Goal: Information Seeking & Learning: Find specific fact

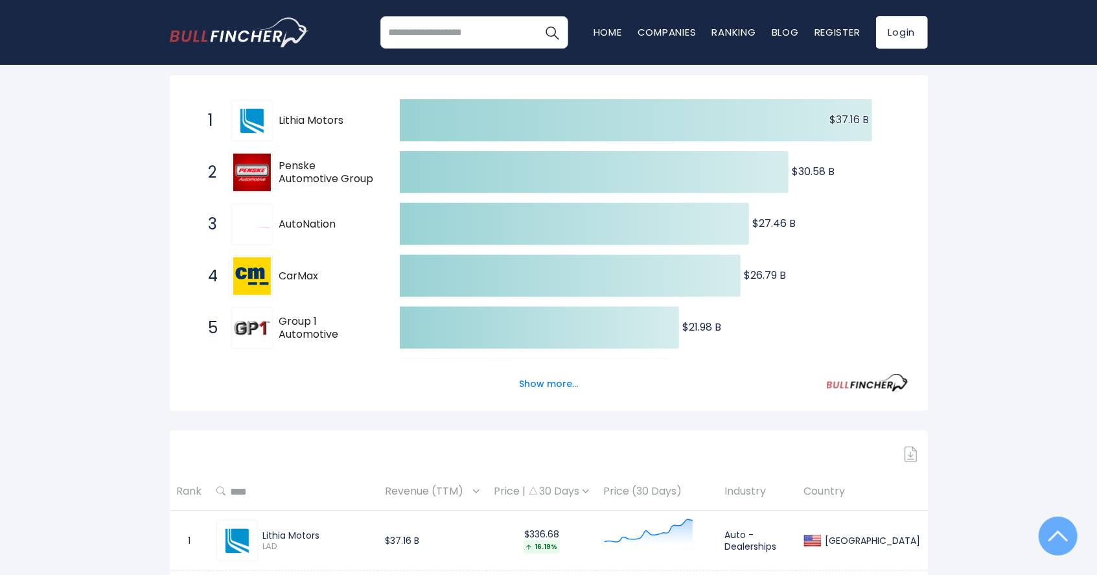
scroll to position [237, 0]
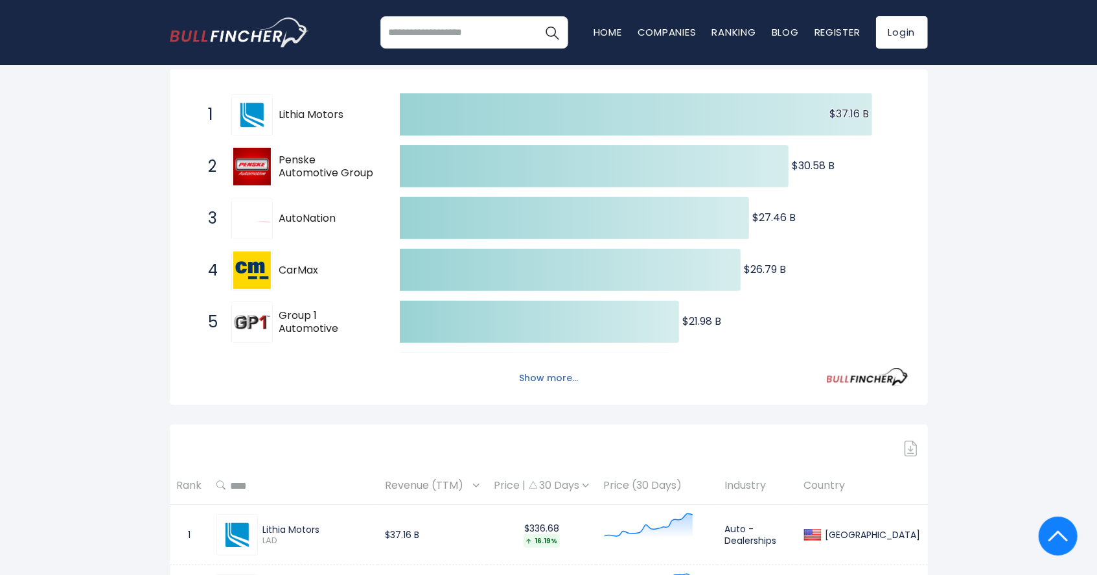
click at [547, 372] on button "Show more..." at bounding box center [548, 377] width 74 height 21
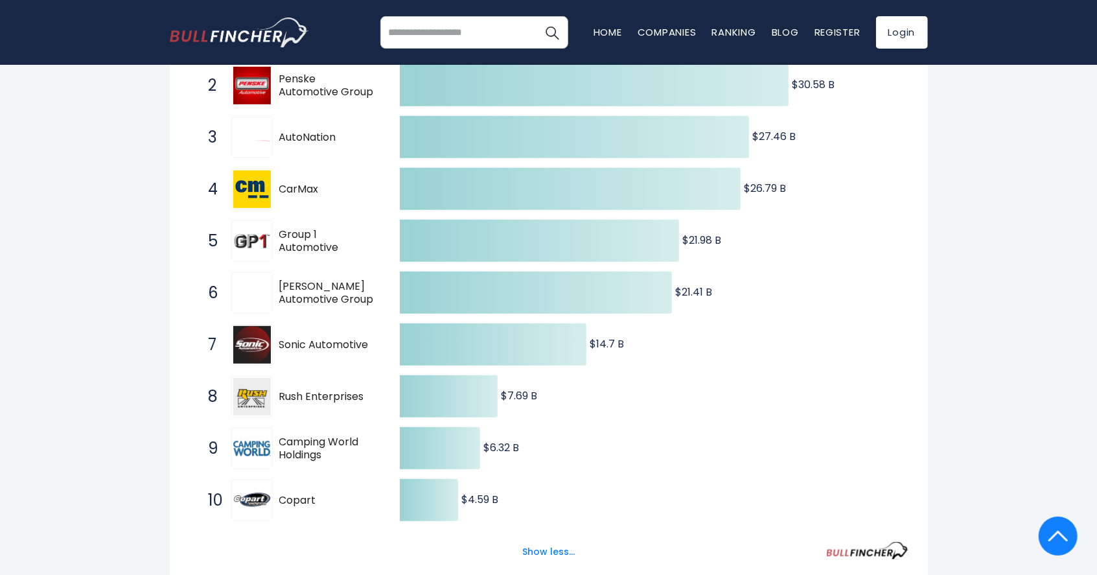
scroll to position [64, 0]
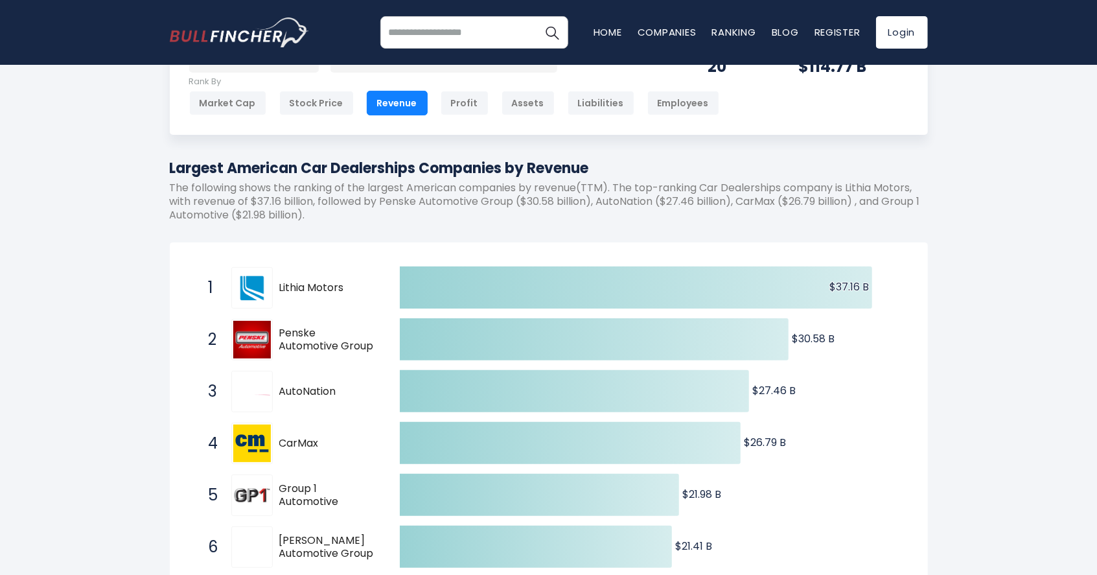
click at [437, 189] on p "The following shows the ranking of the largest American companies by revenue(TT…" at bounding box center [549, 201] width 758 height 40
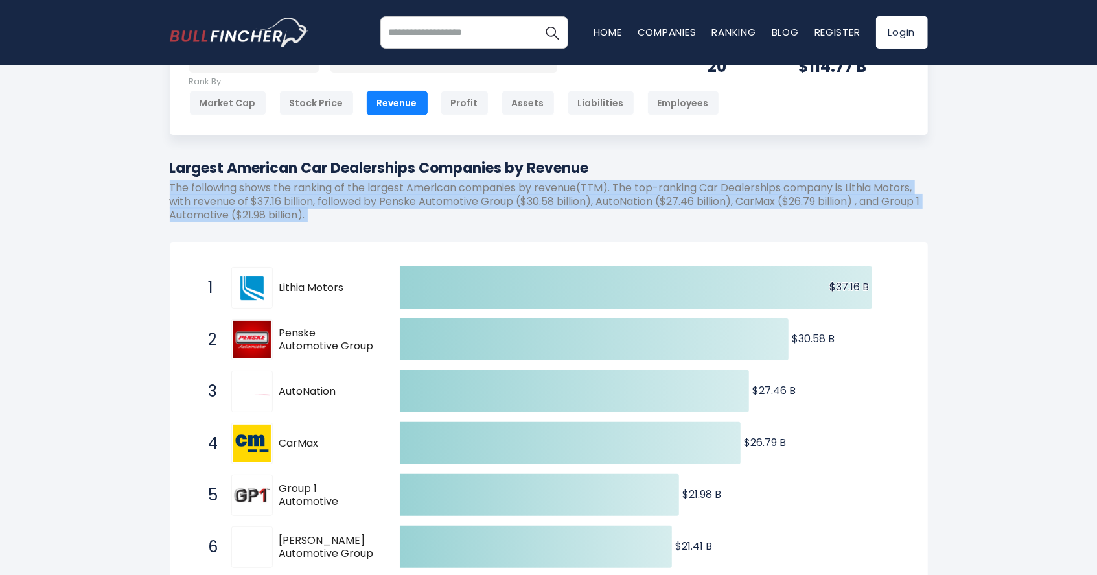
click at [437, 189] on p "The following shows the ranking of the largest American companies by revenue(TT…" at bounding box center [549, 201] width 758 height 40
click at [430, 203] on p "The following shows the ranking of the largest American companies by revenue(TT…" at bounding box center [549, 201] width 758 height 40
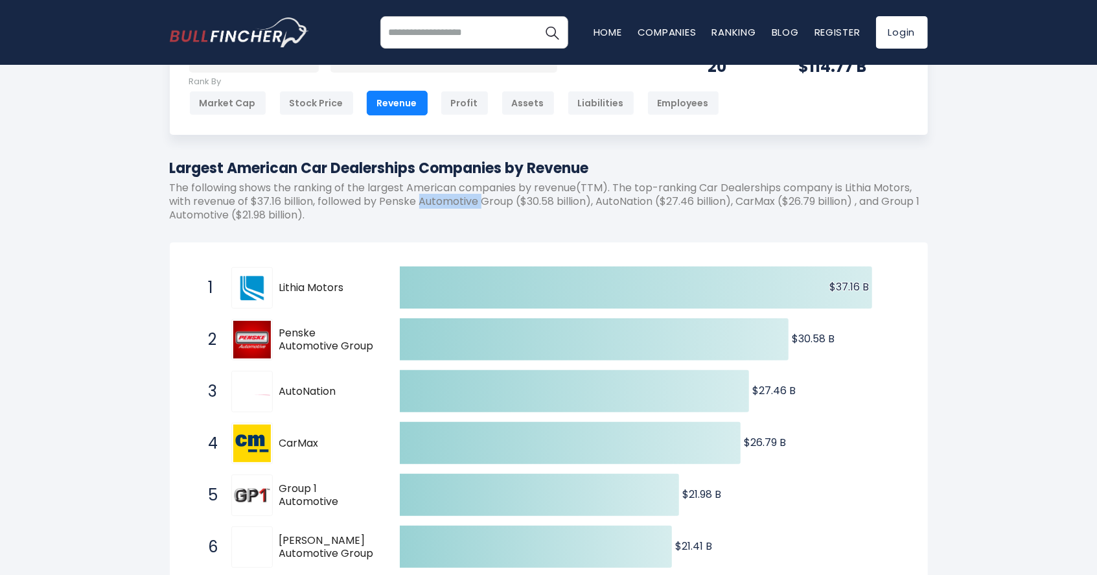
click at [430, 203] on p "The following shows the ranking of the largest American companies by revenue(TT…" at bounding box center [549, 201] width 758 height 40
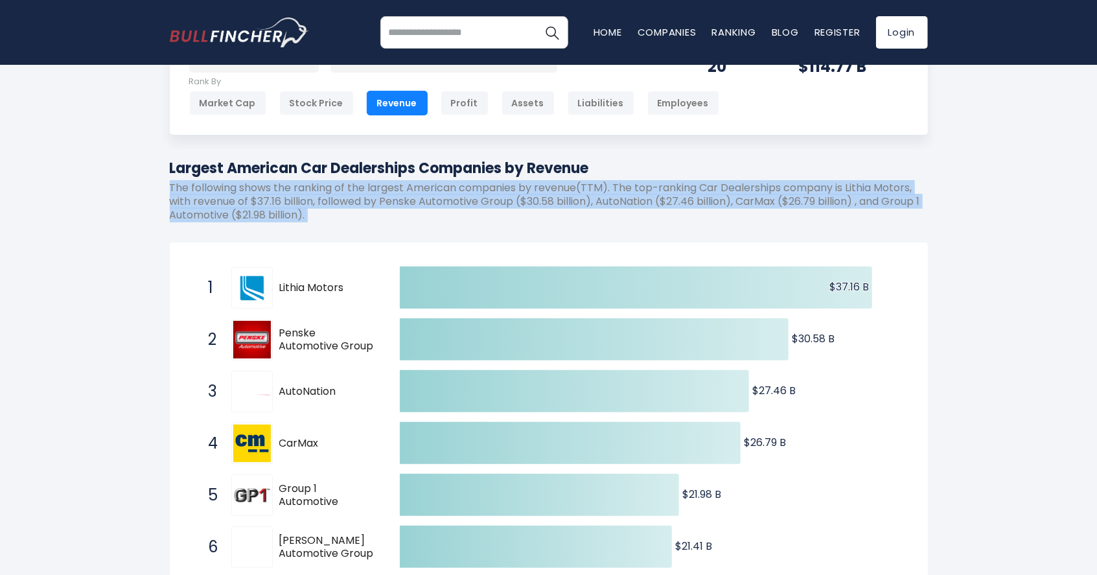
click at [430, 203] on p "The following shows the ranking of the largest American companies by revenue(TT…" at bounding box center [549, 201] width 758 height 40
click at [394, 211] on p "The following shows the ranking of the largest American companies by revenue(TT…" at bounding box center [549, 201] width 758 height 40
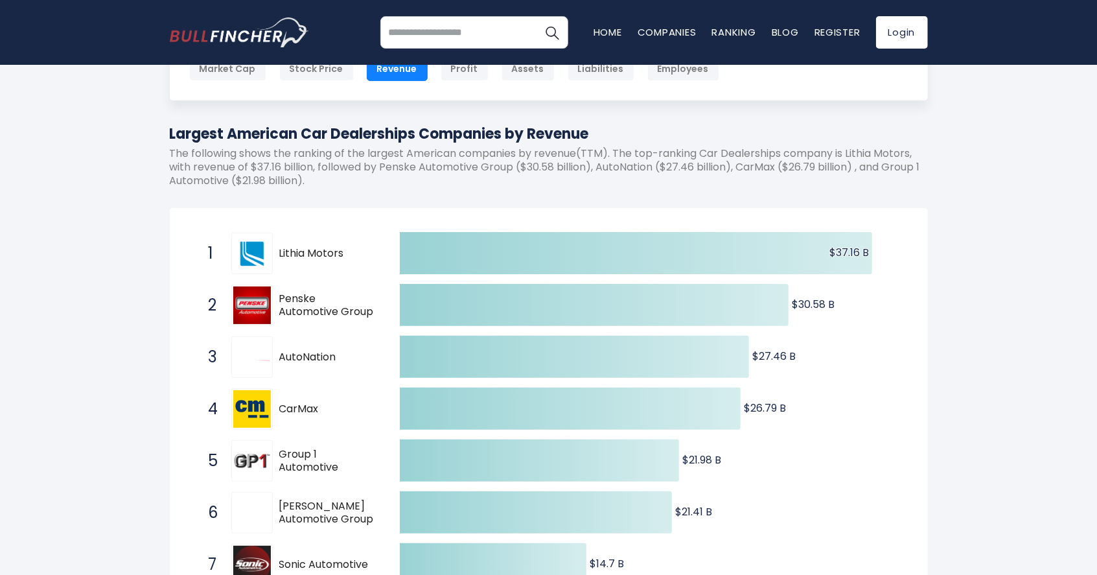
scroll to position [150, 0]
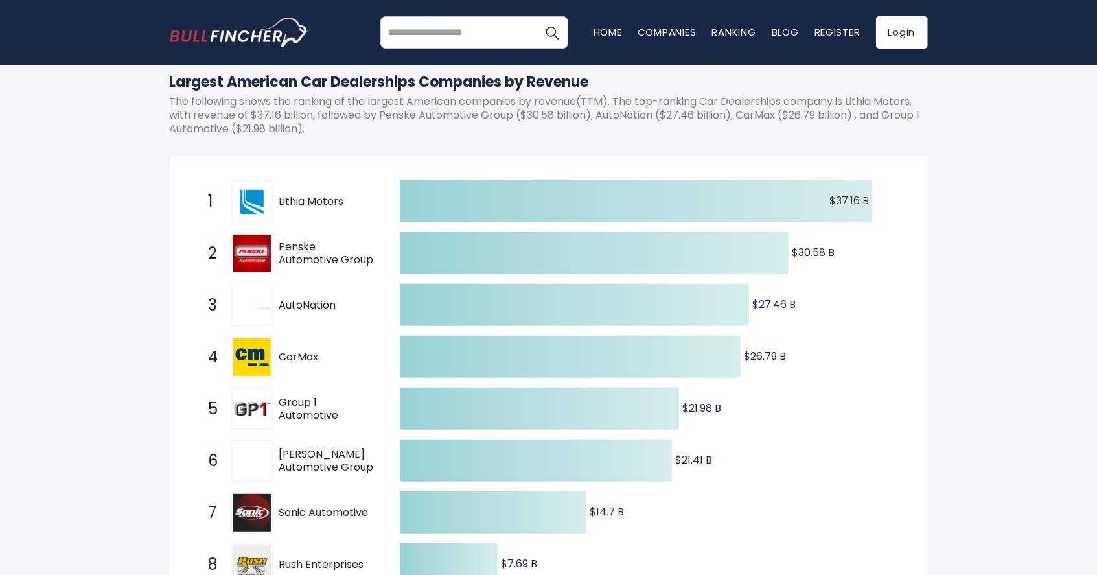
drag, startPoint x: 201, startPoint y: 188, endPoint x: 365, endPoint y: 277, distance: 186.1
click at [189, 176] on div "1 Lithia Motors LAD 2 Penske Automotive Group PAG 3 AutoNation AN 4 CarMax KMX …" at bounding box center [189, 176] width 0 height 0
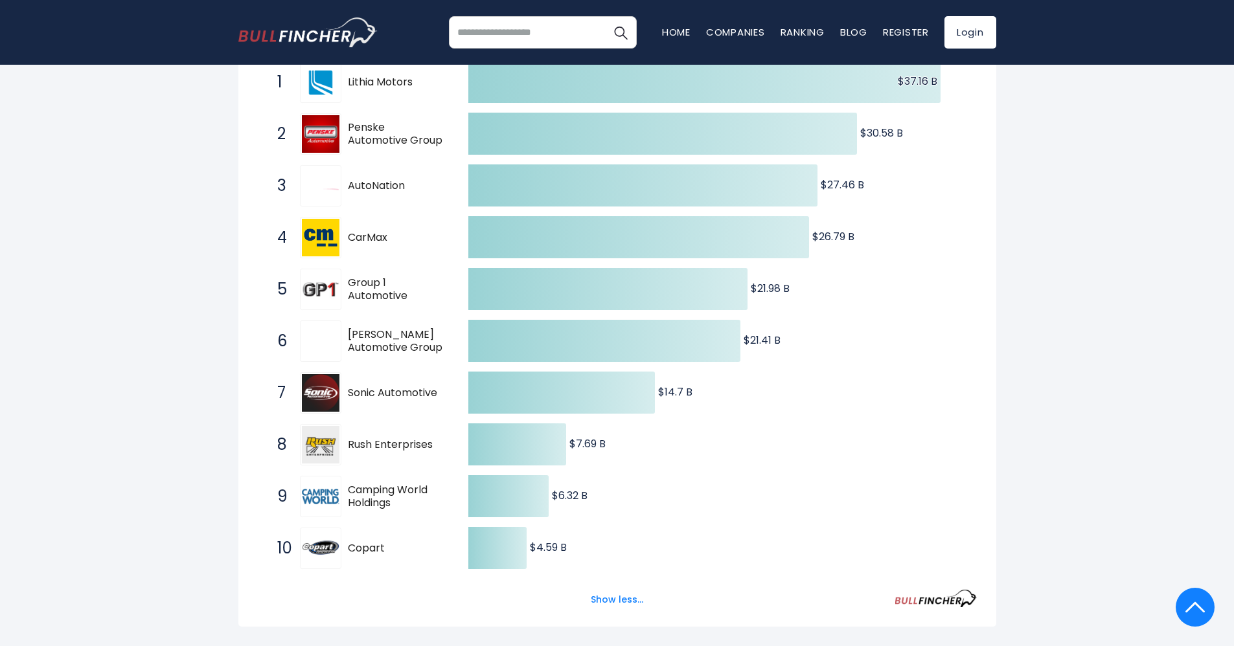
scroll to position [227, 0]
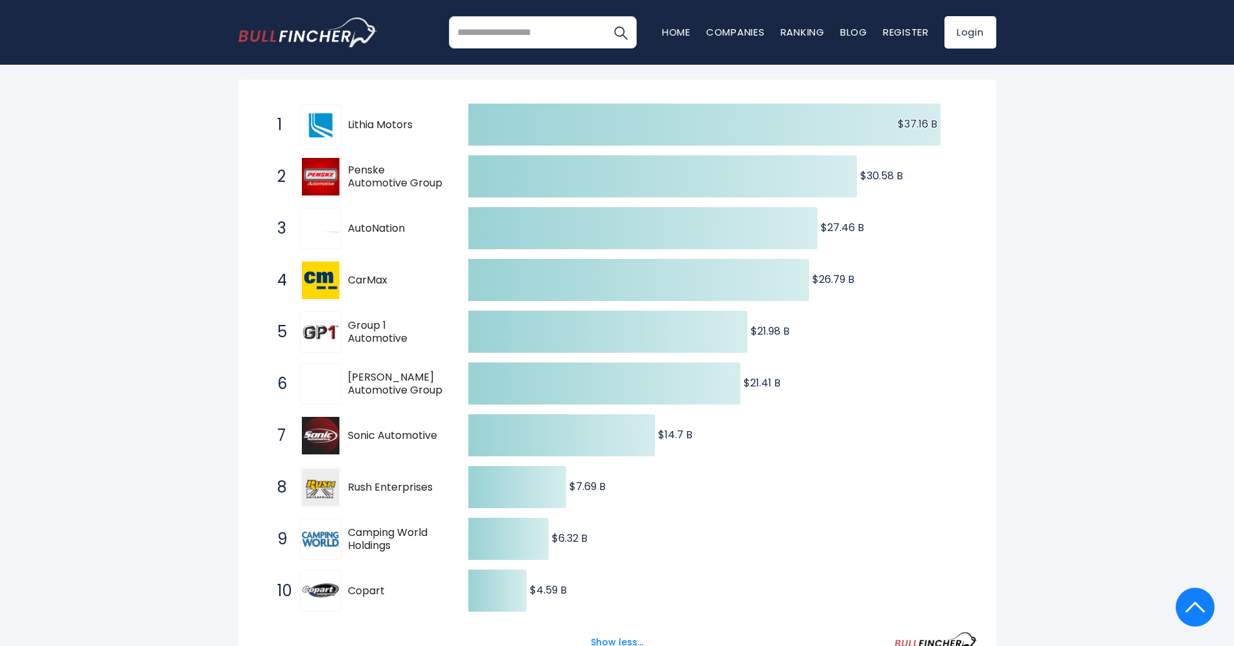
click at [372, 121] on span "Lithia Motors" at bounding box center [397, 126] width 98 height 14
drag, startPoint x: 348, startPoint y: 128, endPoint x: 443, endPoint y: 123, distance: 94.7
click at [443, 123] on span "Lithia Motors" at bounding box center [397, 126] width 98 height 14
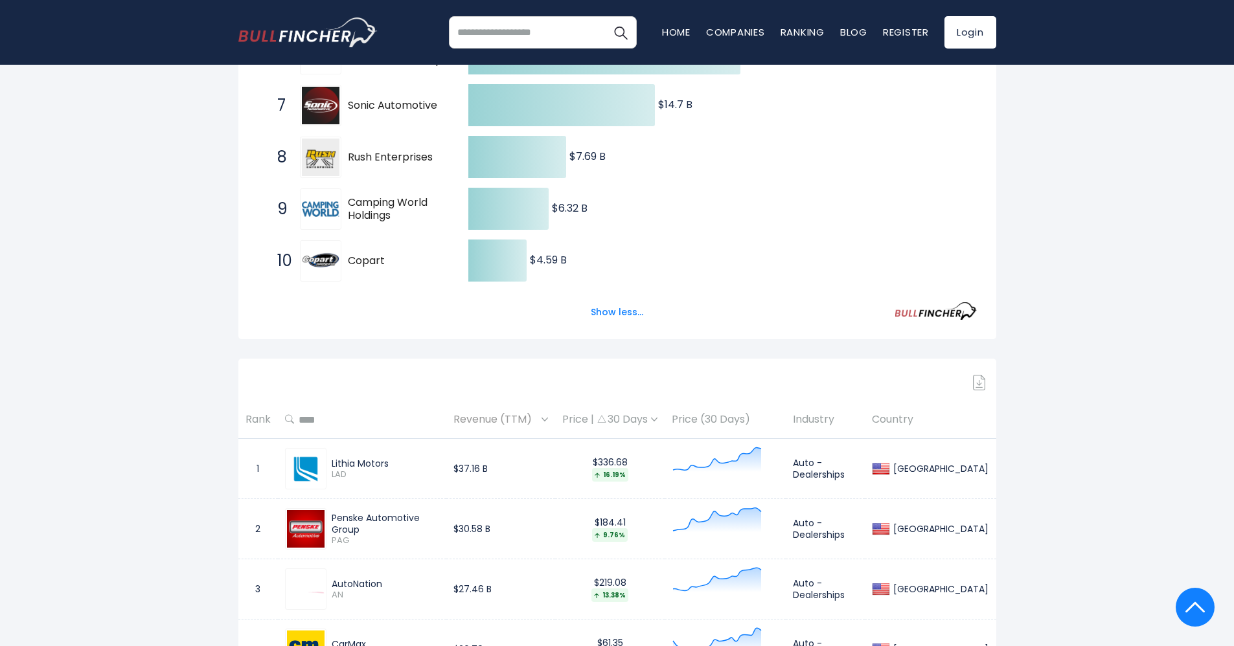
scroll to position [680, 0]
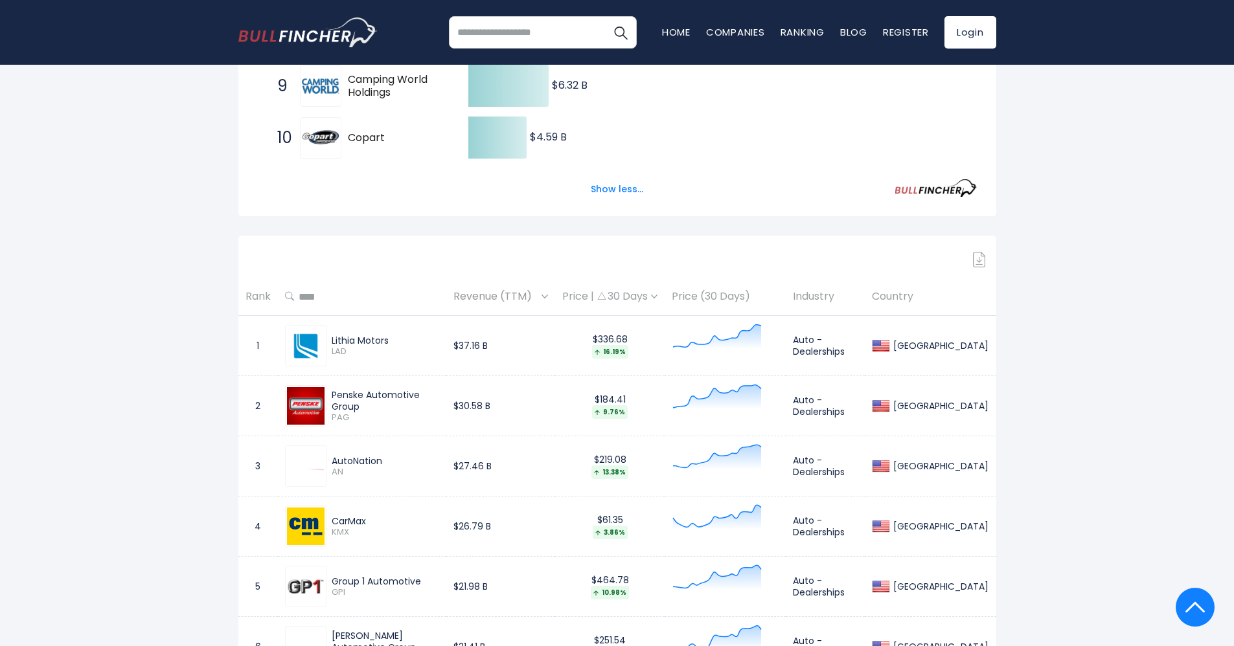
click at [519, 302] on span "Revenue (TTM)" at bounding box center [495, 297] width 85 height 20
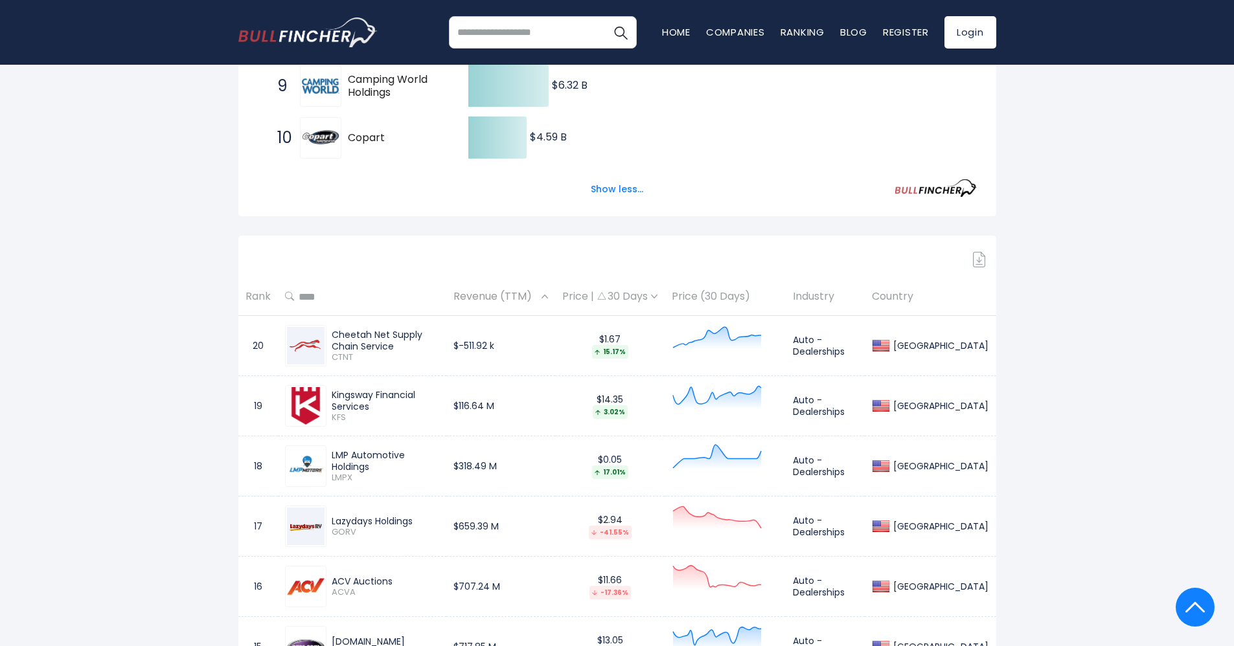
click at [533, 299] on span "Revenue (TTM)" at bounding box center [495, 297] width 85 height 20
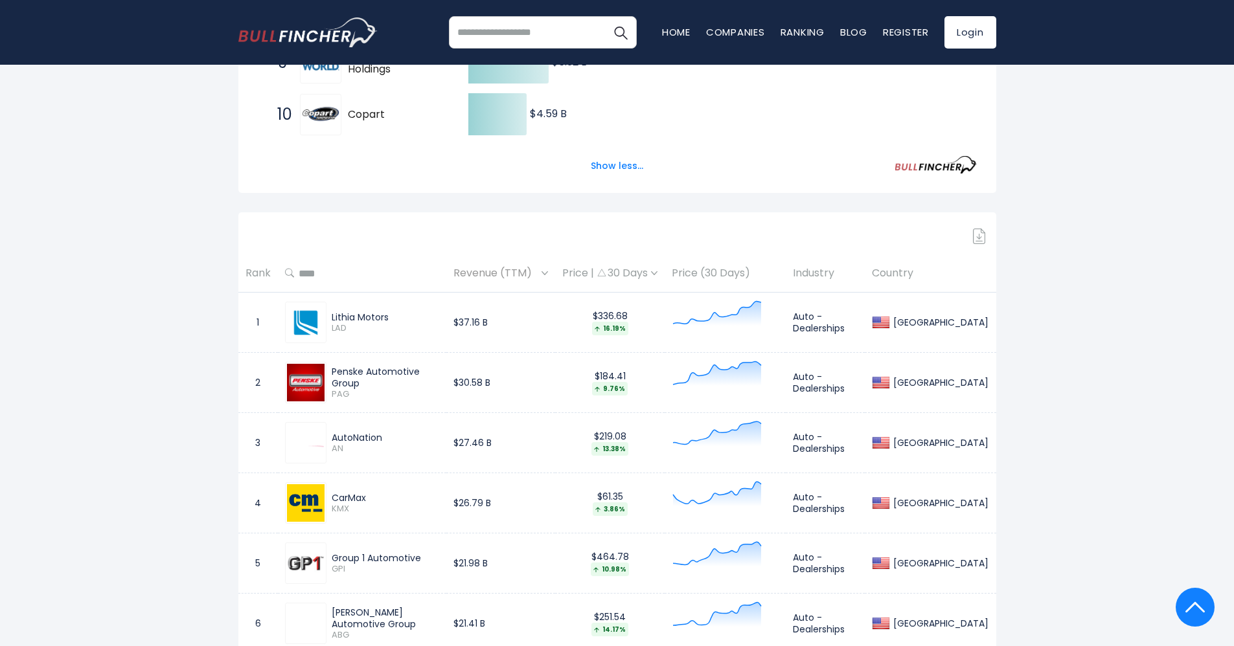
scroll to position [486, 0]
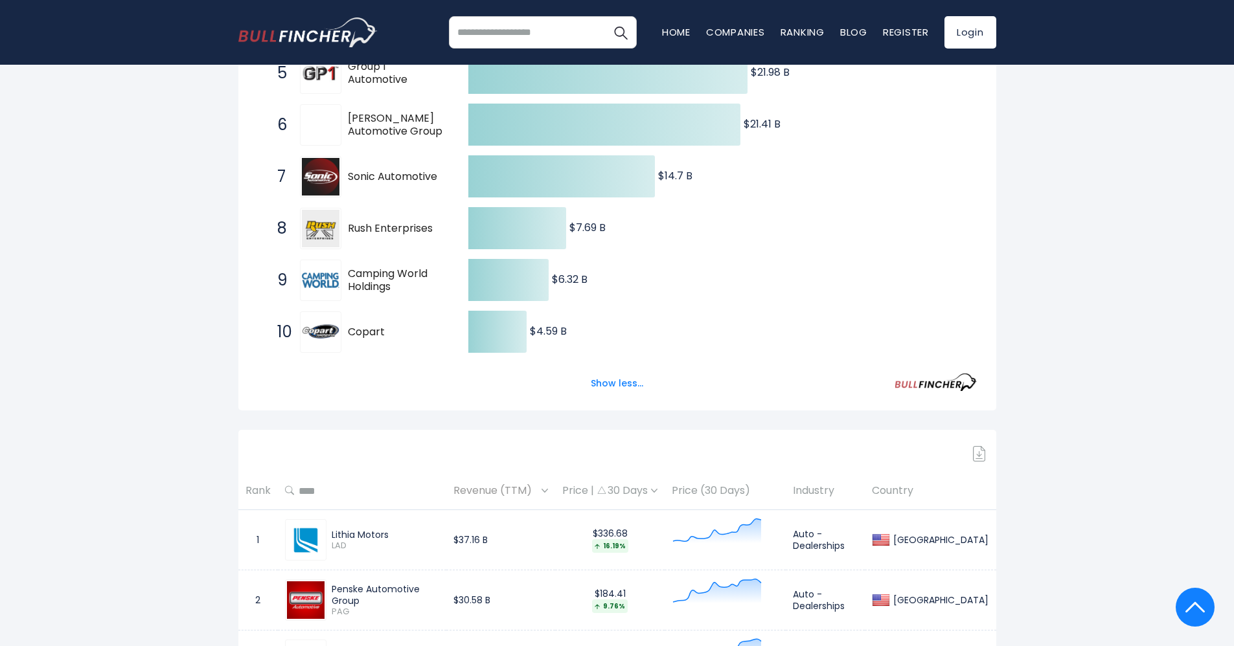
click at [492, 430] on td "$37.16 B" at bounding box center [500, 540] width 109 height 60
click at [753, 430] on icon at bounding box center [717, 531] width 88 height 25
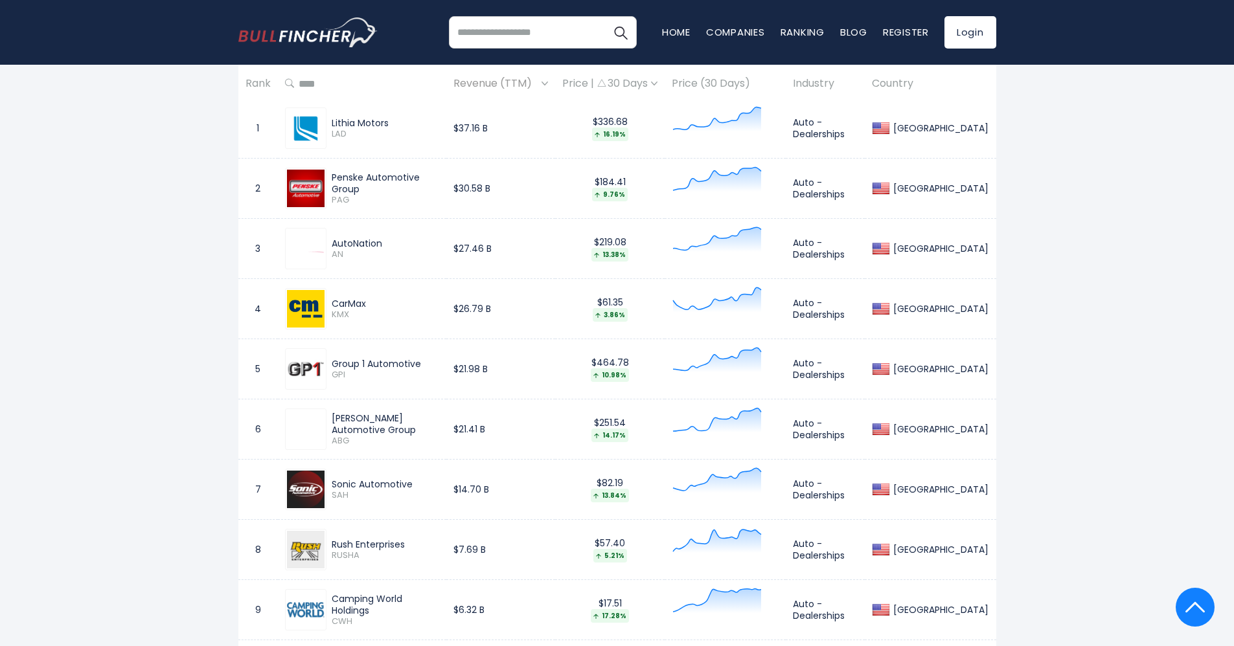
scroll to position [680, 0]
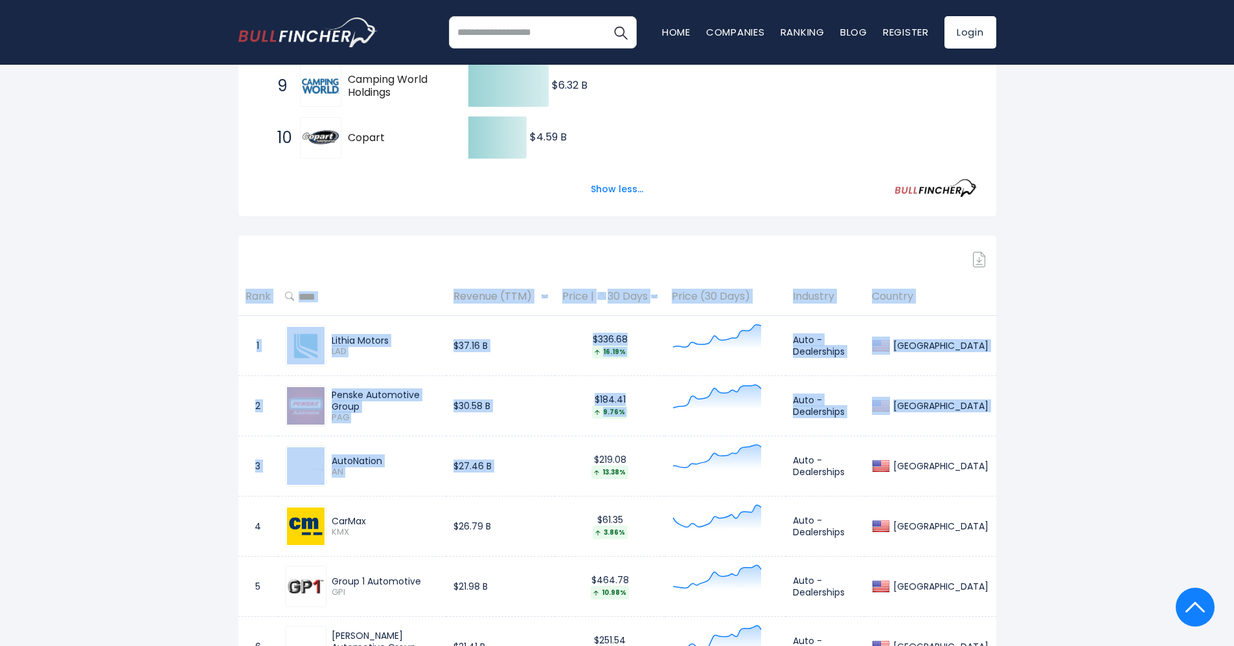
drag, startPoint x: 383, startPoint y: 398, endPoint x: 596, endPoint y: 462, distance: 221.9
click at [596, 430] on div "United States Entire World 30,373 North America United States" at bounding box center [617, 464] width 777 height 2121
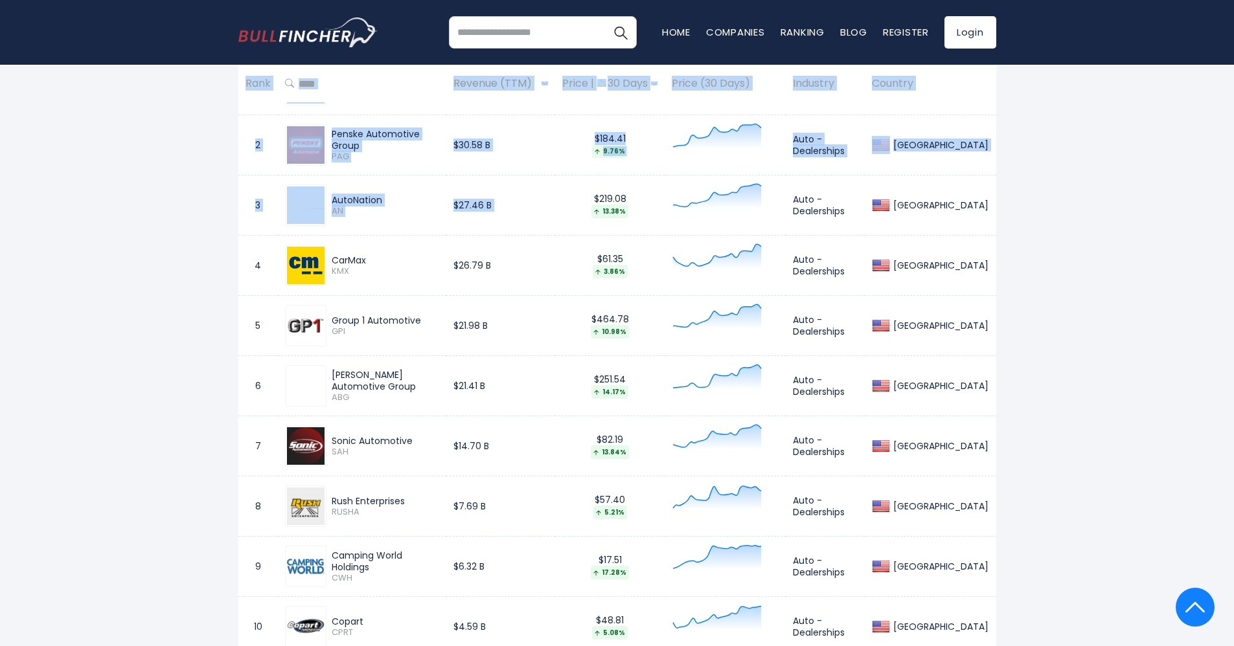
scroll to position [972, 0]
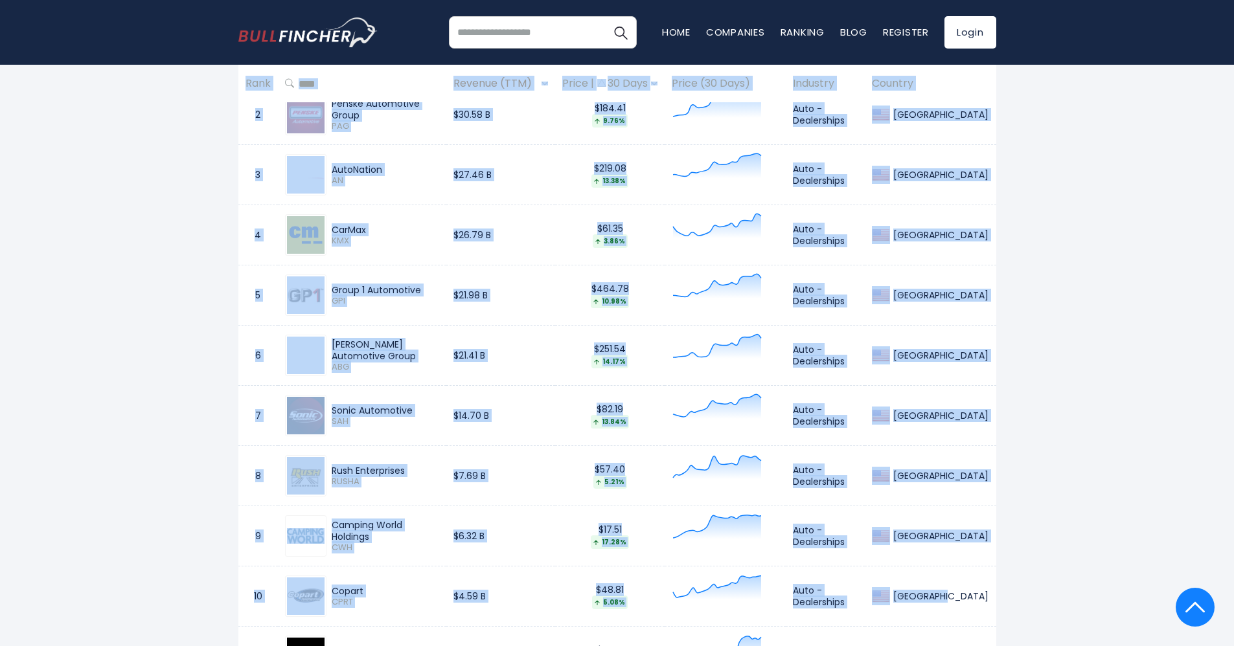
click at [822, 430] on td "[GEOGRAPHIC_DATA]" at bounding box center [930, 597] width 131 height 60
copy div "Rank Revenue (TTM) Price | 30 Days Price (30 Days) Industry Country 1 Lithia Mo…"
click at [139, 247] on div "United States Entire World 30,373 North America" at bounding box center [617, 206] width 1234 height 2186
click at [145, 246] on div "United States Entire World 30,373 North America" at bounding box center [617, 206] width 1234 height 2186
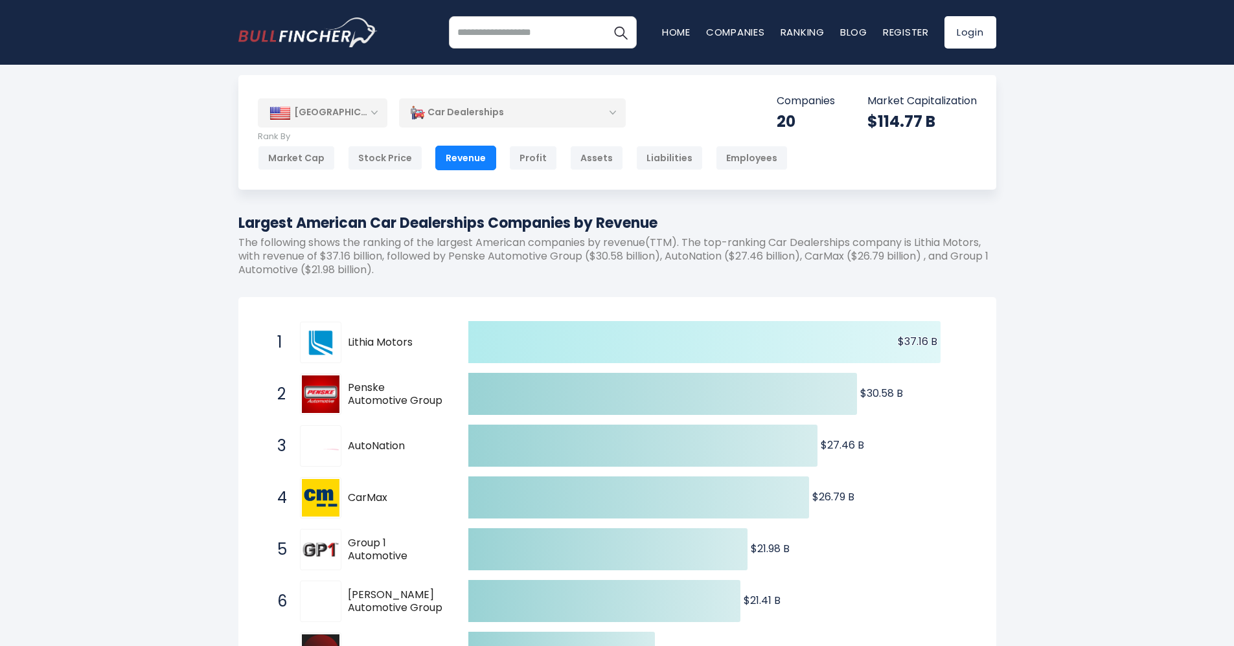
scroll to position [0, 0]
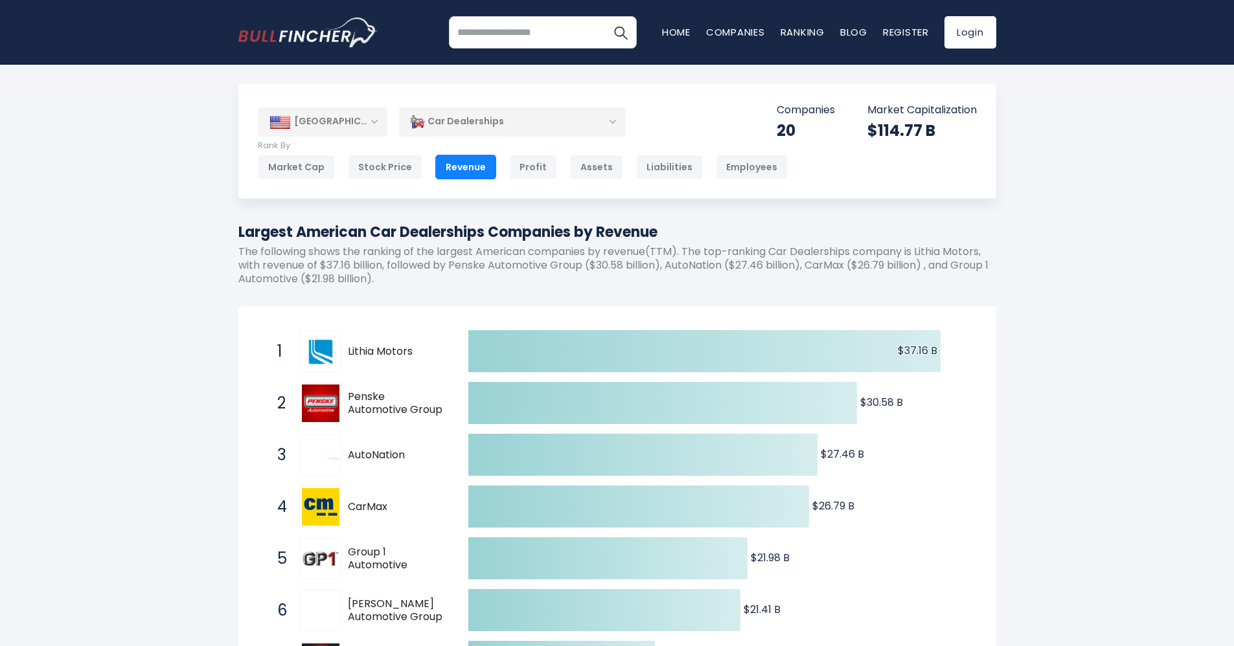
click at [341, 131] on div "[GEOGRAPHIC_DATA]" at bounding box center [323, 122] width 130 height 29
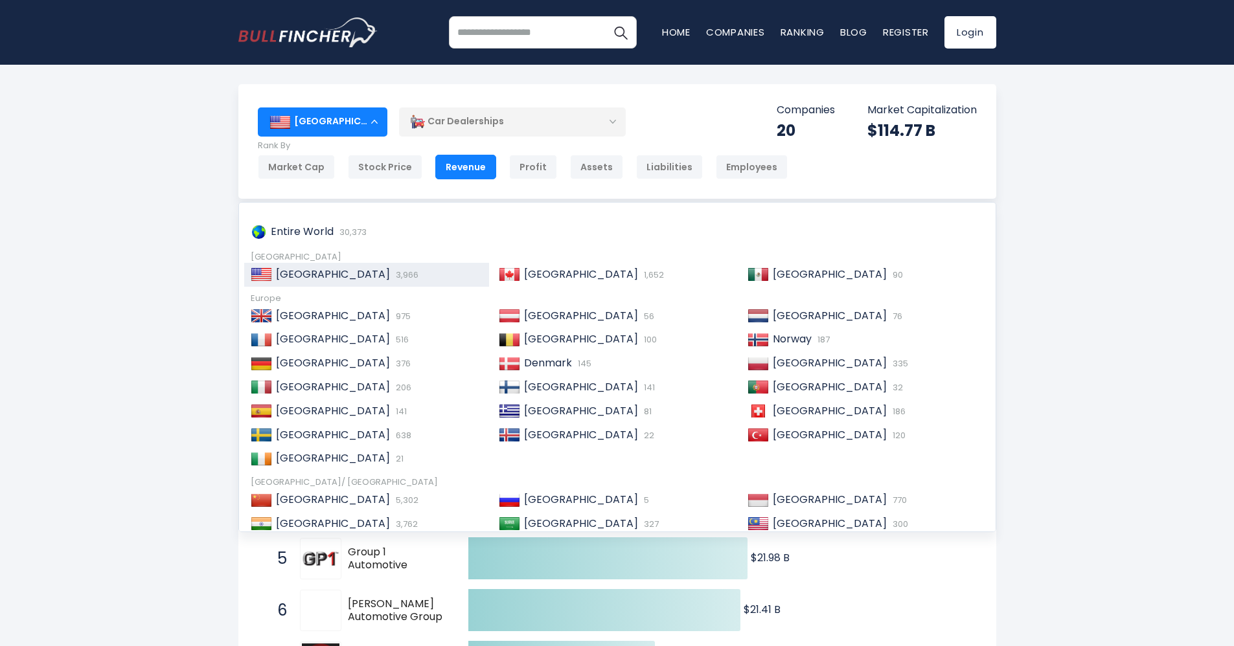
click at [263, 303] on div "Europe" at bounding box center [617, 298] width 733 height 11
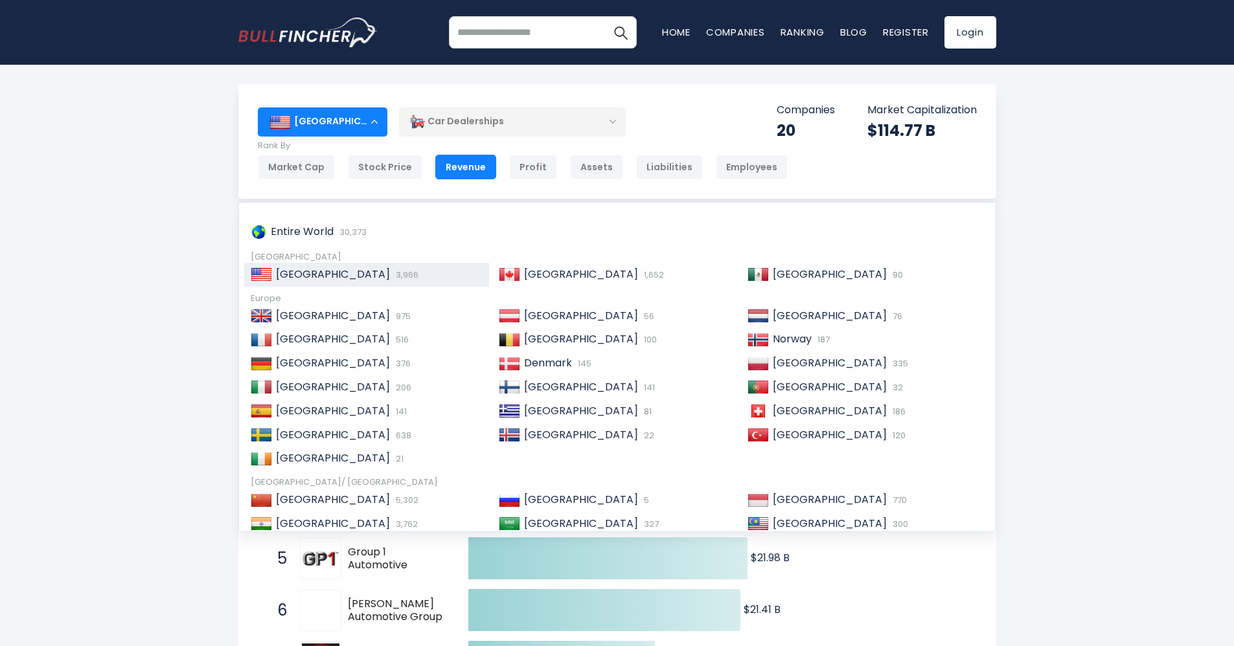
click at [822, 135] on div "$114.77 B" at bounding box center [921, 130] width 109 height 20
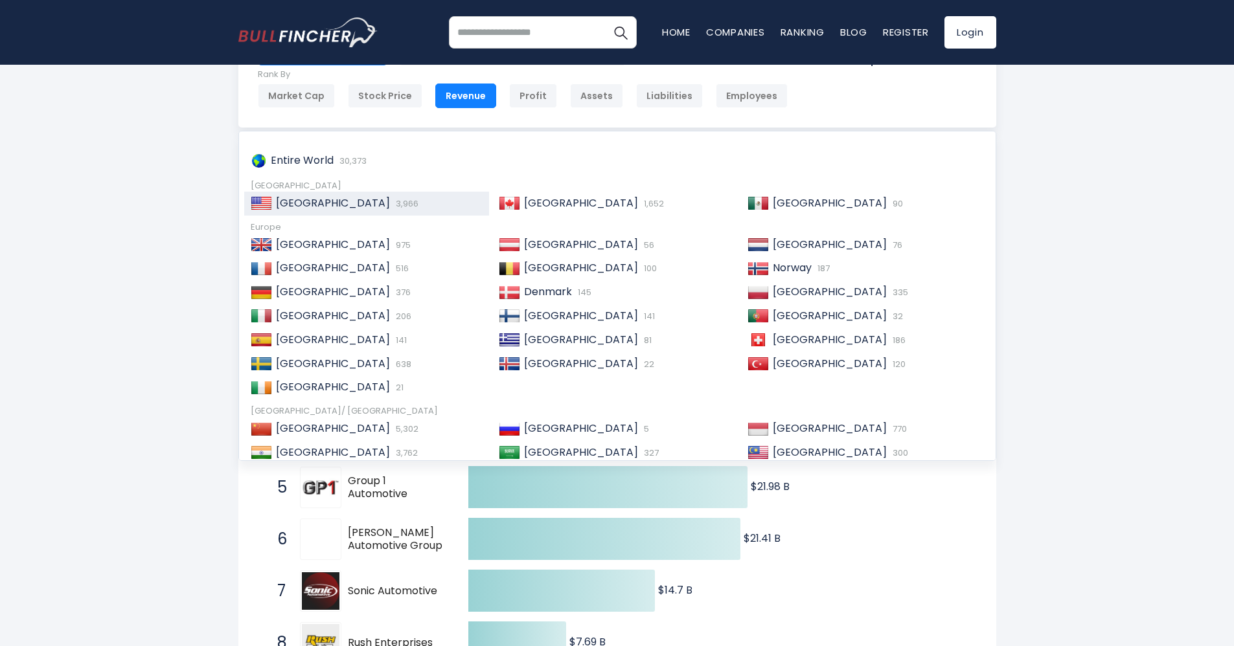
scroll to position [194, 0]
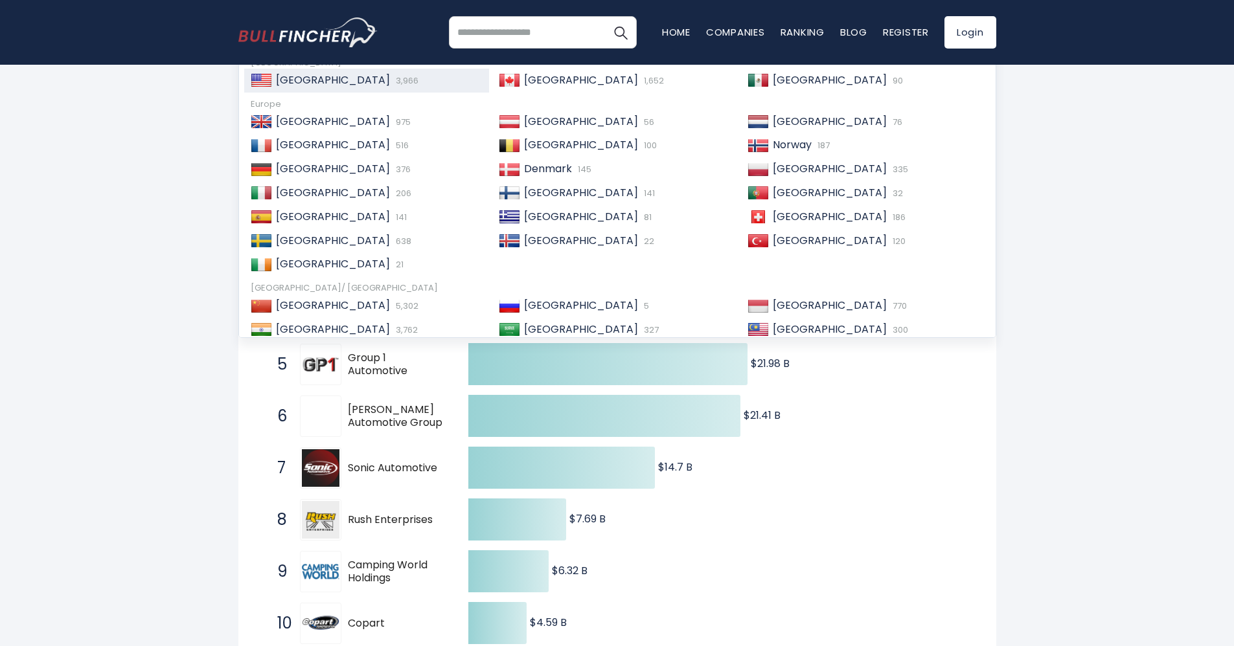
click at [822, 430] on icon "Created with Highcharts 12.1.2 $37.16 B ​ $37.16 B $30.58 B ​ $30.58 B $27.46 B…" at bounding box center [617, 390] width 719 height 518
click at [655, 414] on icon at bounding box center [604, 416] width 272 height 42
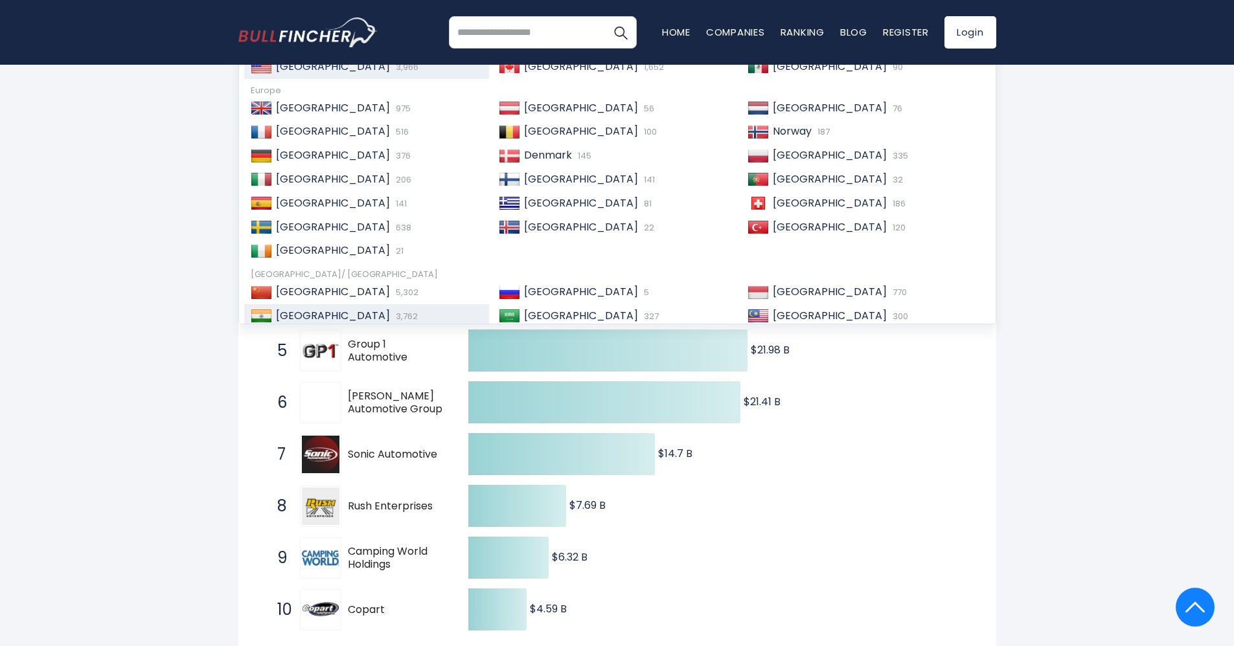
scroll to position [0, 0]
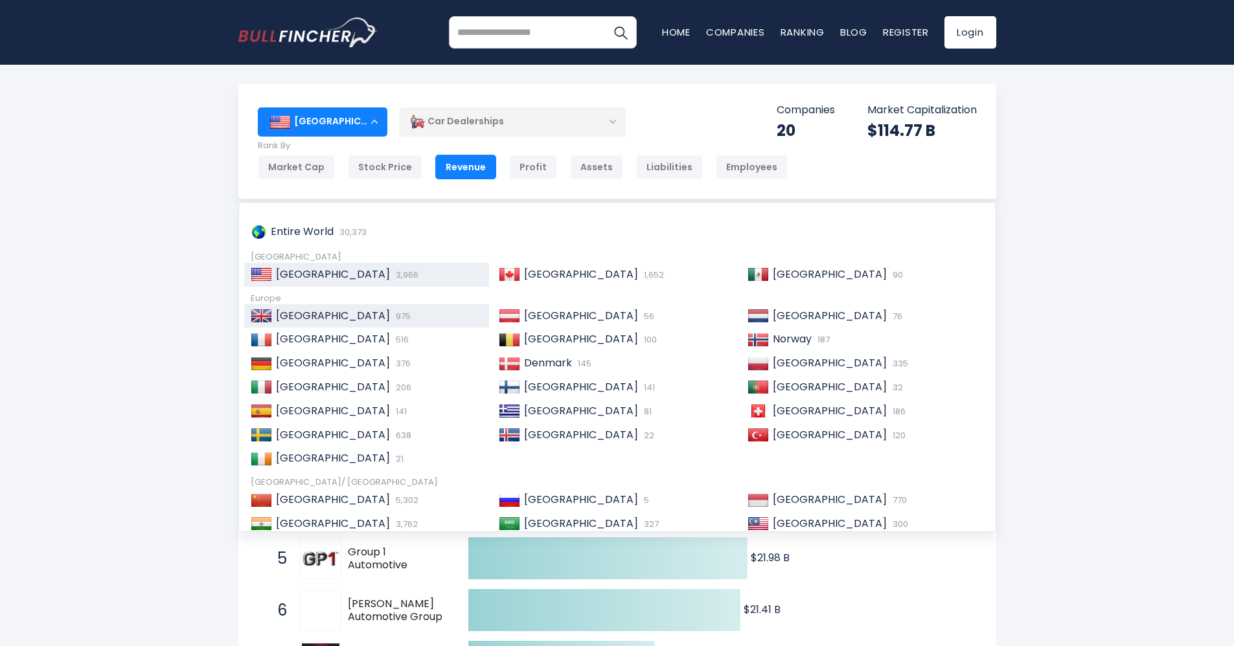
click at [404, 319] on div "United Kingdom 975" at bounding box center [377, 317] width 211 height 14
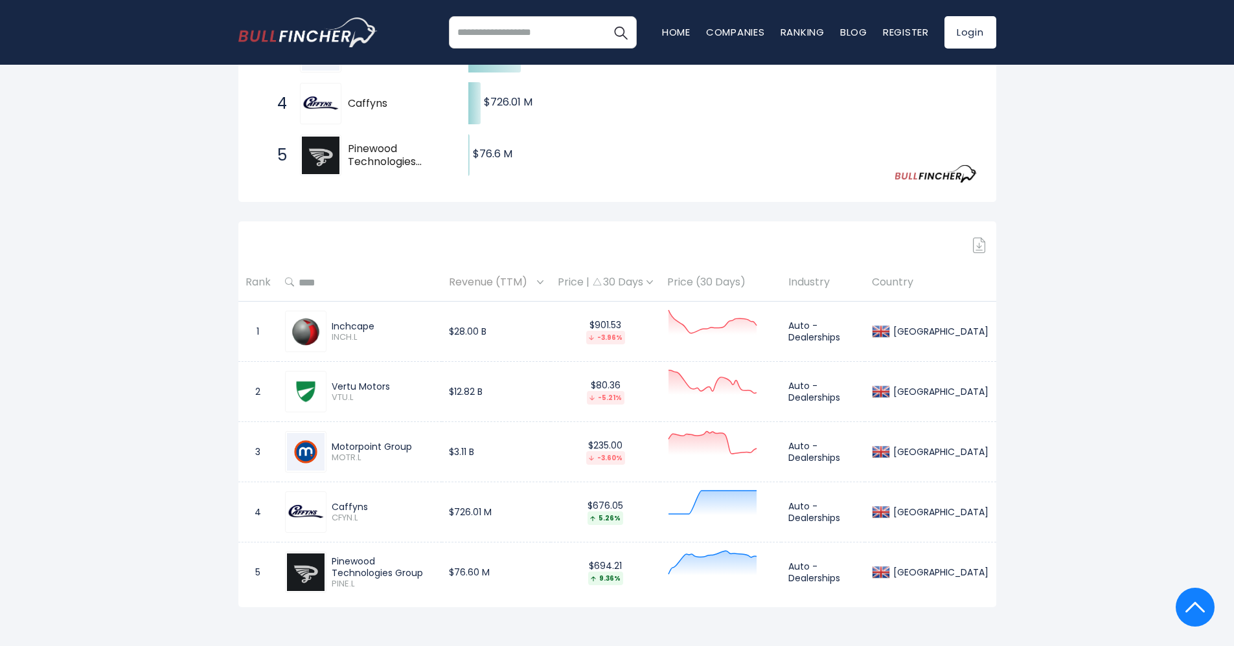
scroll to position [389, 0]
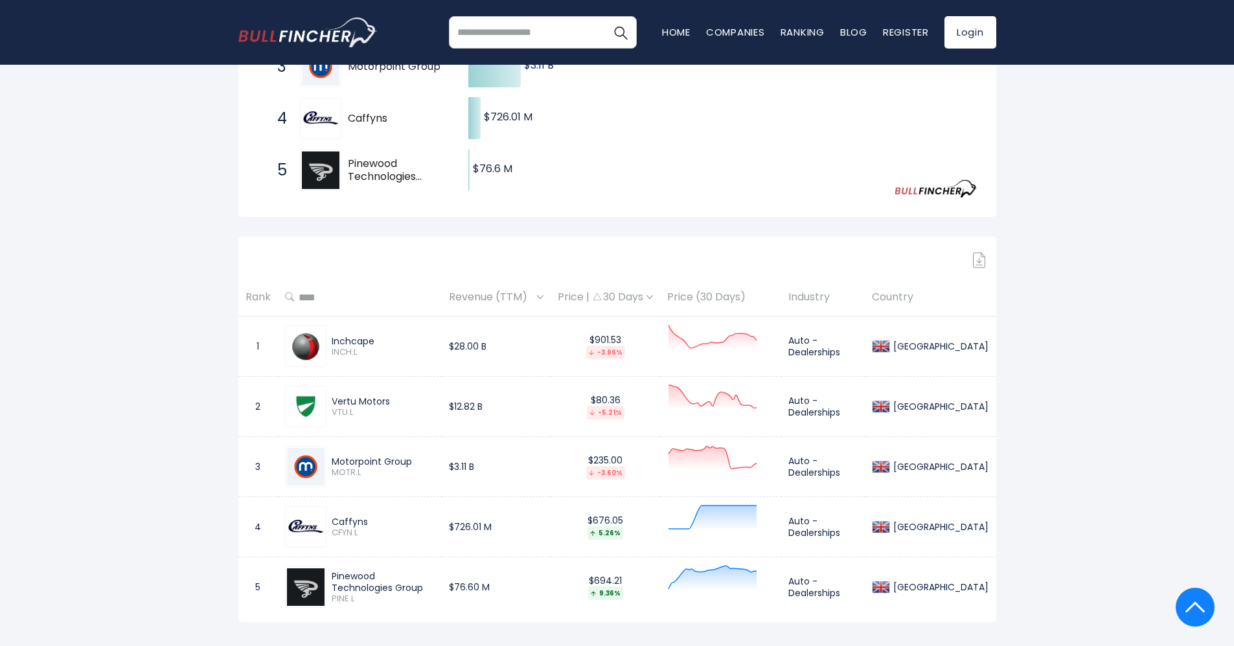
drag, startPoint x: 232, startPoint y: 296, endPoint x: 1006, endPoint y: 571, distance: 821.3
click at [1006, 571] on div "United Kingdom Entire World 30,373 North America" at bounding box center [617, 192] width 1234 height 992
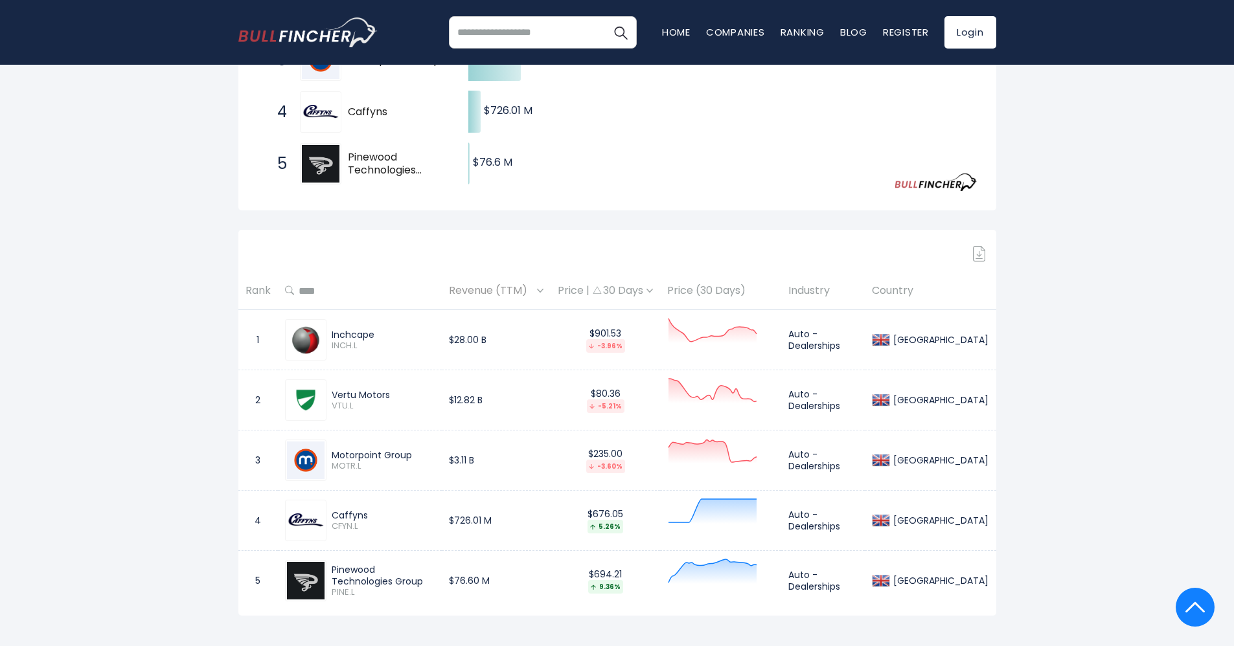
scroll to position [486, 0]
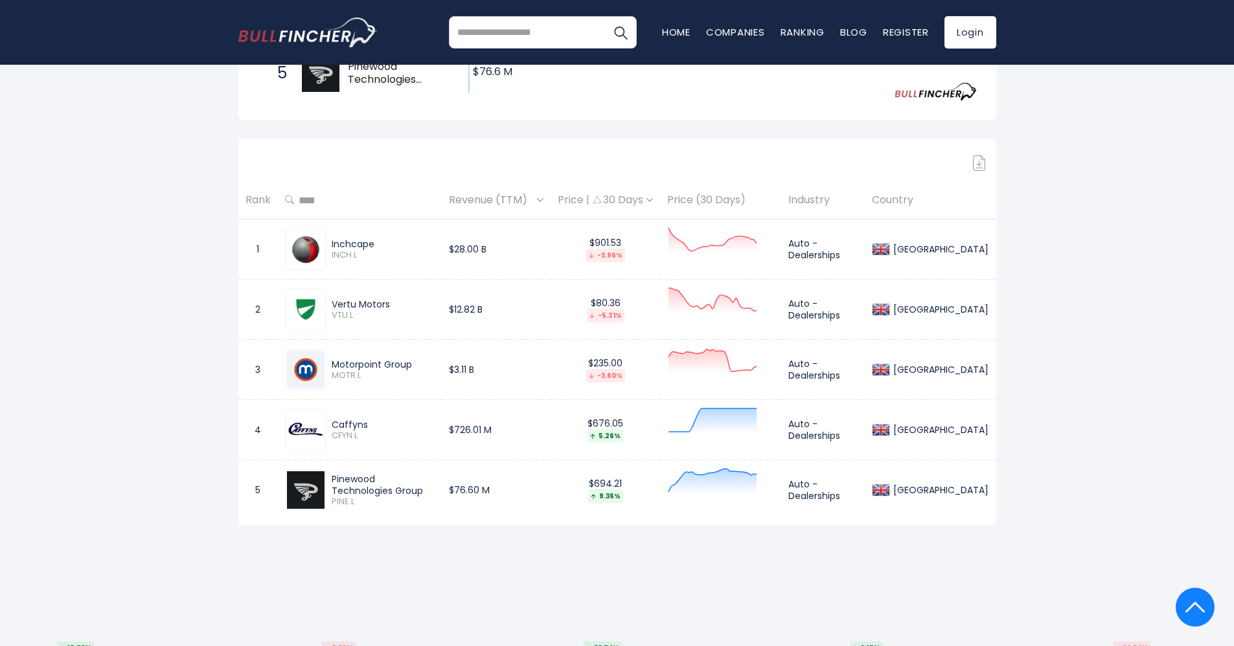
copy div
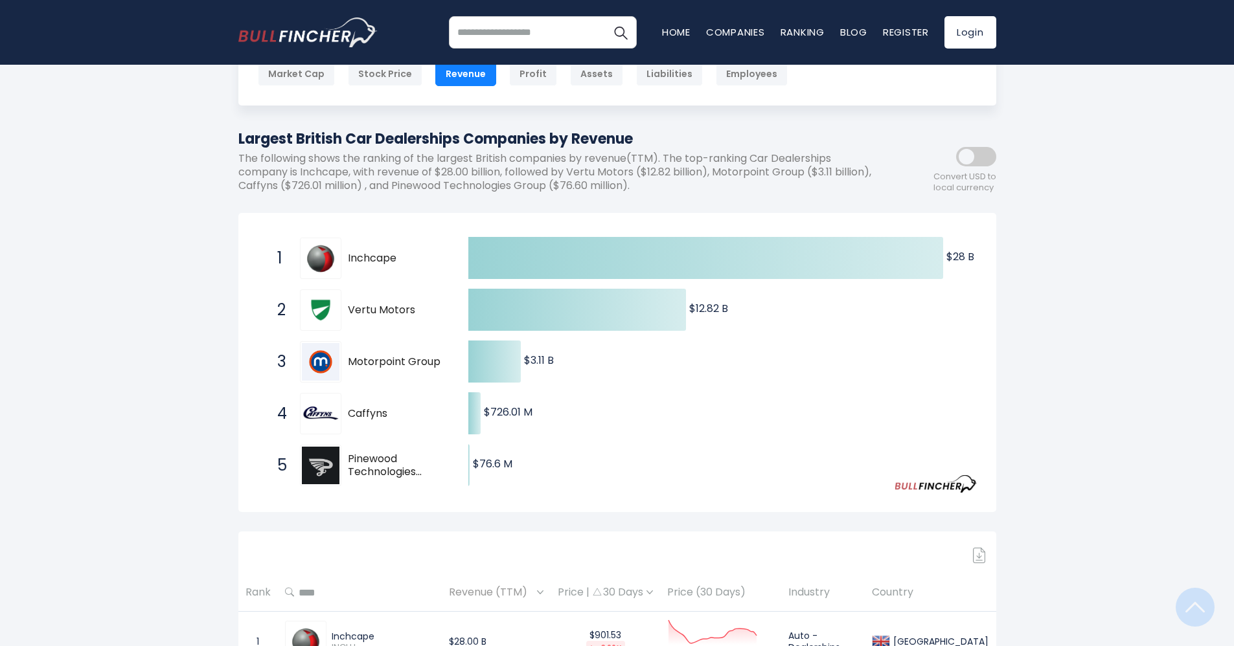
scroll to position [0, 0]
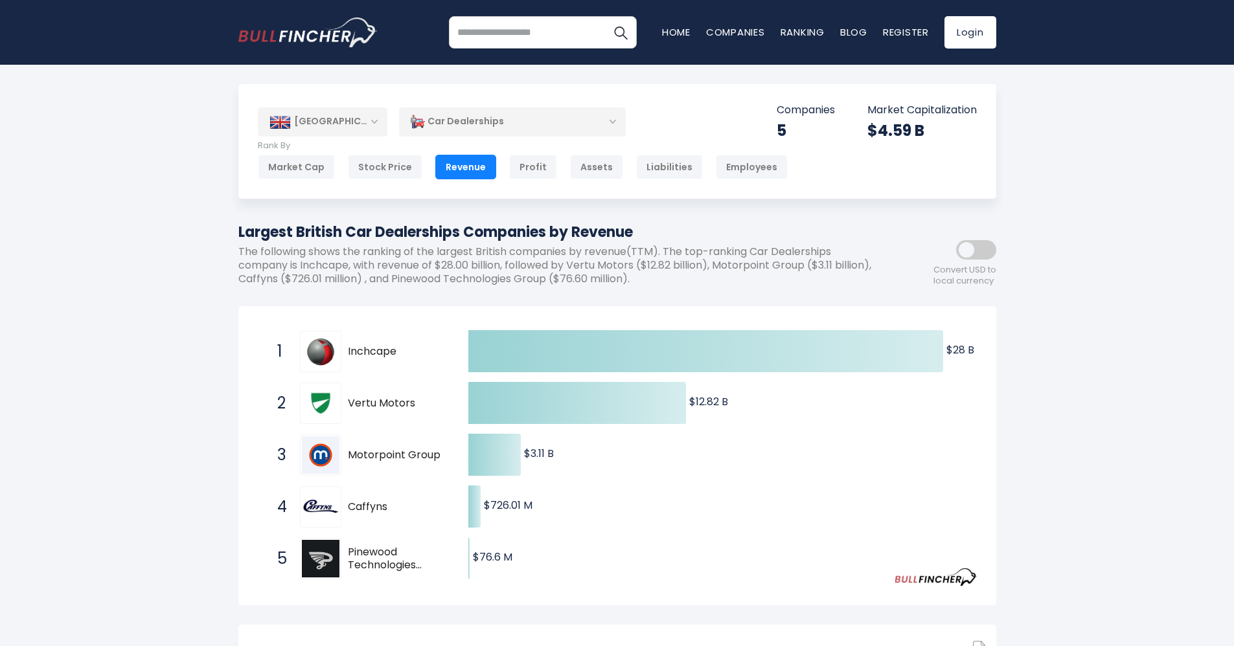
click at [980, 247] on span at bounding box center [976, 249] width 40 height 19
click at [986, 251] on span at bounding box center [976, 249] width 40 height 19
click at [1040, 253] on div "United Kingdom Entire World 30,373 North America" at bounding box center [617, 580] width 1234 height 992
click at [360, 126] on div "[GEOGRAPHIC_DATA]" at bounding box center [323, 122] width 130 height 29
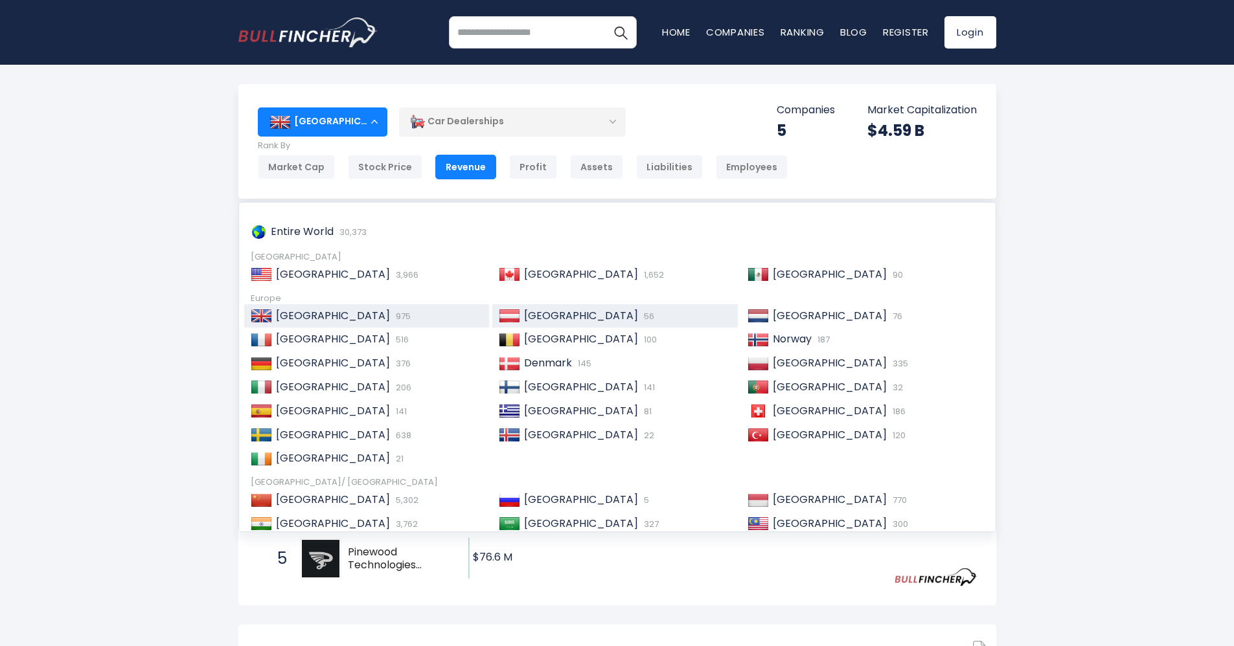
click at [554, 317] on span "[GEOGRAPHIC_DATA]" at bounding box center [581, 315] width 114 height 15
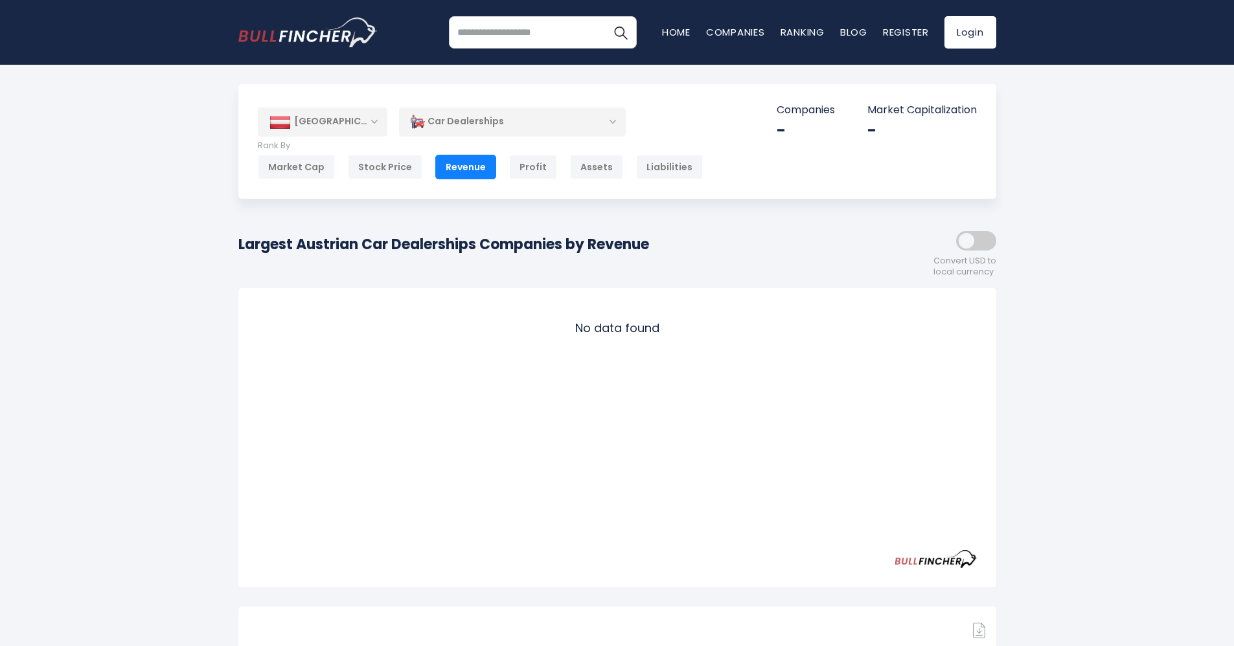
click at [367, 126] on div "[GEOGRAPHIC_DATA]" at bounding box center [323, 122] width 130 height 29
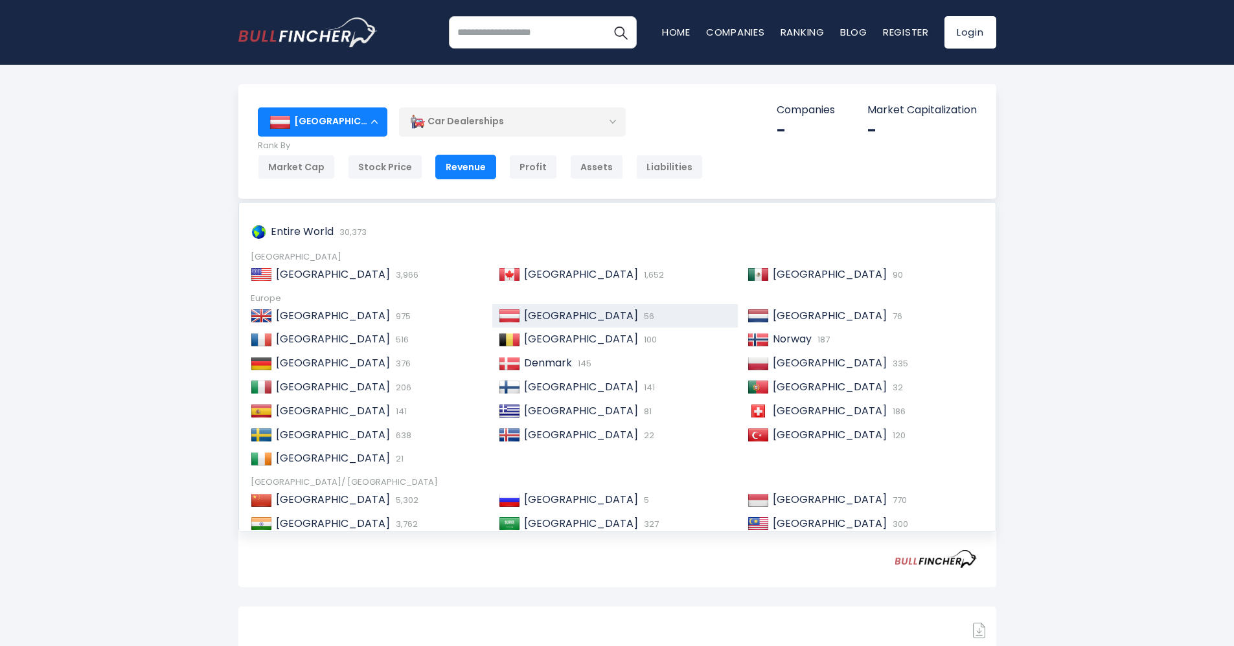
click at [168, 258] on div "Austria Entire World 30,373 North America 3,966" at bounding box center [617, 507] width 1234 height 847
click at [806, 316] on span "[GEOGRAPHIC_DATA]" at bounding box center [830, 315] width 114 height 15
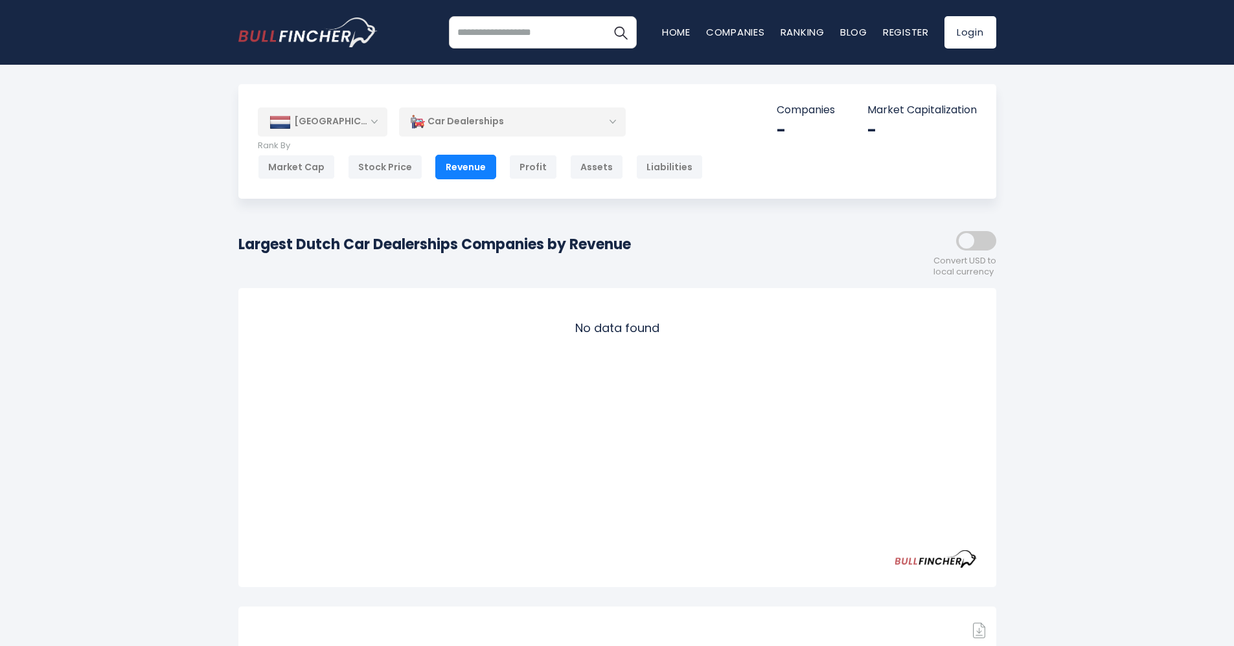
click at [318, 122] on div "[GEOGRAPHIC_DATA]" at bounding box center [323, 122] width 130 height 29
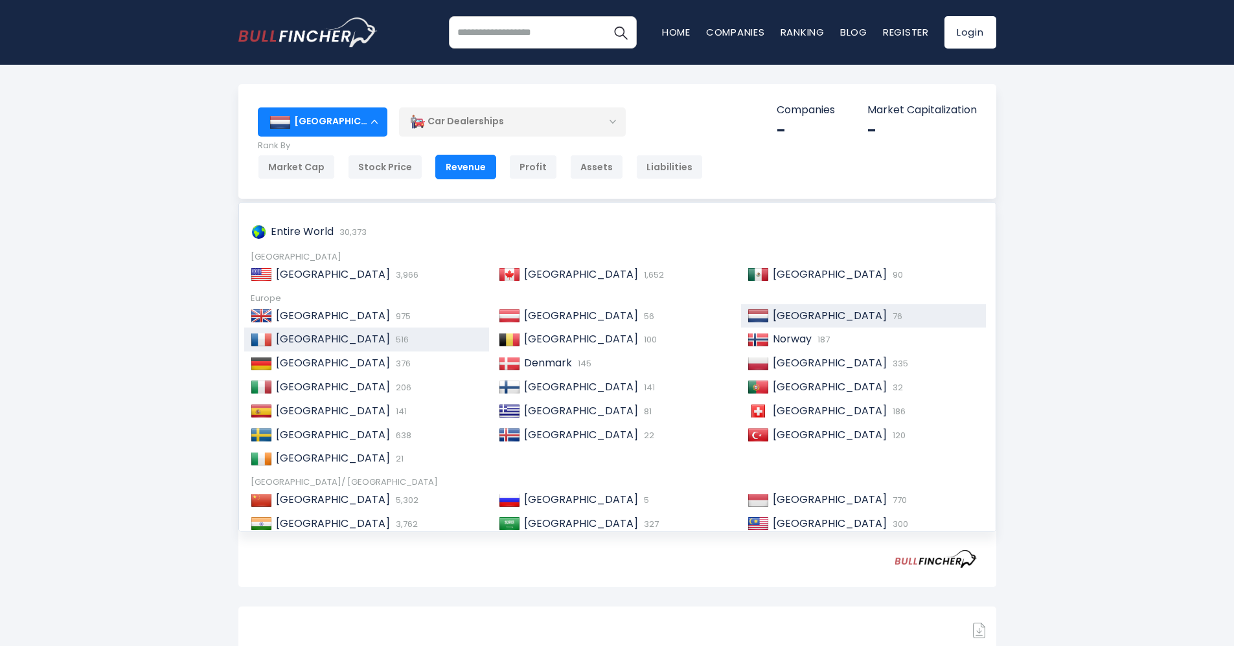
click at [393, 334] on span "516" at bounding box center [401, 340] width 16 height 12
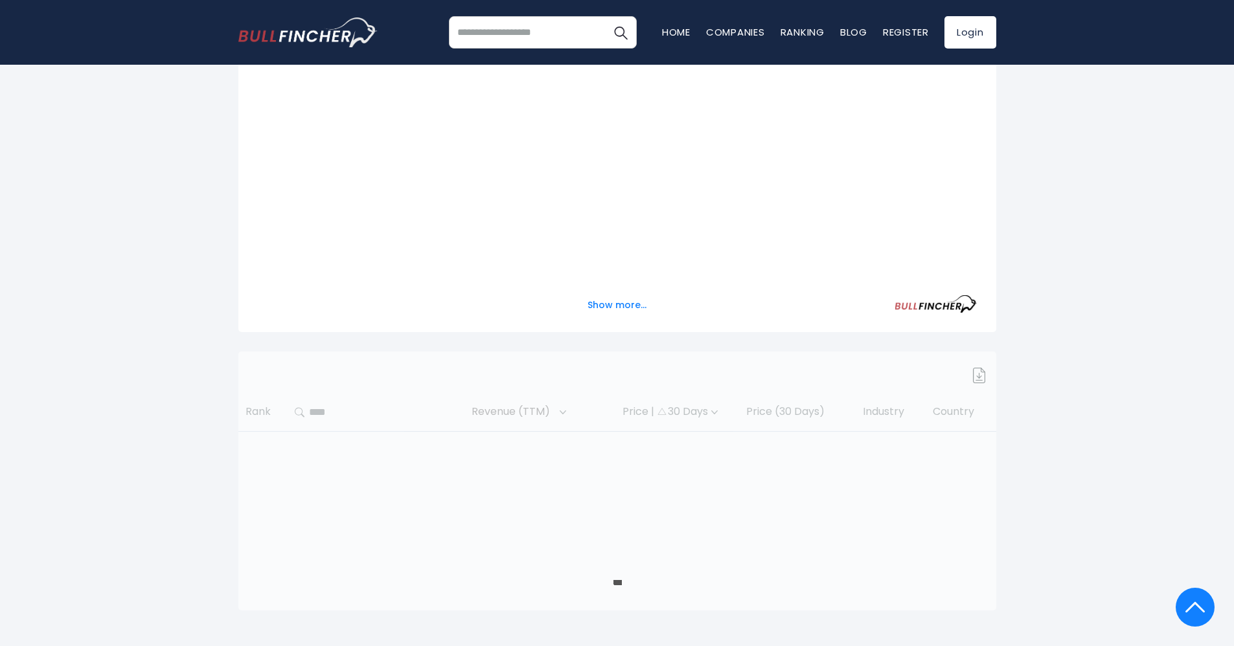
scroll to position [310, 0]
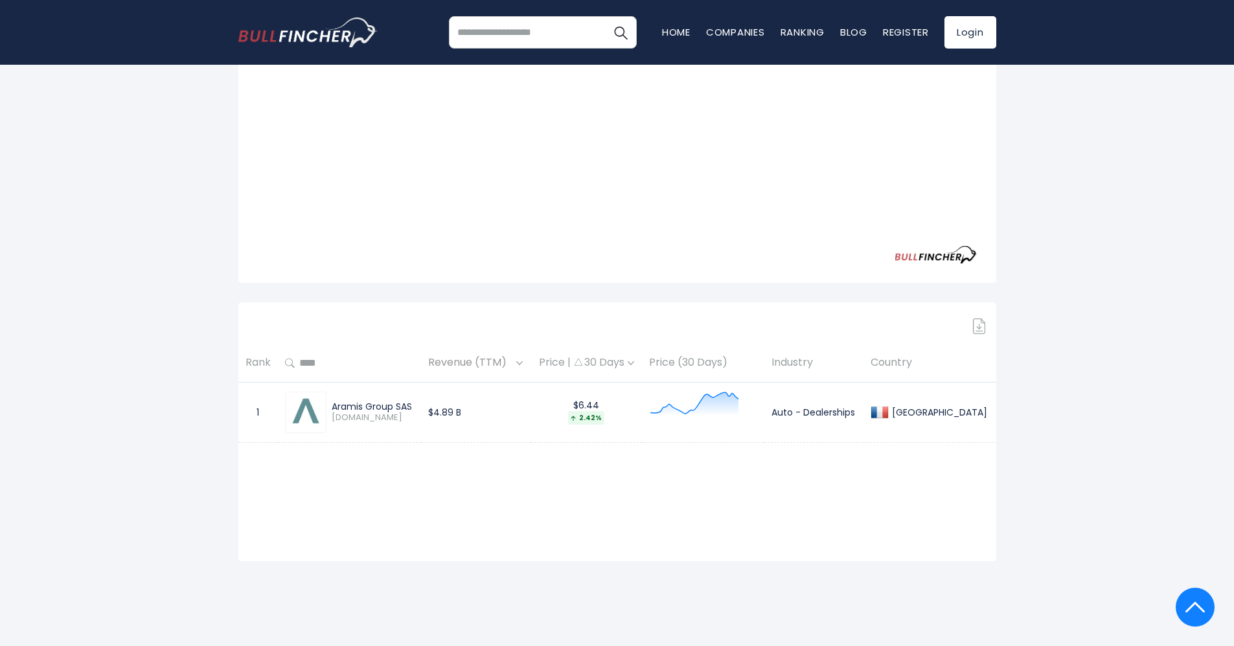
drag, startPoint x: 229, startPoint y: 419, endPoint x: 1053, endPoint y: 438, distance: 824.1
click at [1053, 438] on div "[GEOGRAPHIC_DATA] Entire World 30,373 [GEOGRAPHIC_DATA] 3,966" at bounding box center [617, 201] width 1234 height 852
copy div
click at [1022, 462] on div "[GEOGRAPHIC_DATA] Entire World 30,373 [GEOGRAPHIC_DATA] 3,966" at bounding box center [617, 201] width 1234 height 852
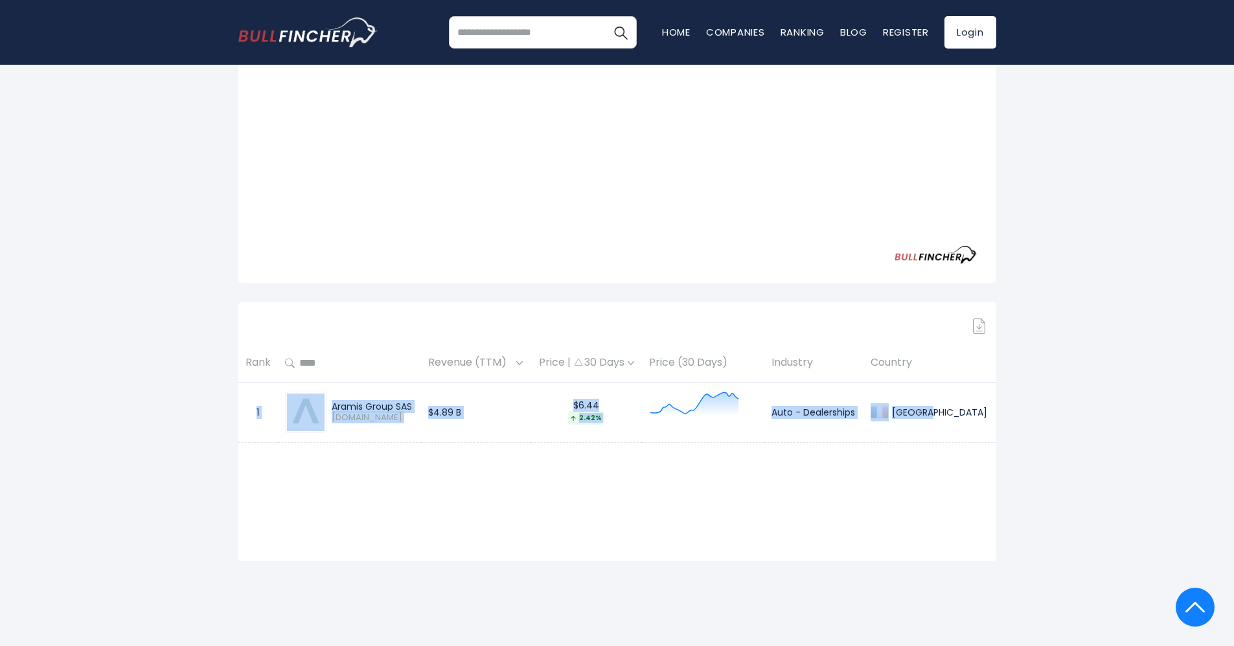
drag, startPoint x: 988, startPoint y: 438, endPoint x: 249, endPoint y: 411, distance: 739.6
click at [249, 411] on tr "1 Aramis Group SAS [DOMAIN_NAME] $4.89 B $6.44 2.42% Auto - Dealerships [GEOGRA…" at bounding box center [617, 412] width 758 height 60
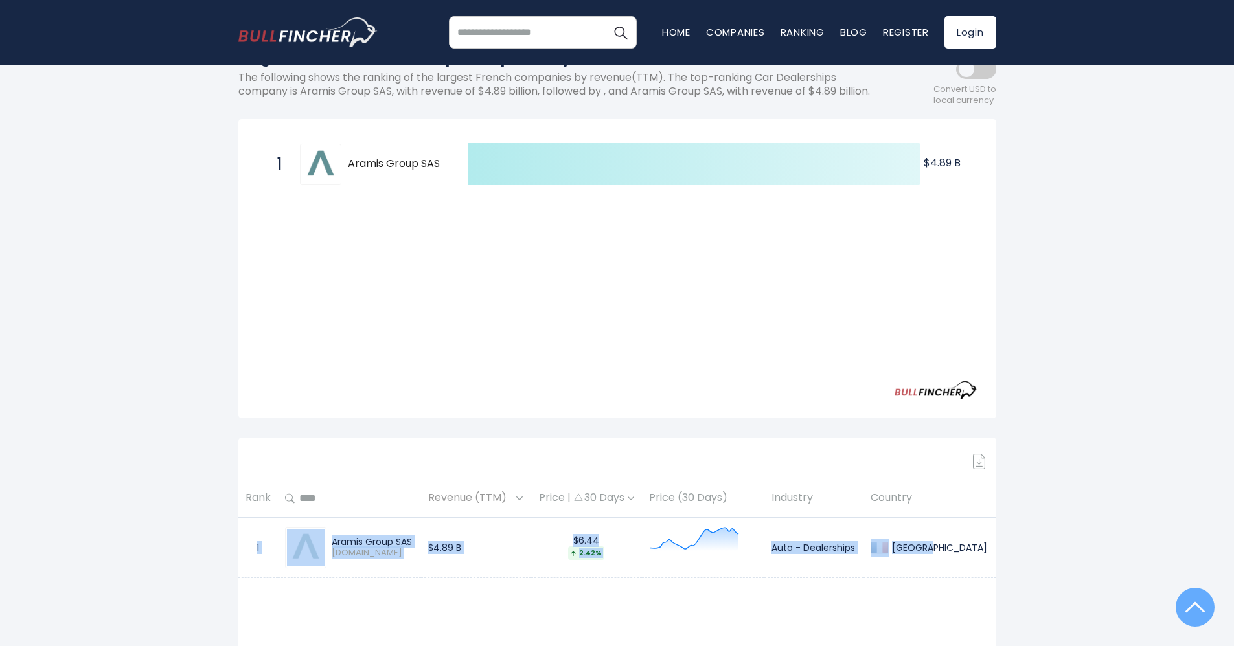
scroll to position [0, 0]
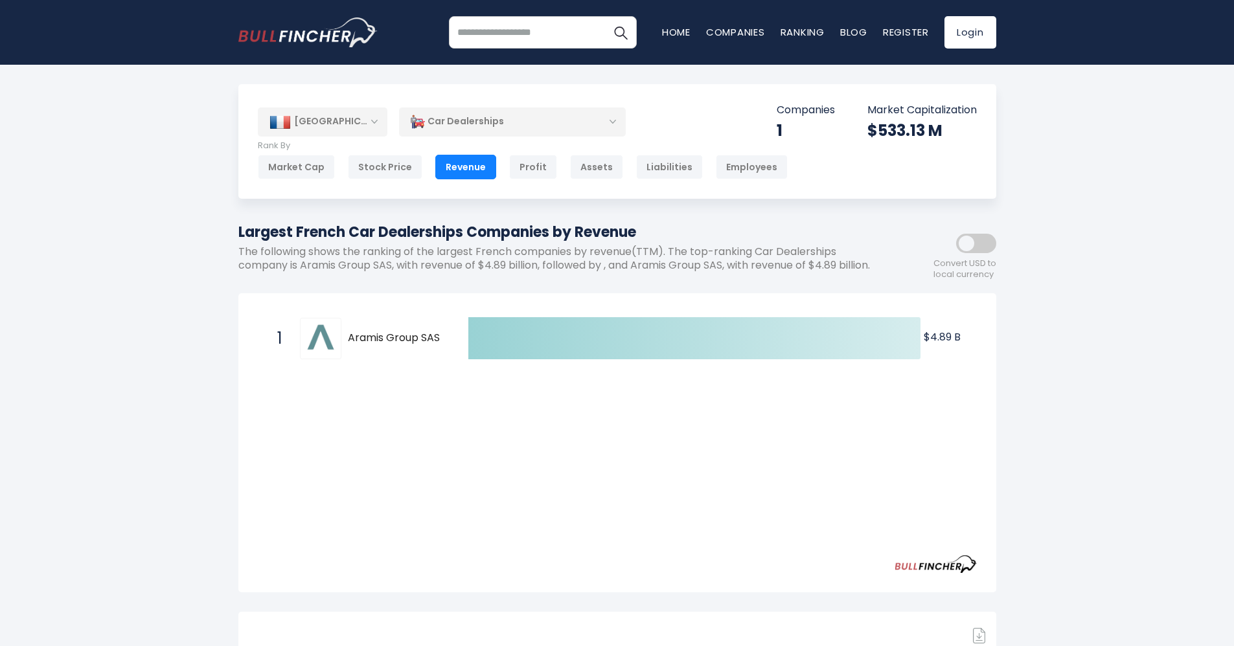
click at [348, 122] on div "[GEOGRAPHIC_DATA]" at bounding box center [323, 122] width 130 height 29
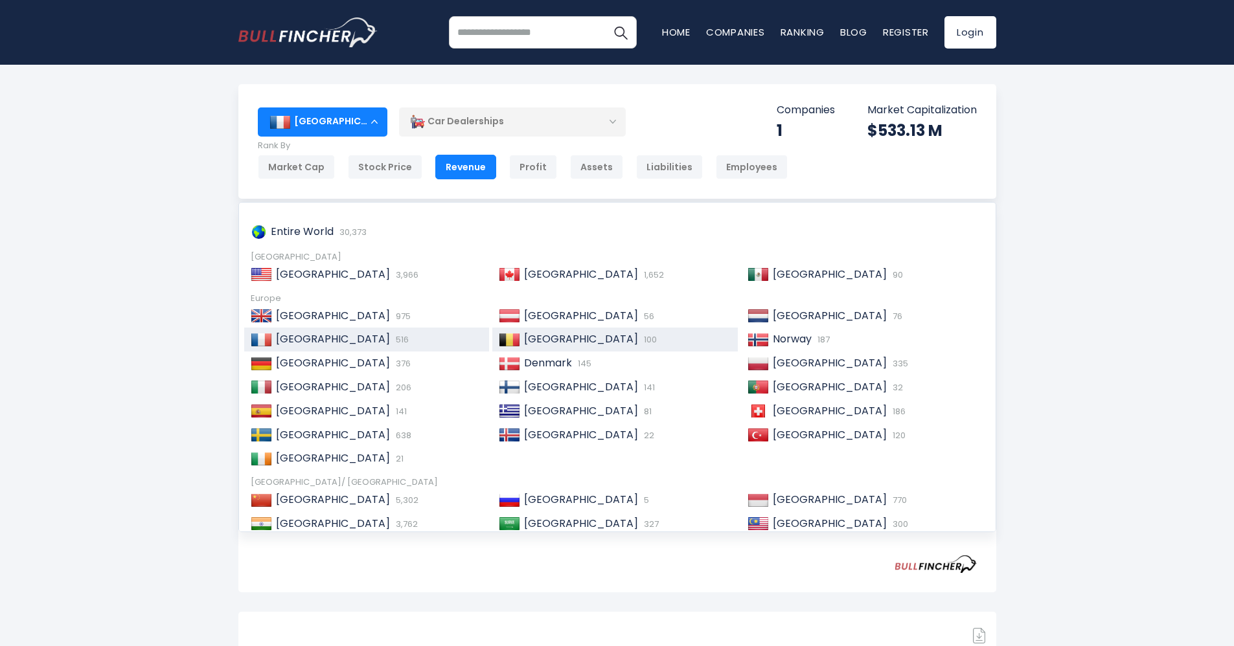
click at [552, 336] on span "[GEOGRAPHIC_DATA]" at bounding box center [581, 339] width 114 height 15
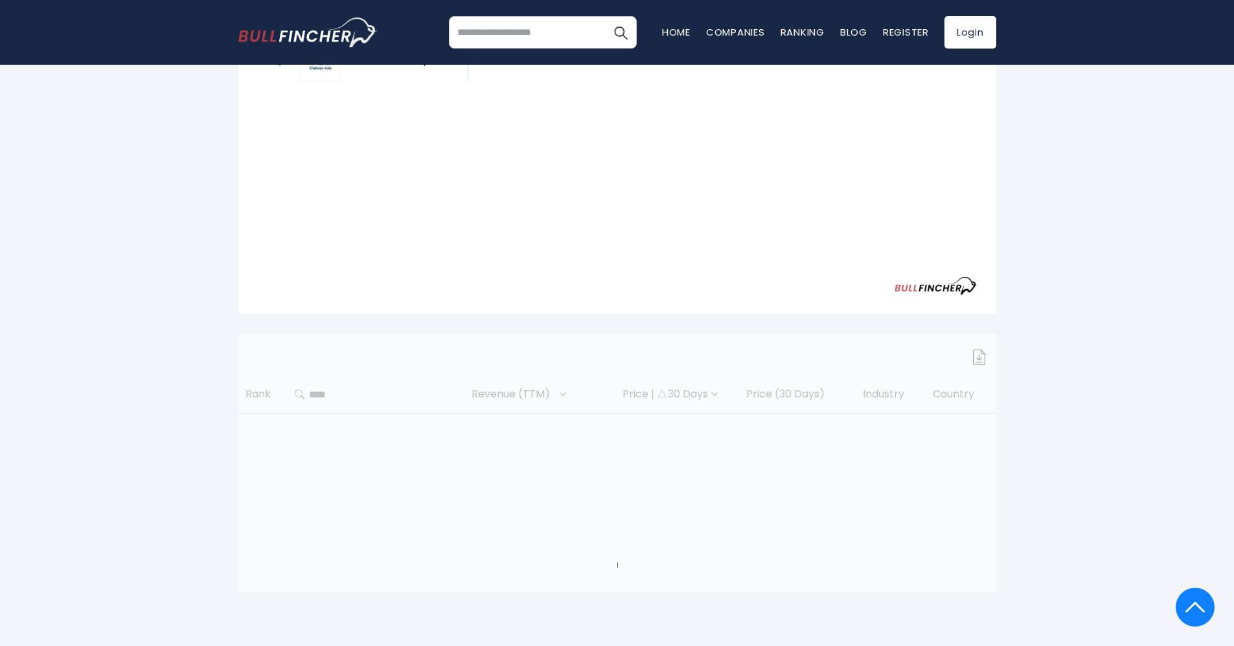
scroll to position [310, 0]
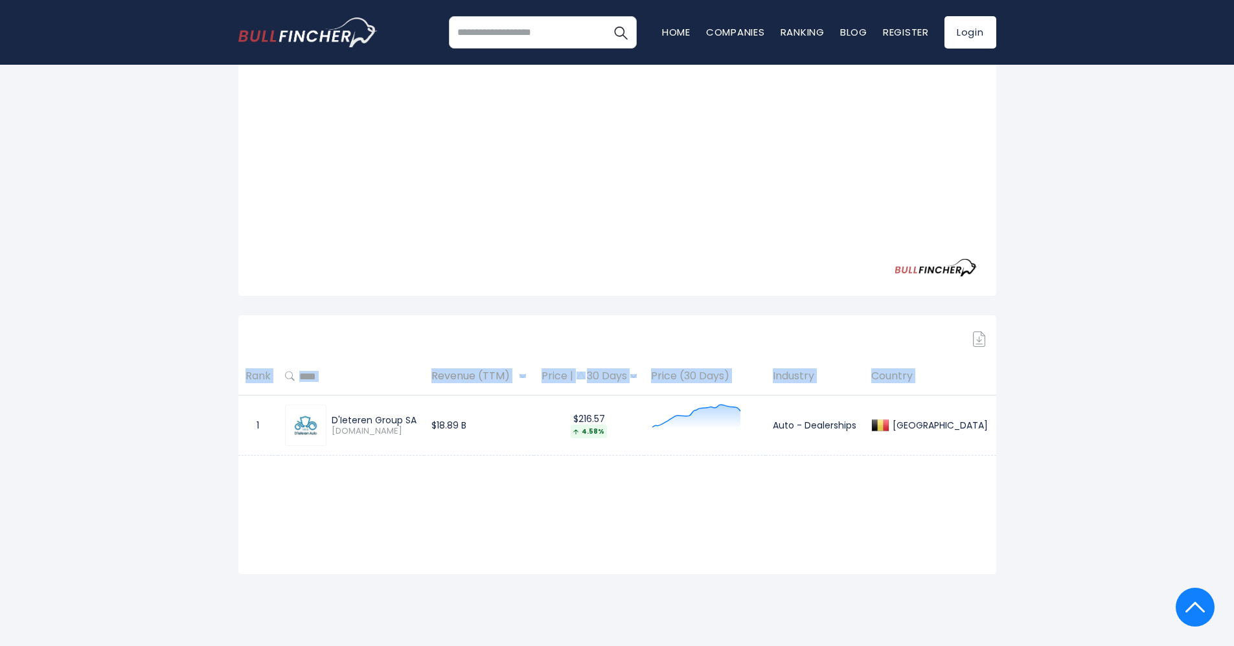
drag, startPoint x: 998, startPoint y: 444, endPoint x: 251, endPoint y: 418, distance: 748.0
click at [251, 417] on div "Belgium Entire World 30,373 North America United States 3,966" at bounding box center [617, 175] width 777 height 800
copy table "Rank Revenue (TTM) Price | 30 Days Price (30 Days) Industry Country"
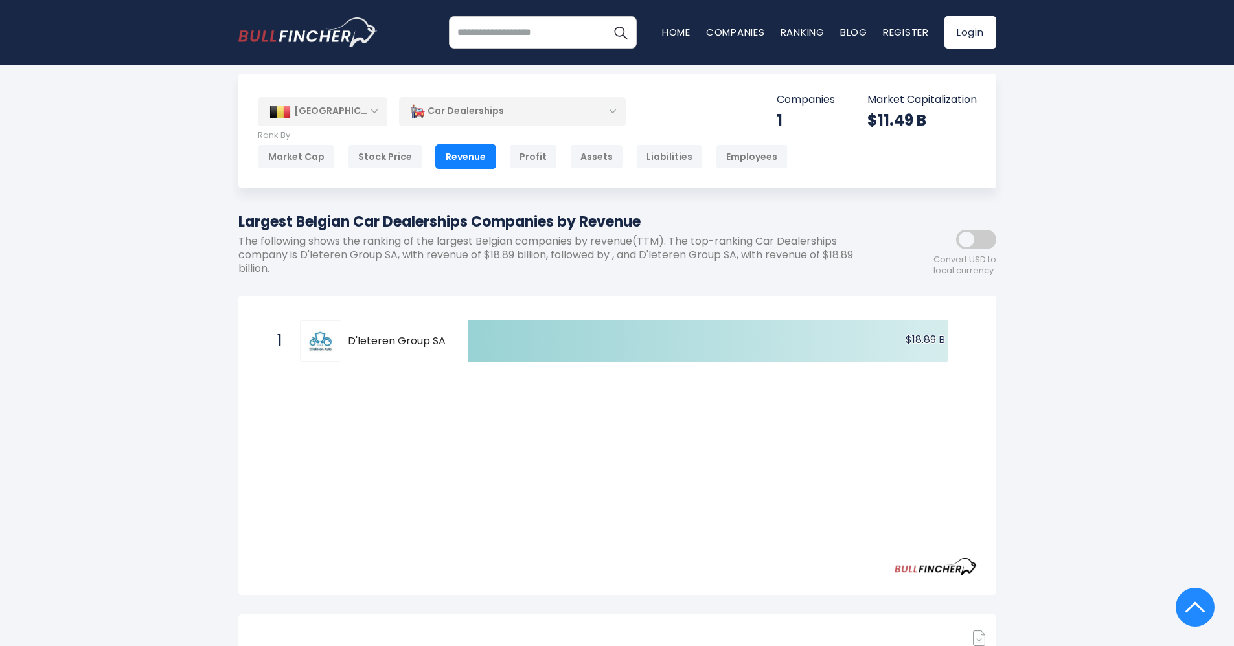
scroll to position [0, 0]
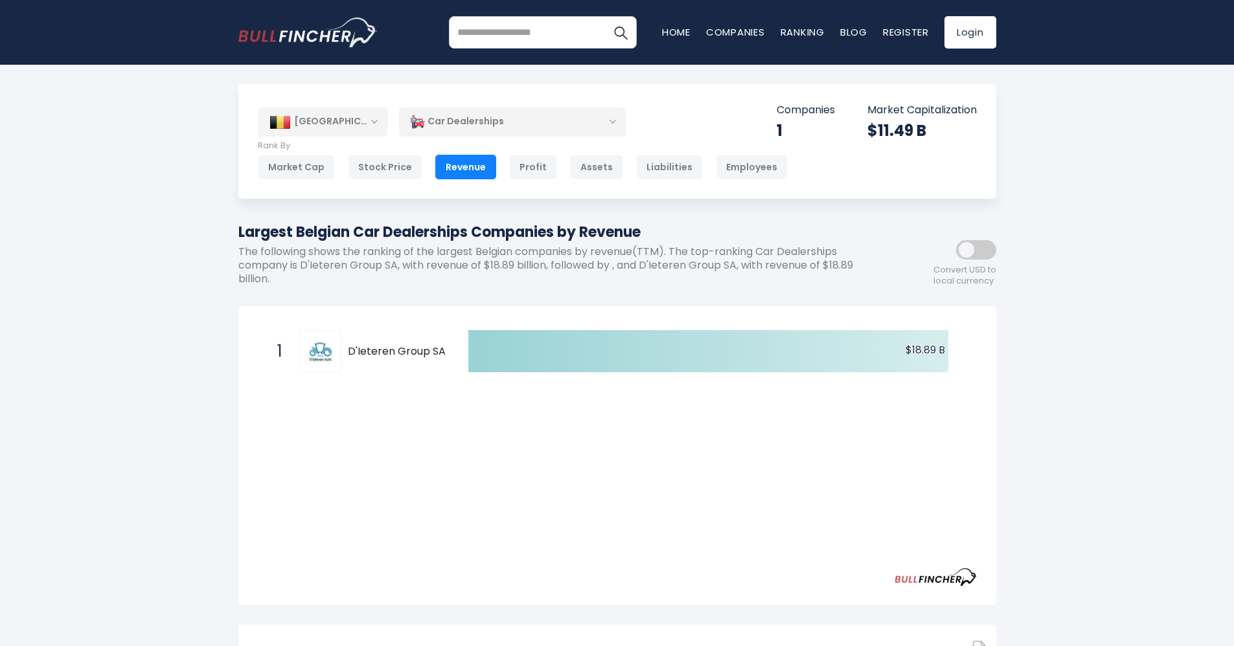
click at [339, 133] on div "[GEOGRAPHIC_DATA]" at bounding box center [323, 122] width 130 height 29
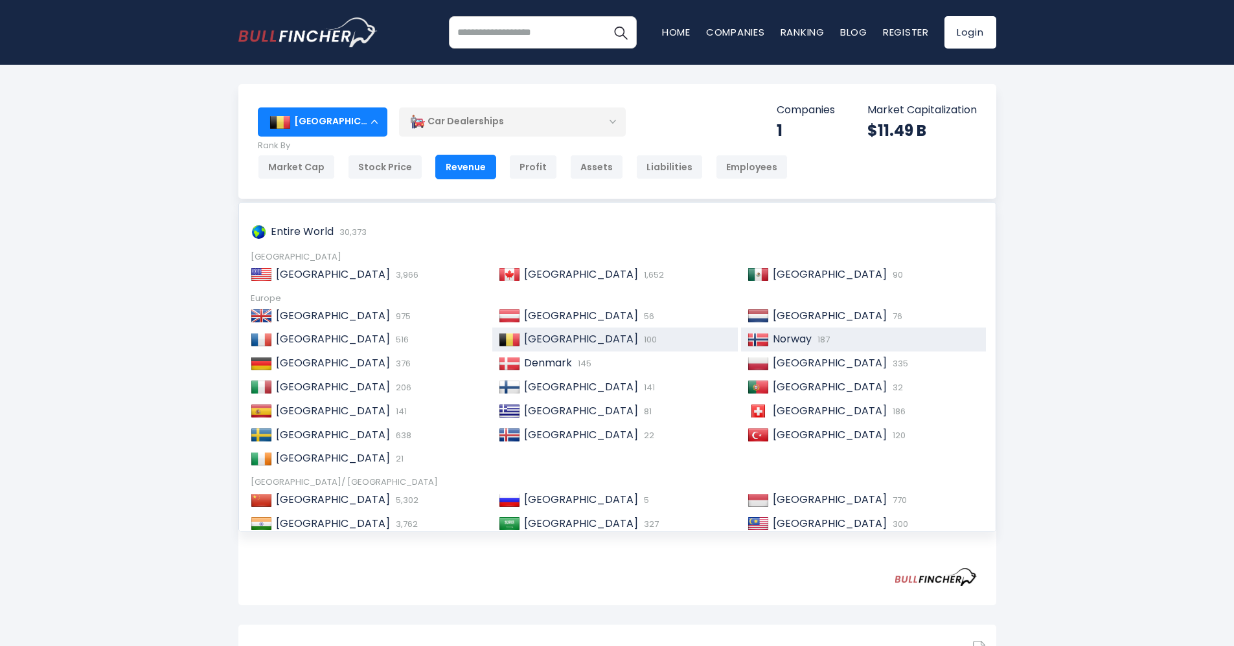
click at [773, 341] on span "Norway" at bounding box center [792, 339] width 39 height 15
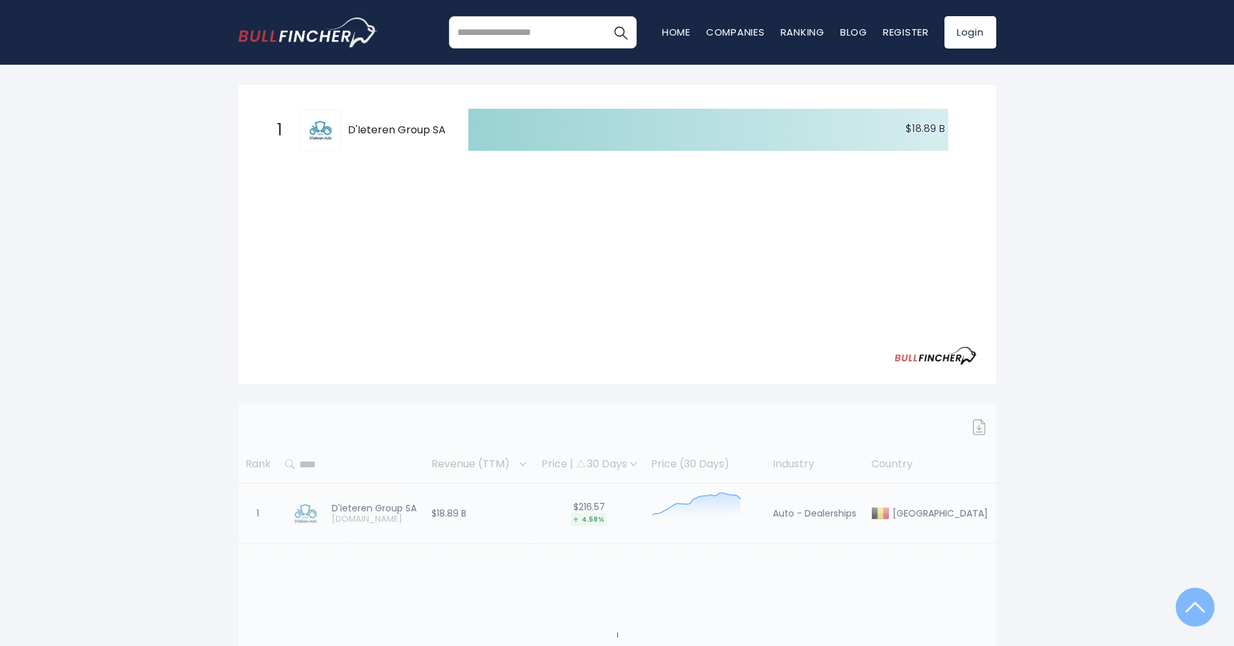
scroll to position [291, 0]
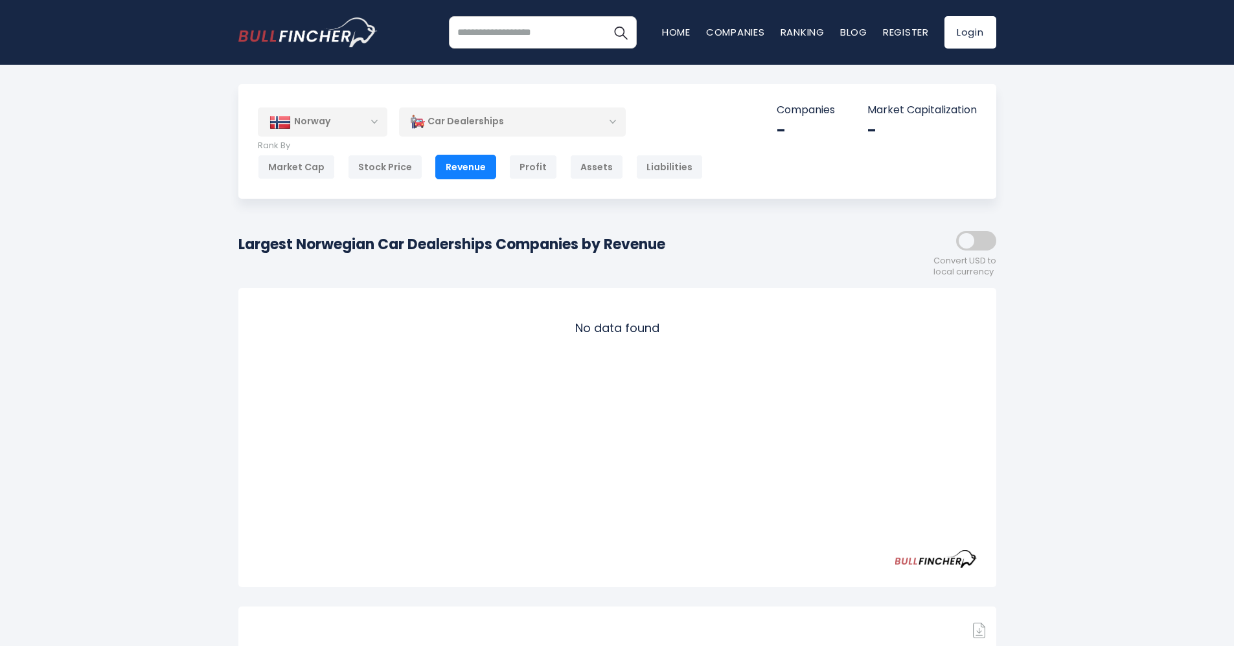
click at [333, 125] on div "Norway" at bounding box center [323, 122] width 130 height 29
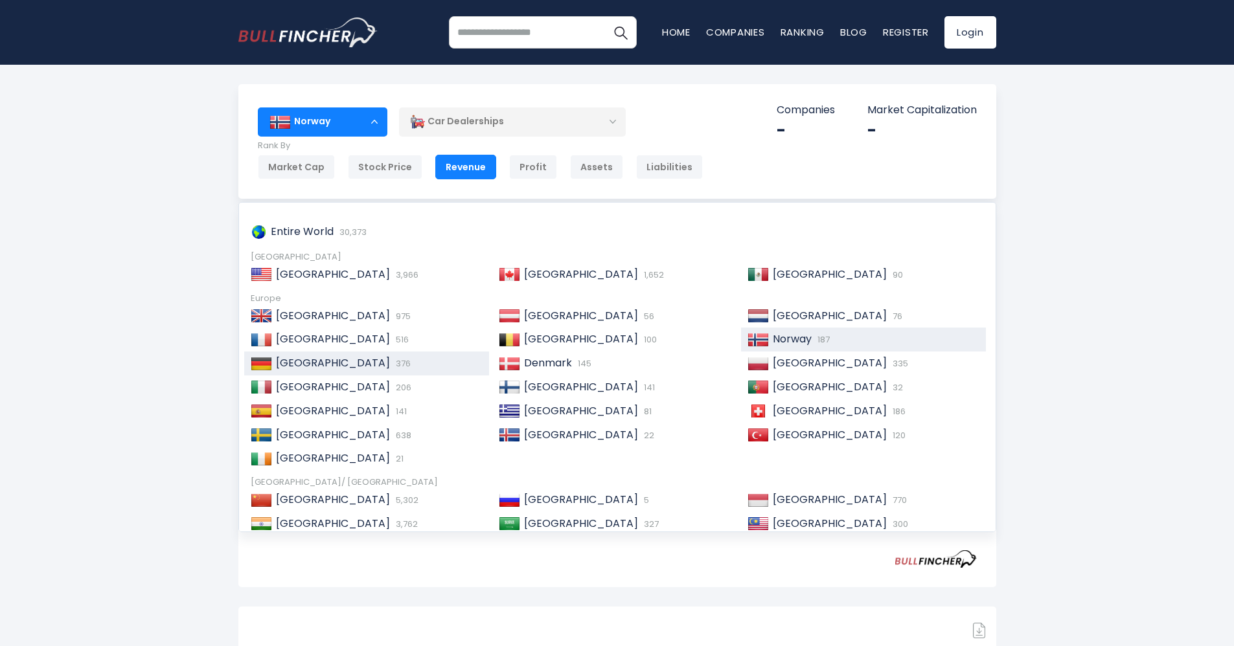
click at [353, 363] on div "Germany 376" at bounding box center [377, 364] width 211 height 14
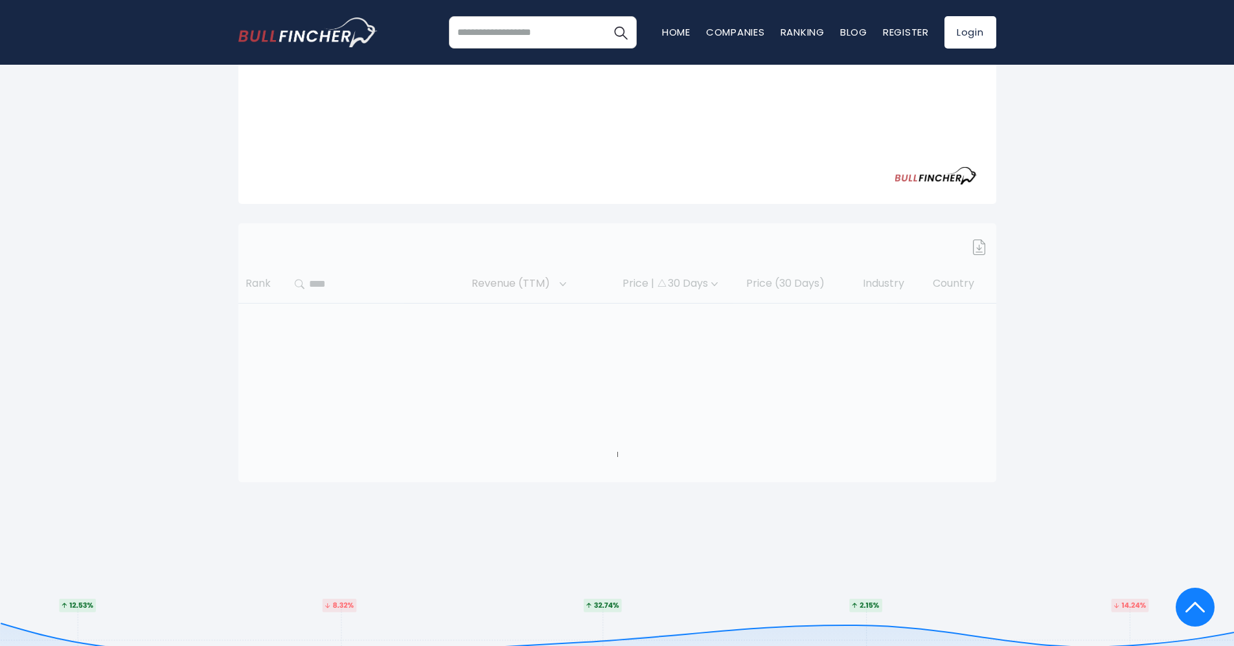
scroll to position [394, 0]
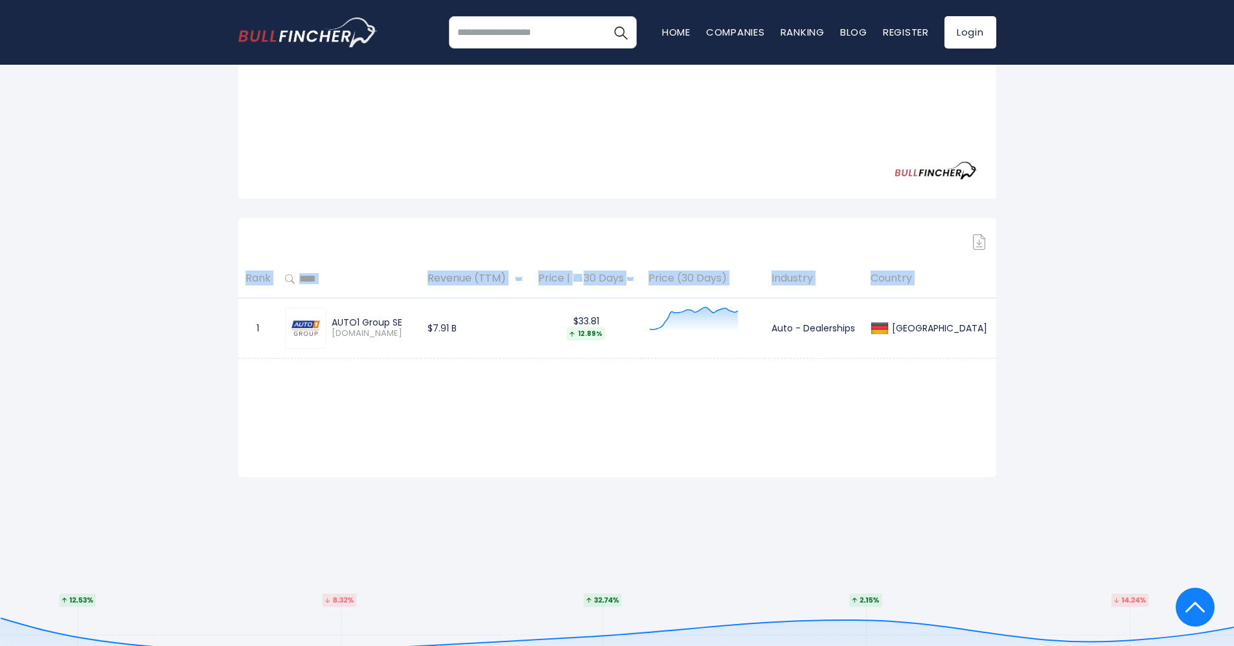
drag, startPoint x: 240, startPoint y: 320, endPoint x: 1001, endPoint y: 348, distance: 761.6
click at [1001, 348] on div "[GEOGRAPHIC_DATA] Entire World 30,373 [GEOGRAPHIC_DATA] [GEOGRAPHIC_DATA] 3,966" at bounding box center [617, 83] width 777 height 787
copy table "Rank Revenue (TTM) Price | 30 Days Price (30 Days) Industry Country"
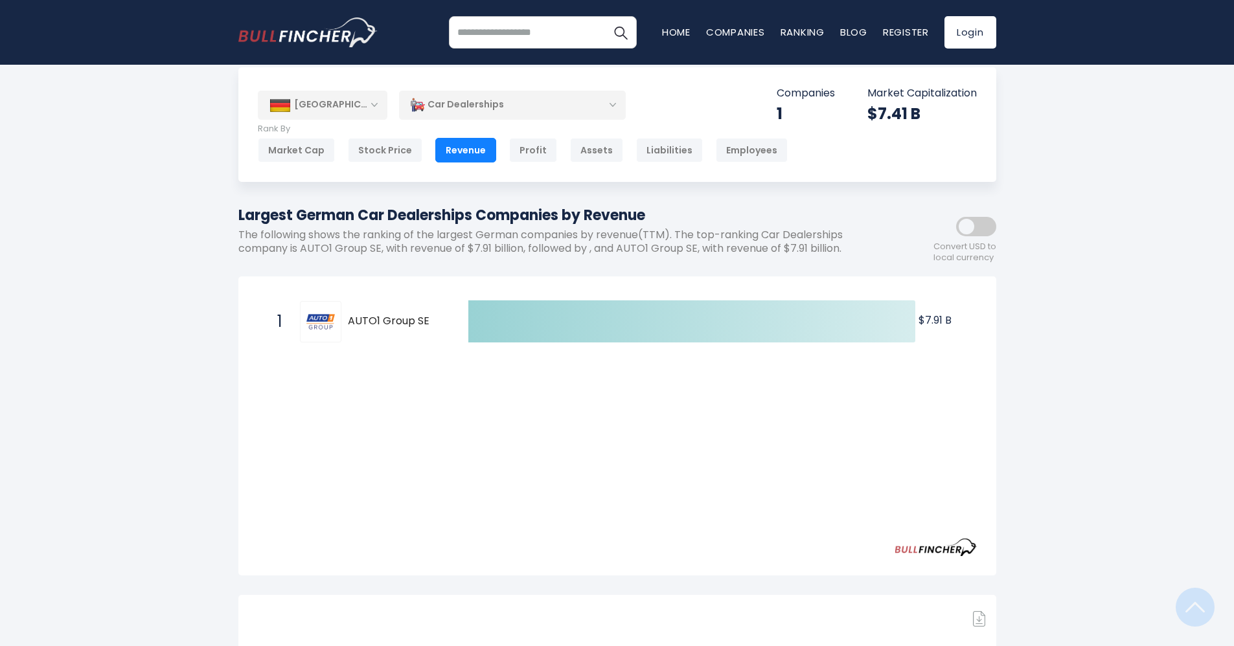
scroll to position [0, 0]
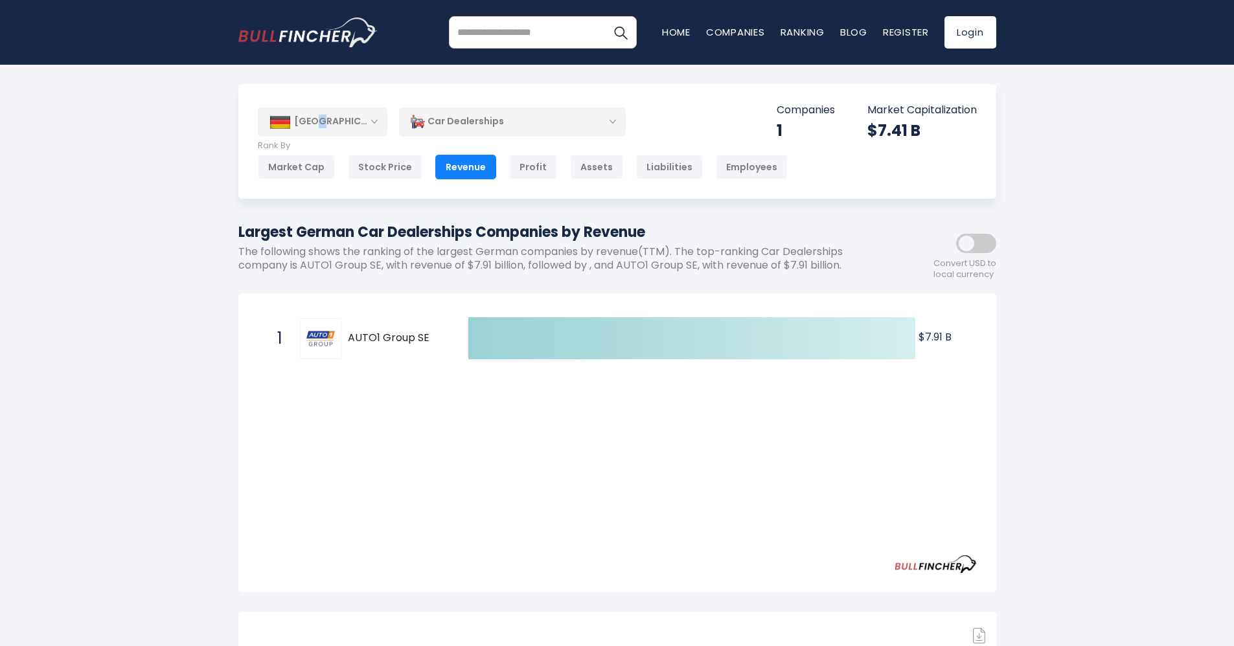
click at [323, 118] on div "[GEOGRAPHIC_DATA]" at bounding box center [323, 122] width 130 height 29
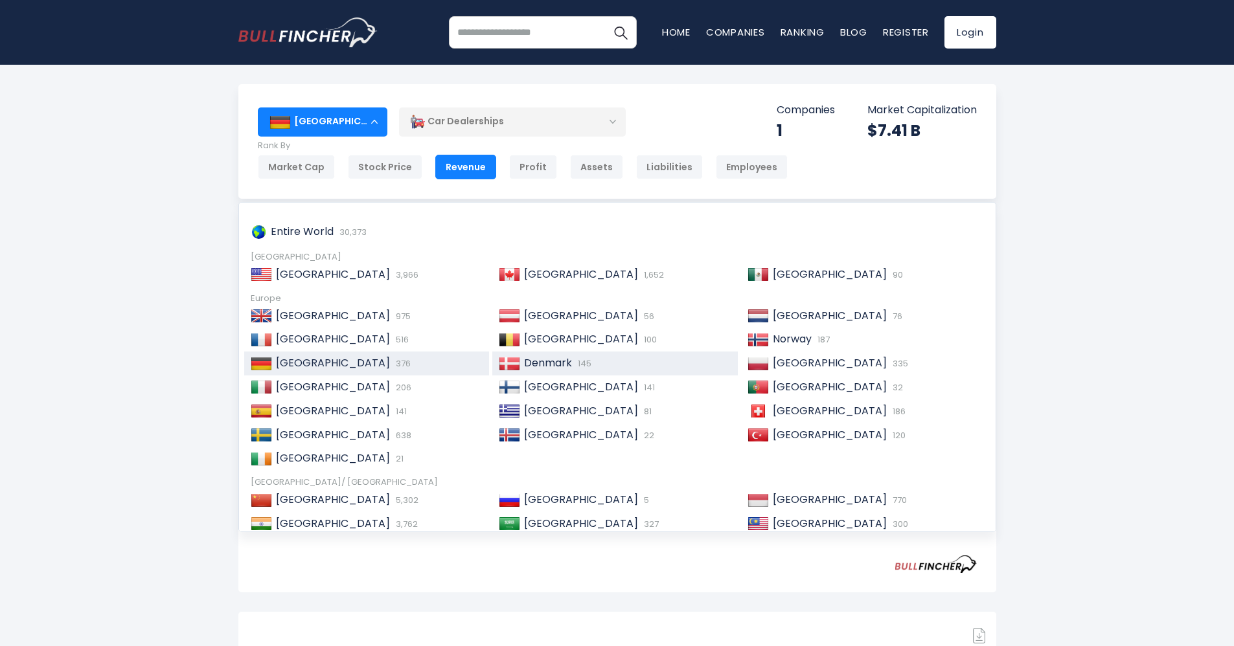
click at [529, 362] on span "Denmark" at bounding box center [548, 363] width 48 height 15
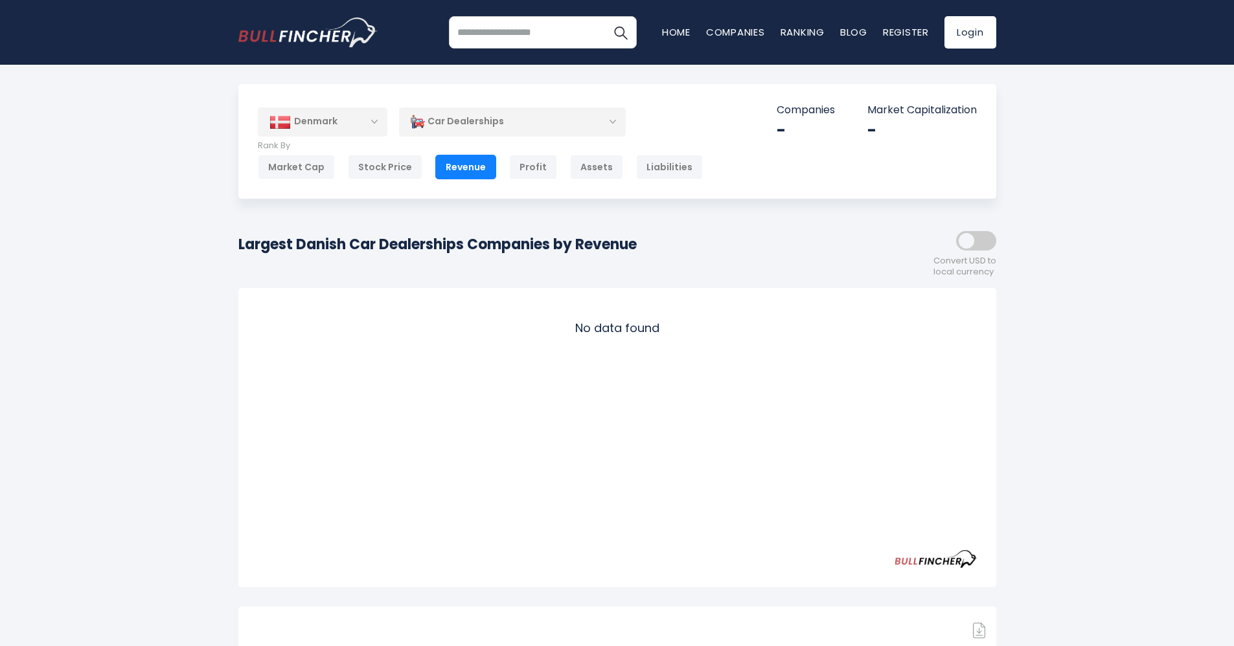
click at [328, 110] on div "Denmark" at bounding box center [323, 122] width 130 height 29
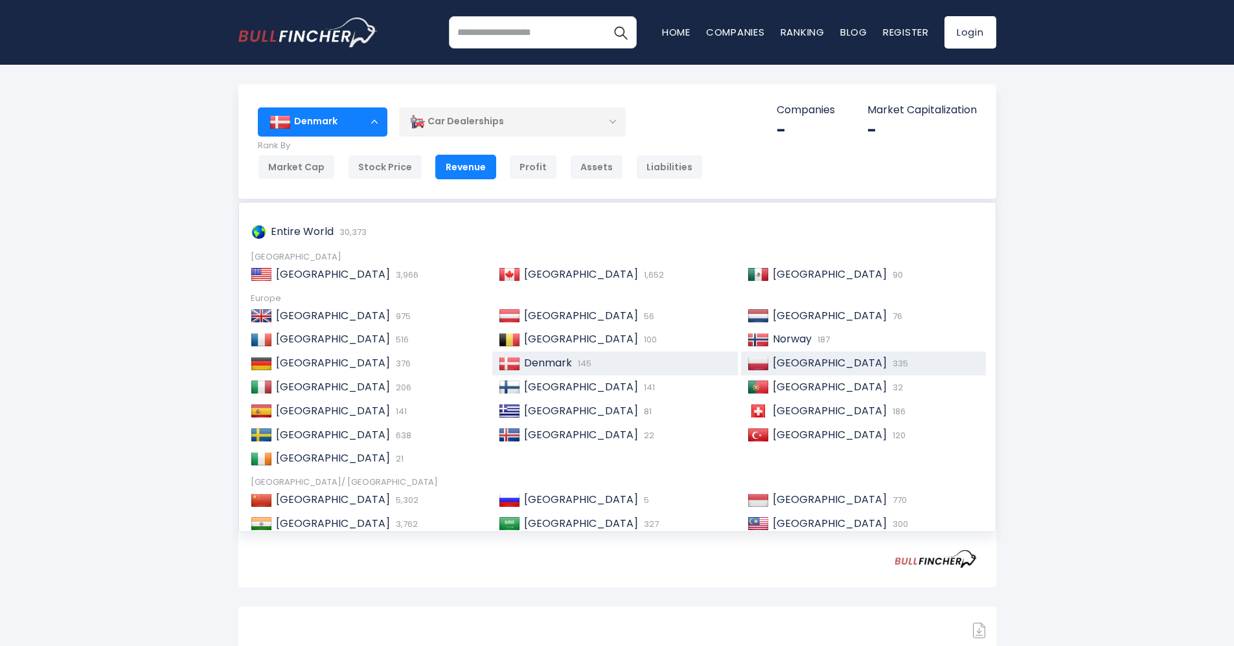
click at [783, 367] on span "[GEOGRAPHIC_DATA]" at bounding box center [830, 363] width 114 height 15
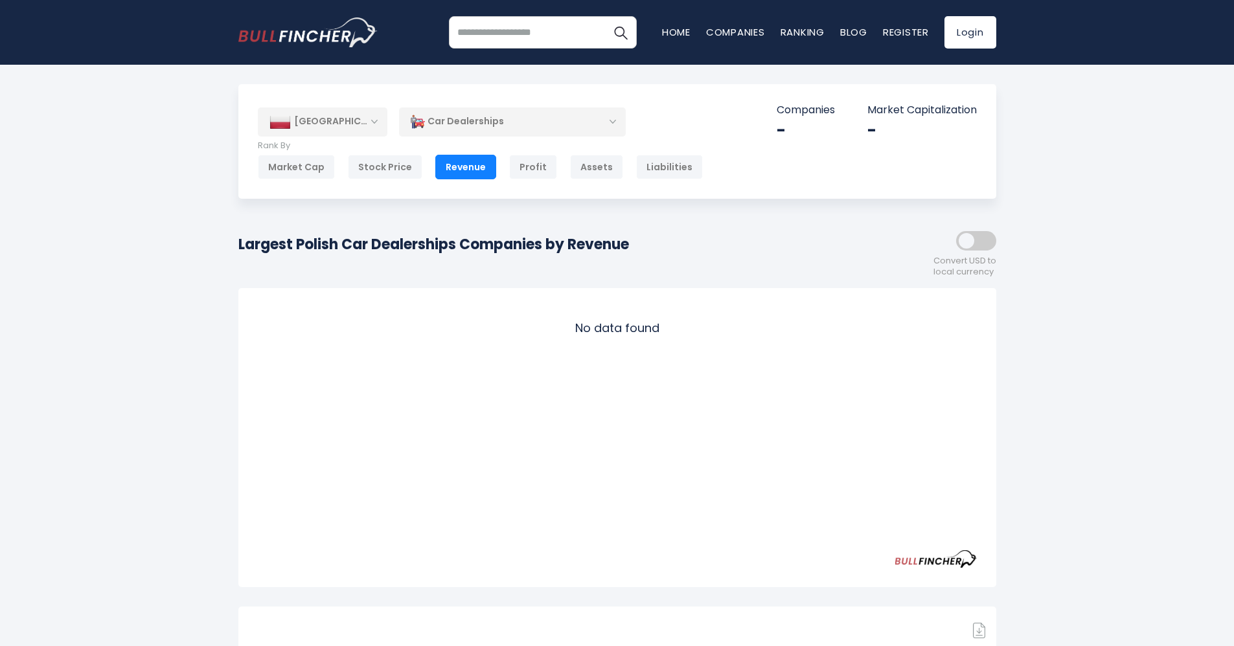
click at [337, 117] on div "[GEOGRAPHIC_DATA]" at bounding box center [323, 122] width 130 height 29
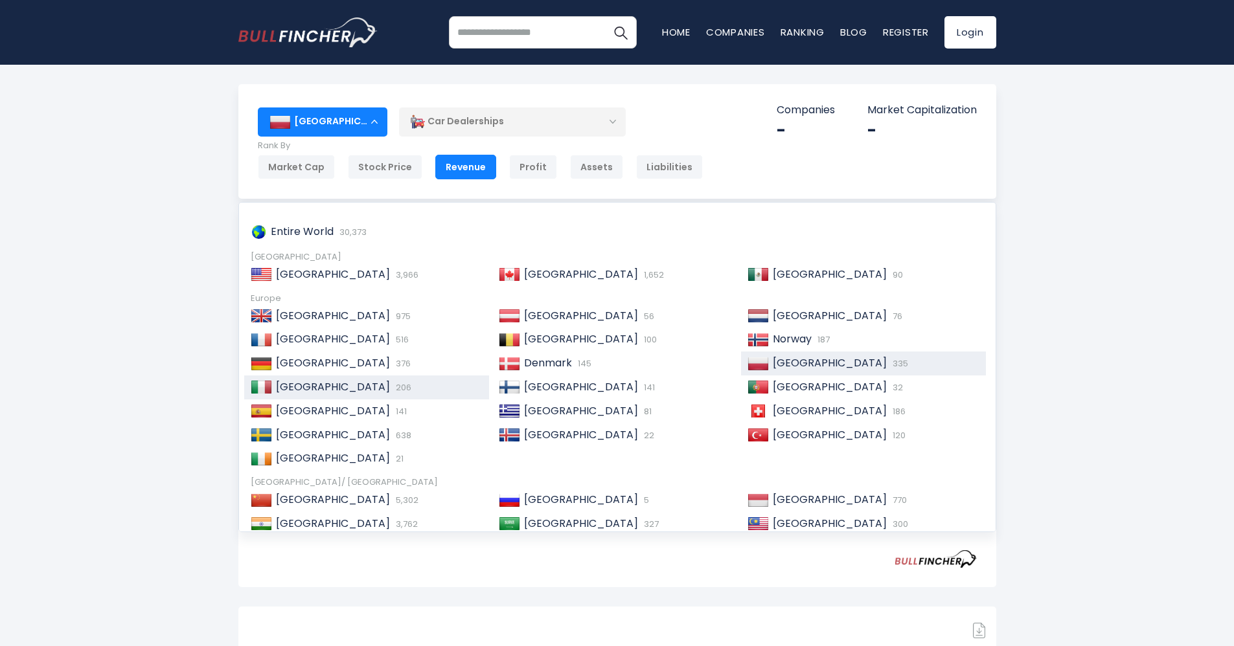
click at [388, 391] on div "Italy 206" at bounding box center [377, 388] width 211 height 14
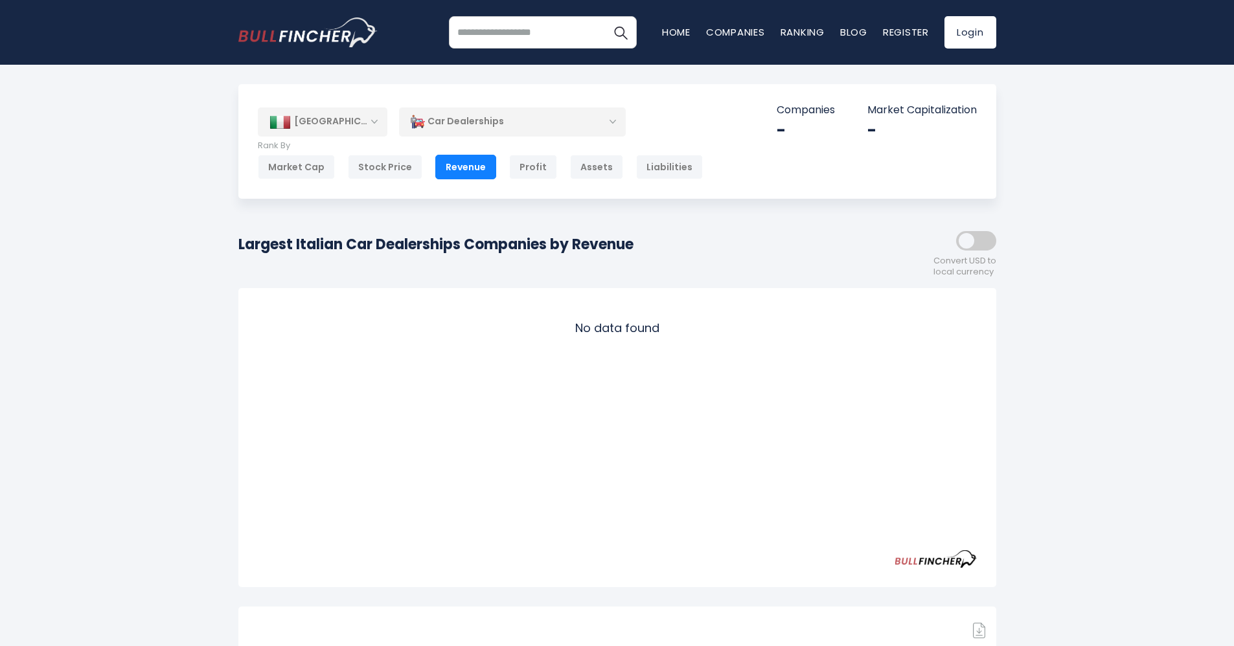
click at [307, 108] on div "[GEOGRAPHIC_DATA]" at bounding box center [323, 122] width 130 height 29
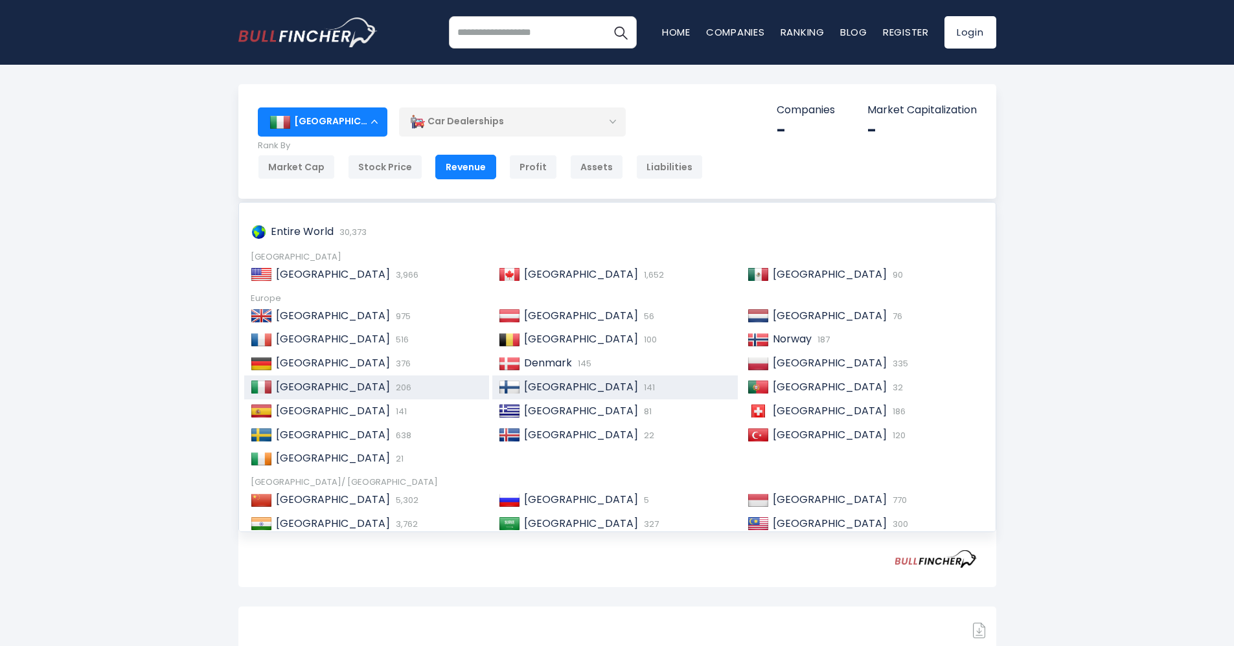
click at [542, 387] on span "[GEOGRAPHIC_DATA]" at bounding box center [581, 387] width 114 height 15
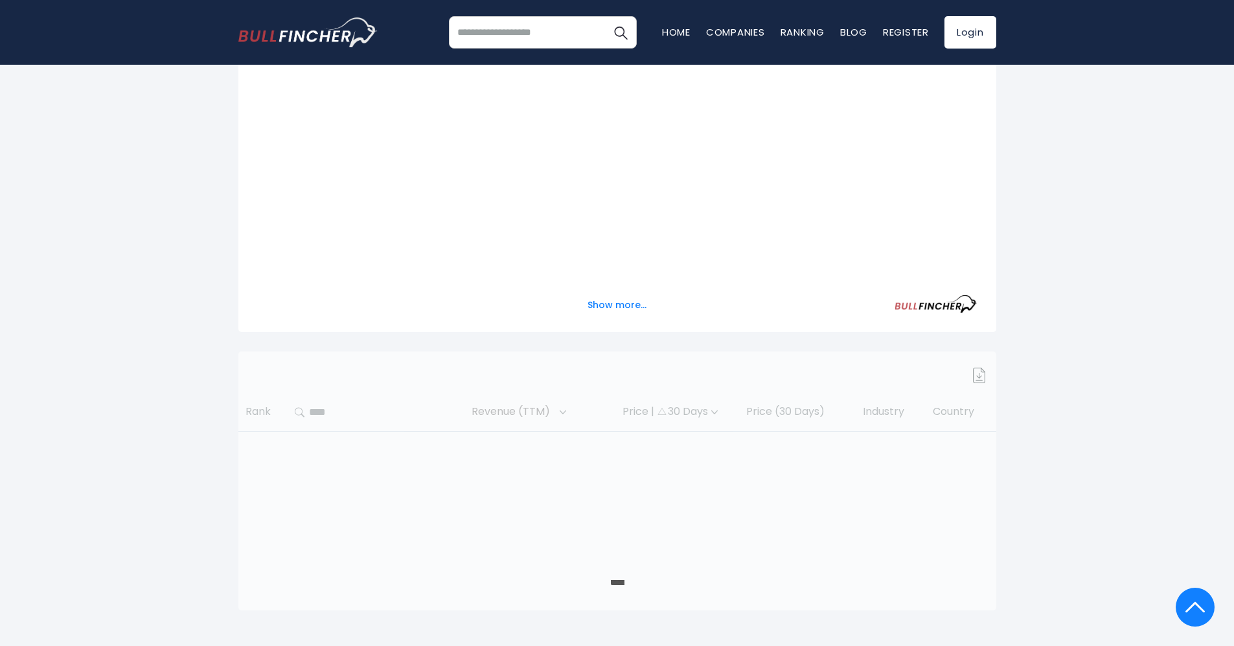
scroll to position [297, 0]
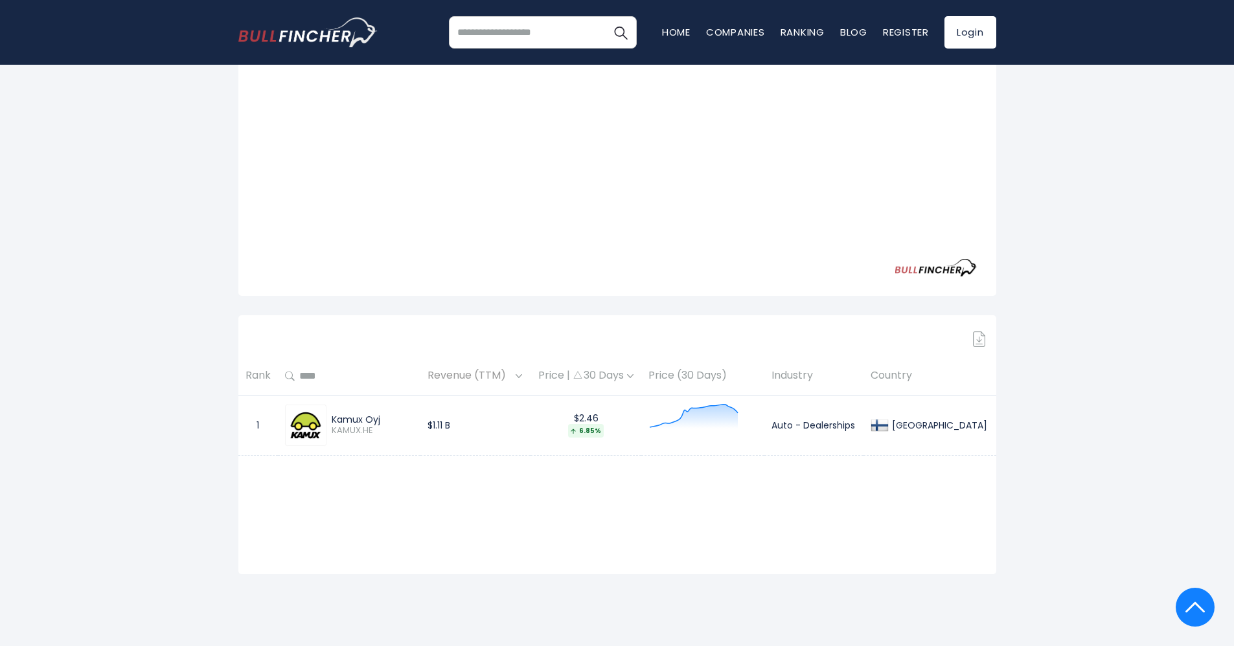
drag, startPoint x: 234, startPoint y: 413, endPoint x: 1002, endPoint y: 430, distance: 767.8
click at [1023, 422] on div "Finland Entire World 30,373 North America 3,966" at bounding box center [617, 214] width 1234 height 852
click at [1002, 431] on div "Finland Entire World 30,373 North America United States 3,966" at bounding box center [617, 181] width 777 height 787
drag, startPoint x: 979, startPoint y: 443, endPoint x: 251, endPoint y: 420, distance: 729.1
click at [251, 420] on div "Finland Entire World 30,373 North America 3,966" at bounding box center [617, 214] width 1234 height 852
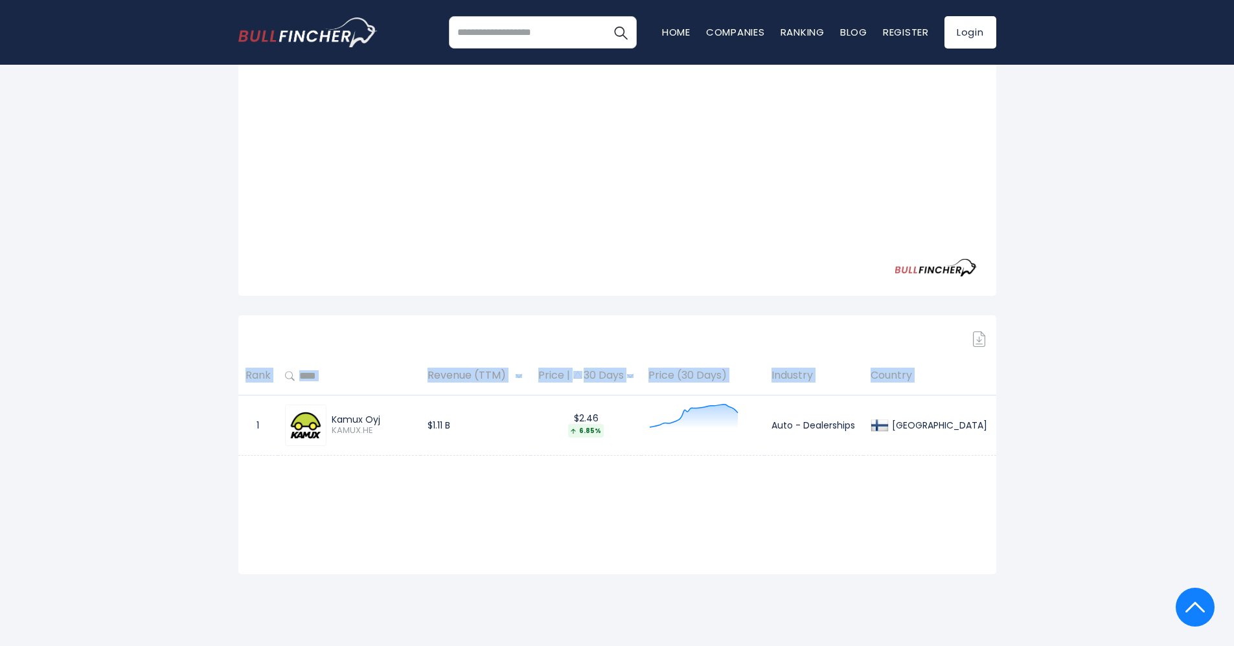
copy table "Rank Revenue (TTM) Price | 30 Days Price (30 Days) Industry Country"
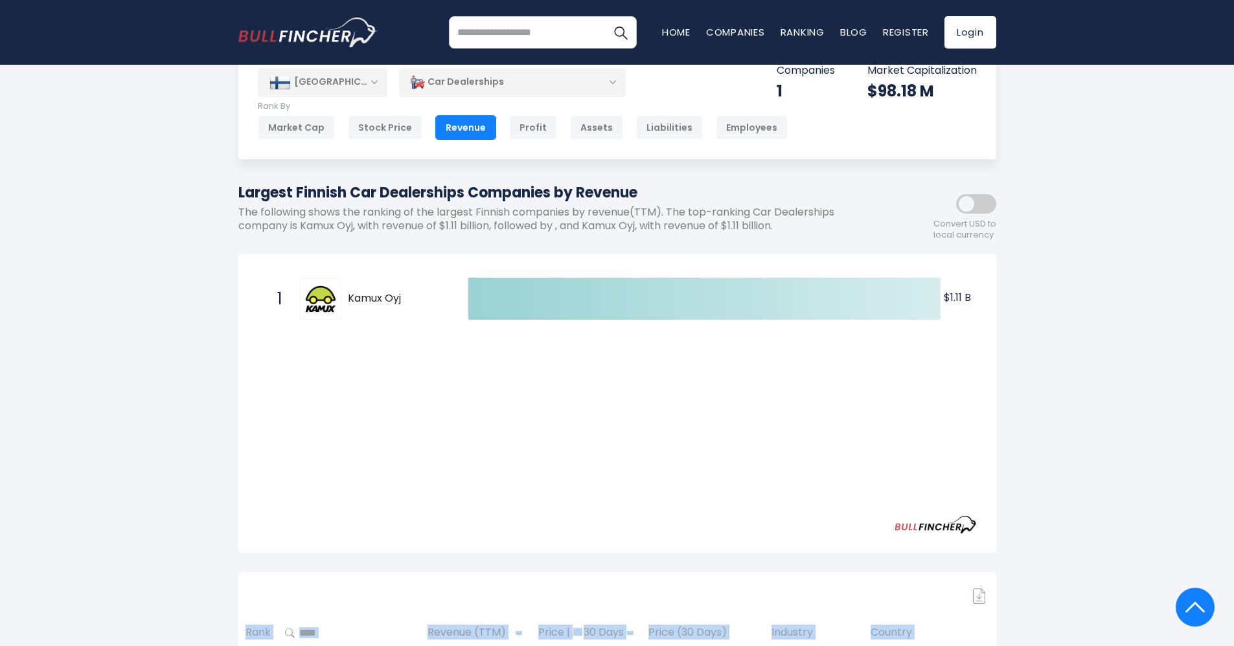
scroll to position [0, 0]
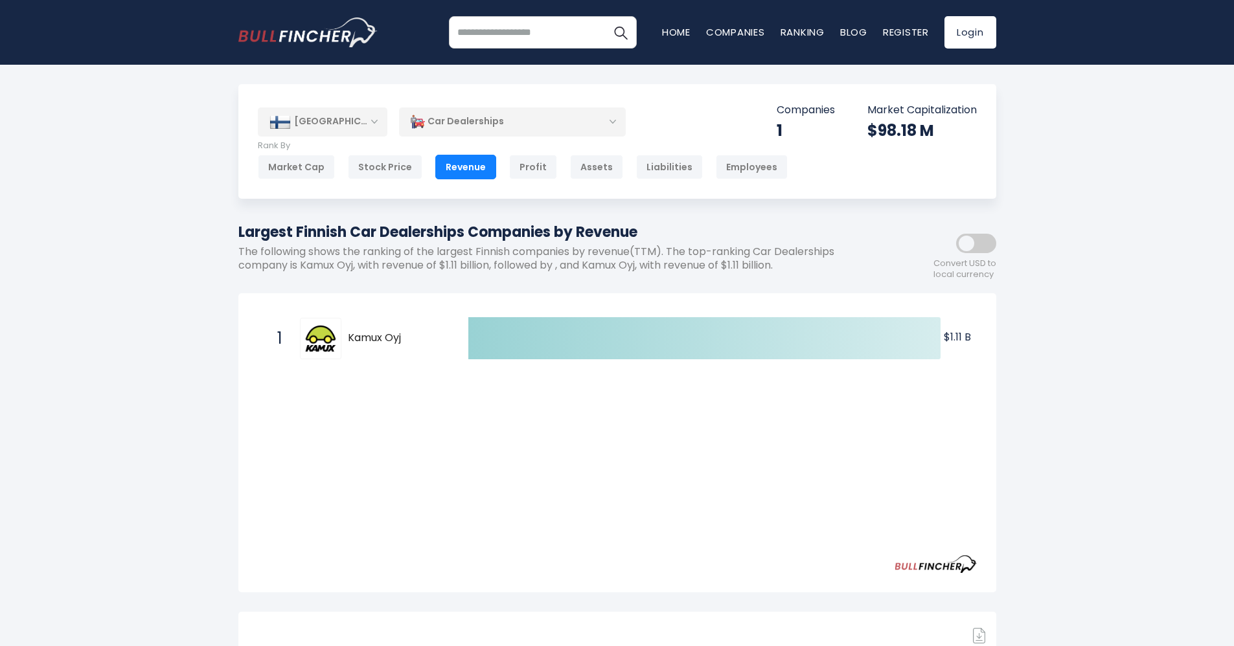
click at [361, 129] on div "[GEOGRAPHIC_DATA]" at bounding box center [323, 122] width 130 height 29
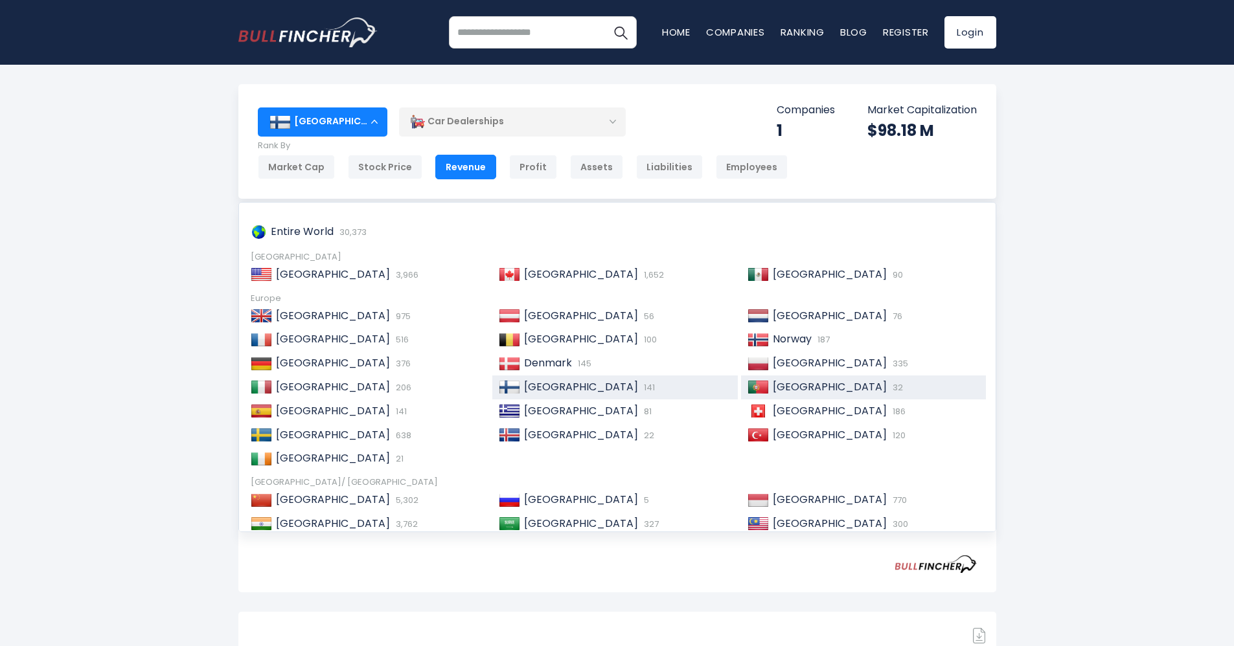
click at [863, 391] on div "Portugal 32" at bounding box center [874, 388] width 211 height 14
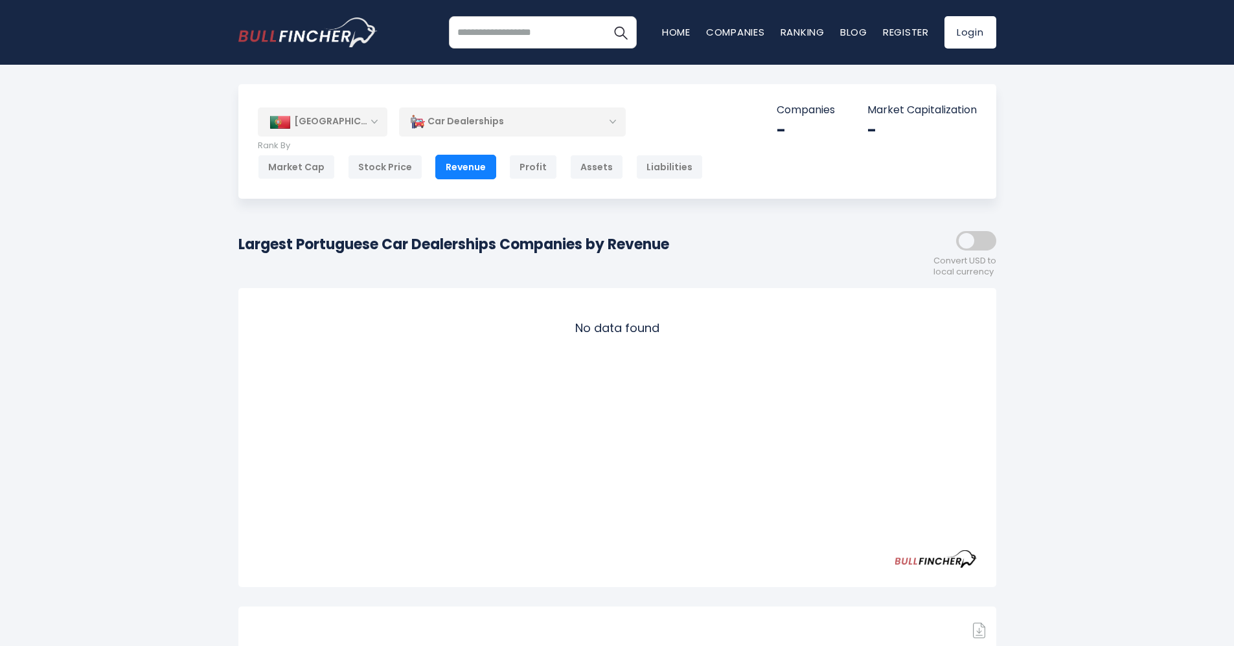
click at [364, 124] on div "[GEOGRAPHIC_DATA]" at bounding box center [323, 122] width 130 height 29
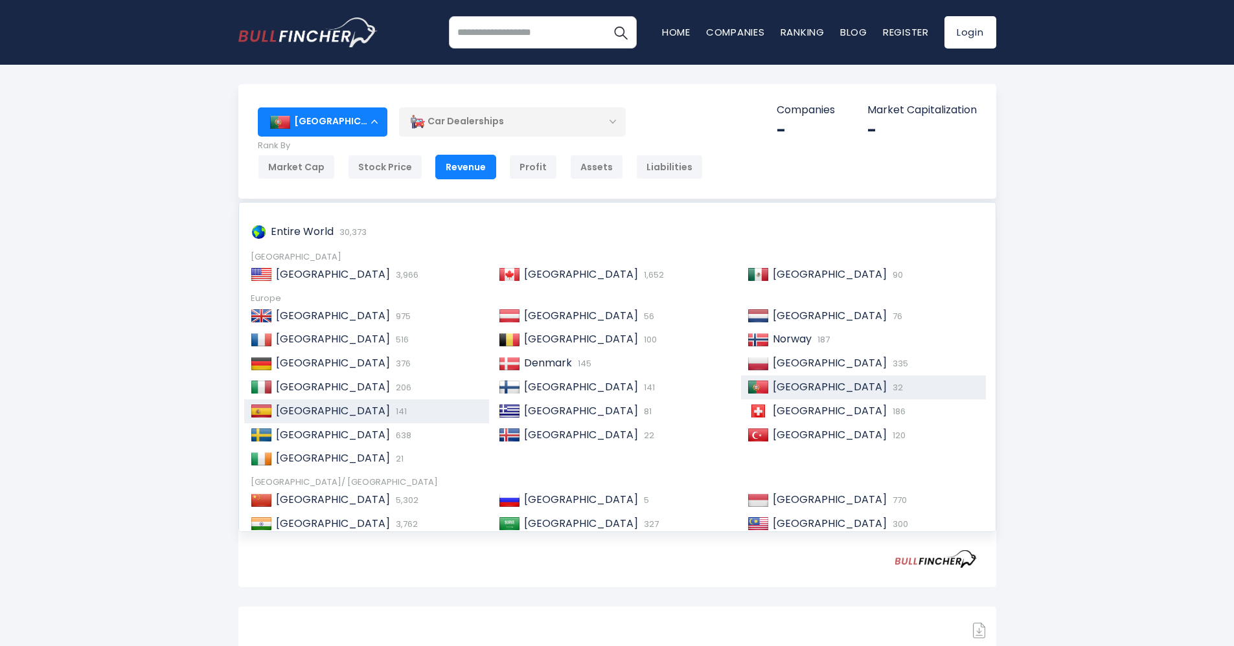
click at [393, 414] on span "141" at bounding box center [400, 411] width 14 height 12
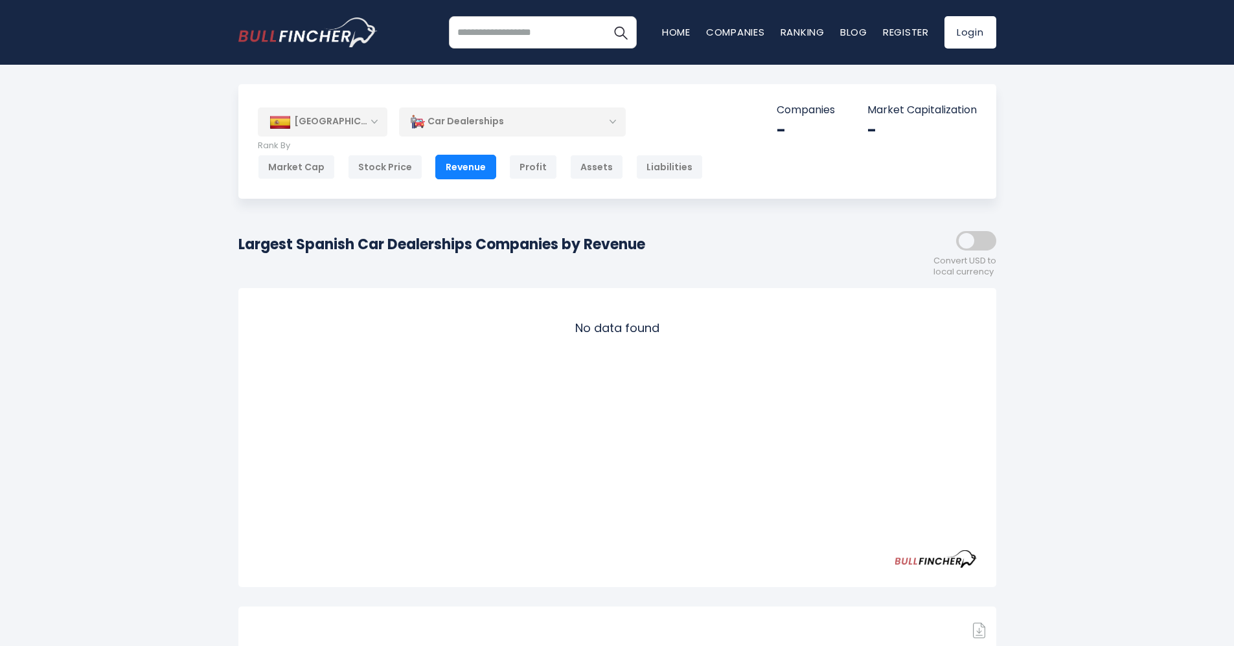
click at [328, 108] on div "[GEOGRAPHIC_DATA]" at bounding box center [323, 122] width 130 height 29
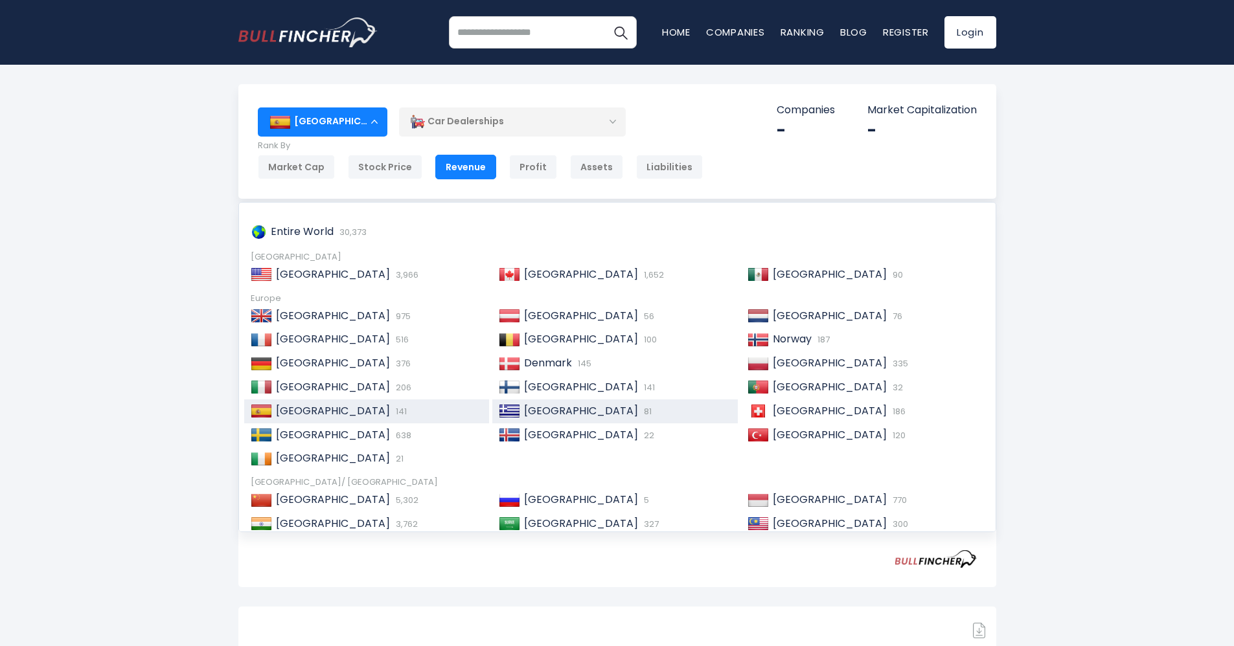
click at [553, 412] on span "[GEOGRAPHIC_DATA]" at bounding box center [581, 411] width 114 height 15
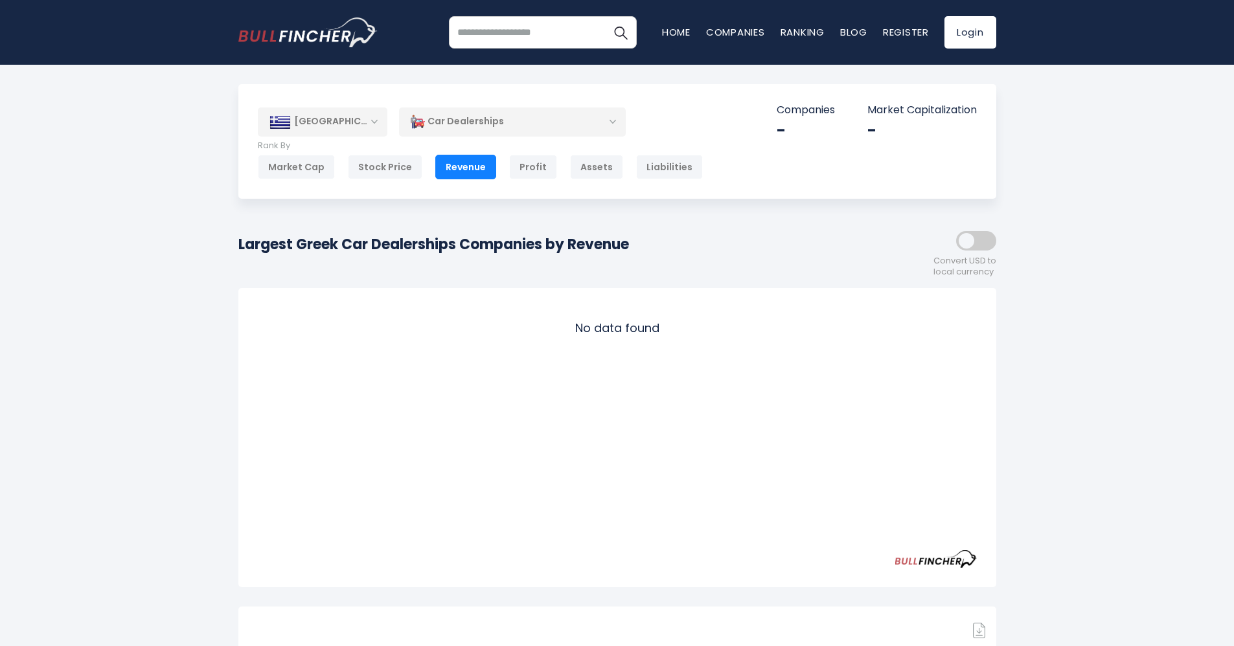
click at [345, 122] on div "[GEOGRAPHIC_DATA]" at bounding box center [323, 122] width 130 height 29
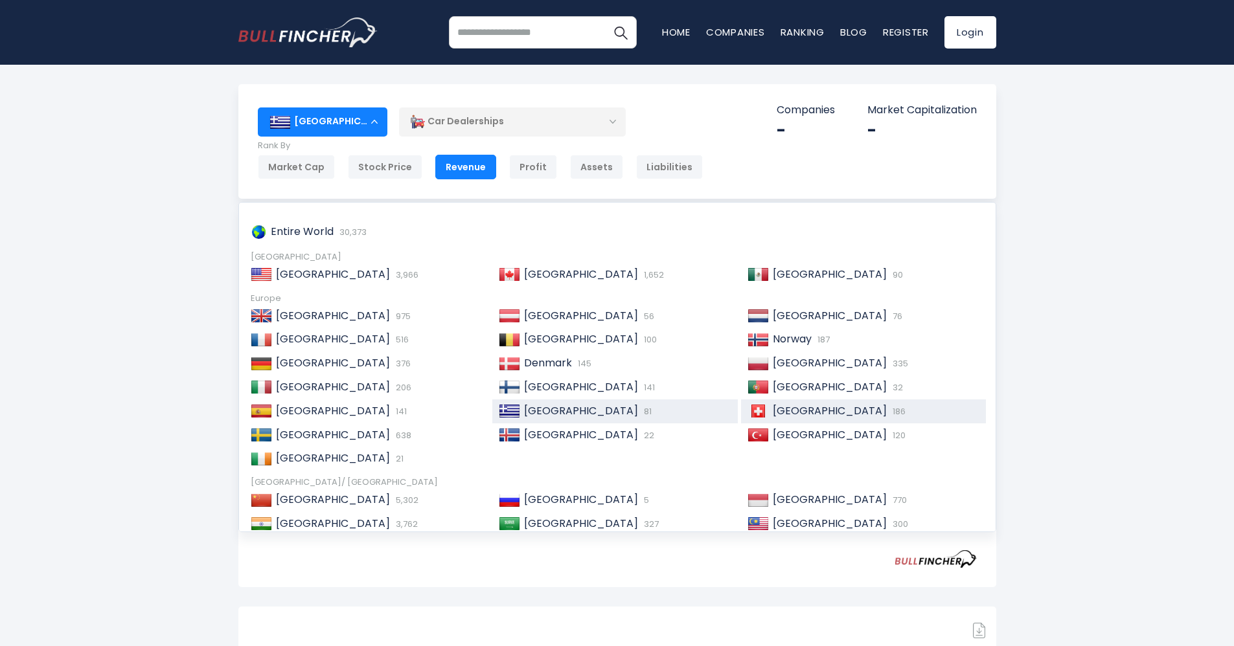
click at [793, 404] on span "[GEOGRAPHIC_DATA]" at bounding box center [830, 411] width 114 height 15
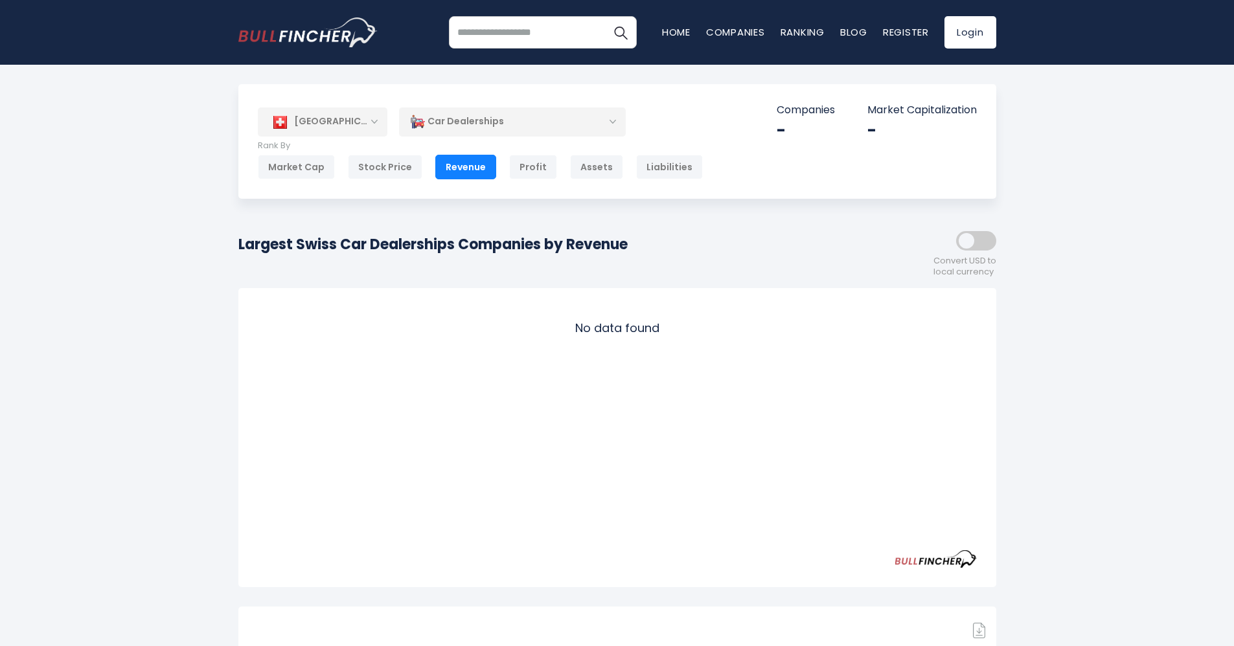
click at [339, 122] on div "[GEOGRAPHIC_DATA]" at bounding box center [323, 122] width 130 height 29
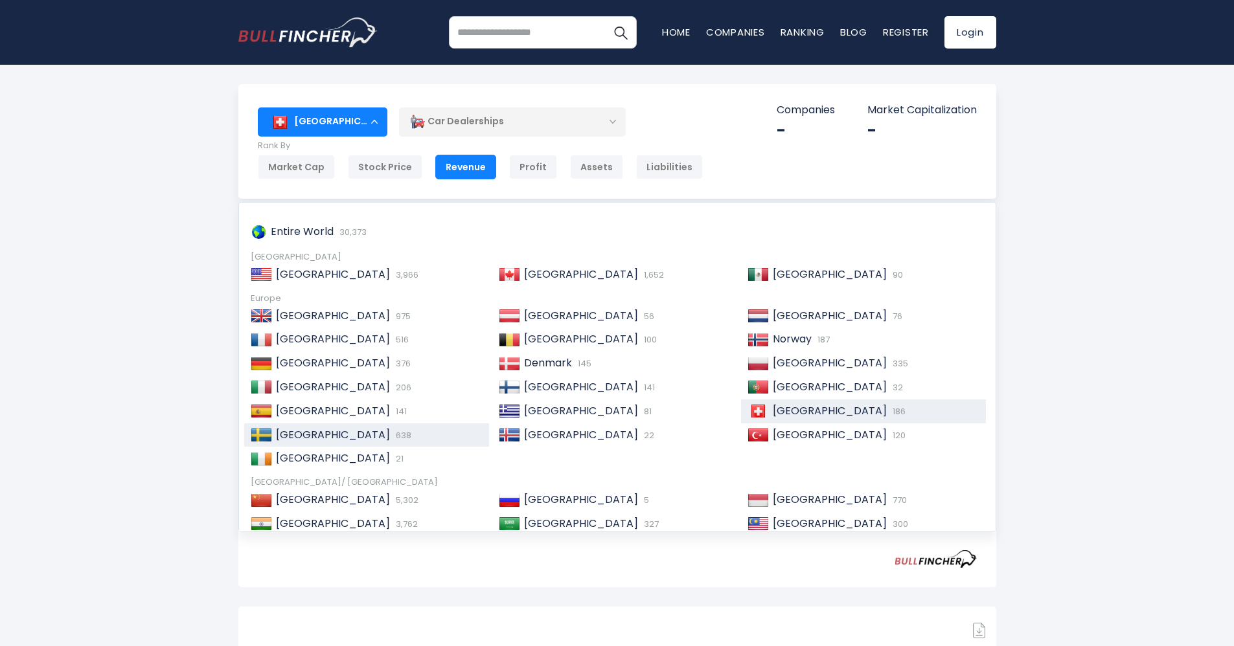
click at [393, 432] on span "638" at bounding box center [402, 435] width 19 height 12
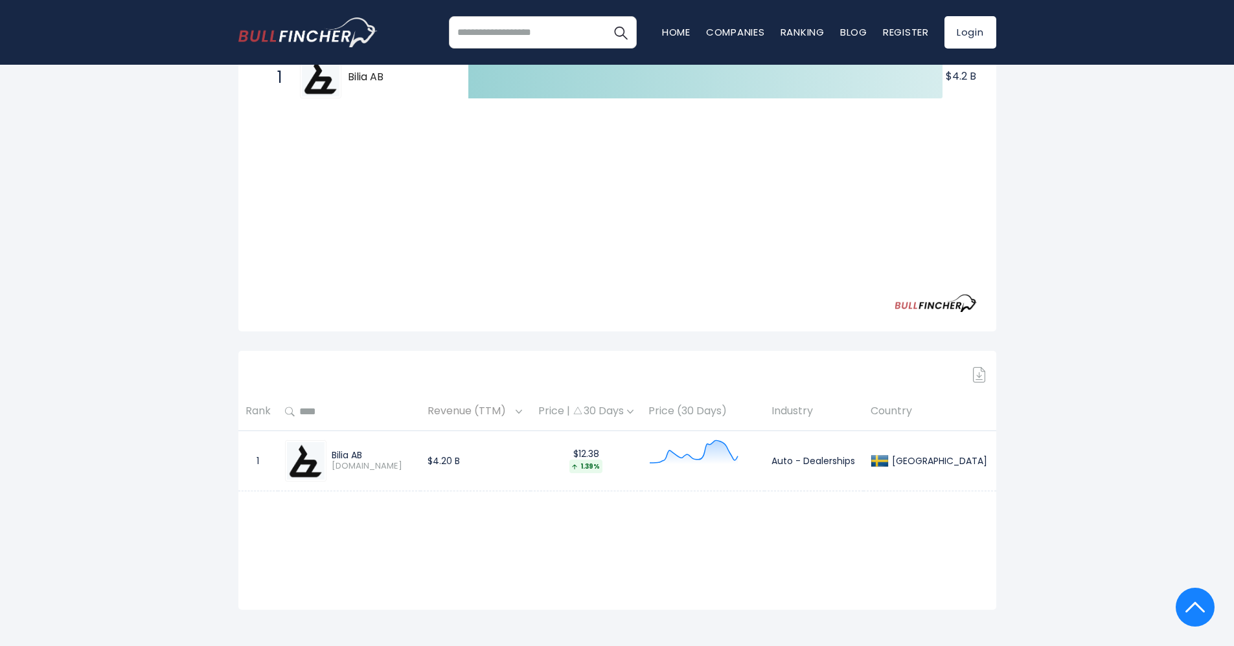
scroll to position [291, 0]
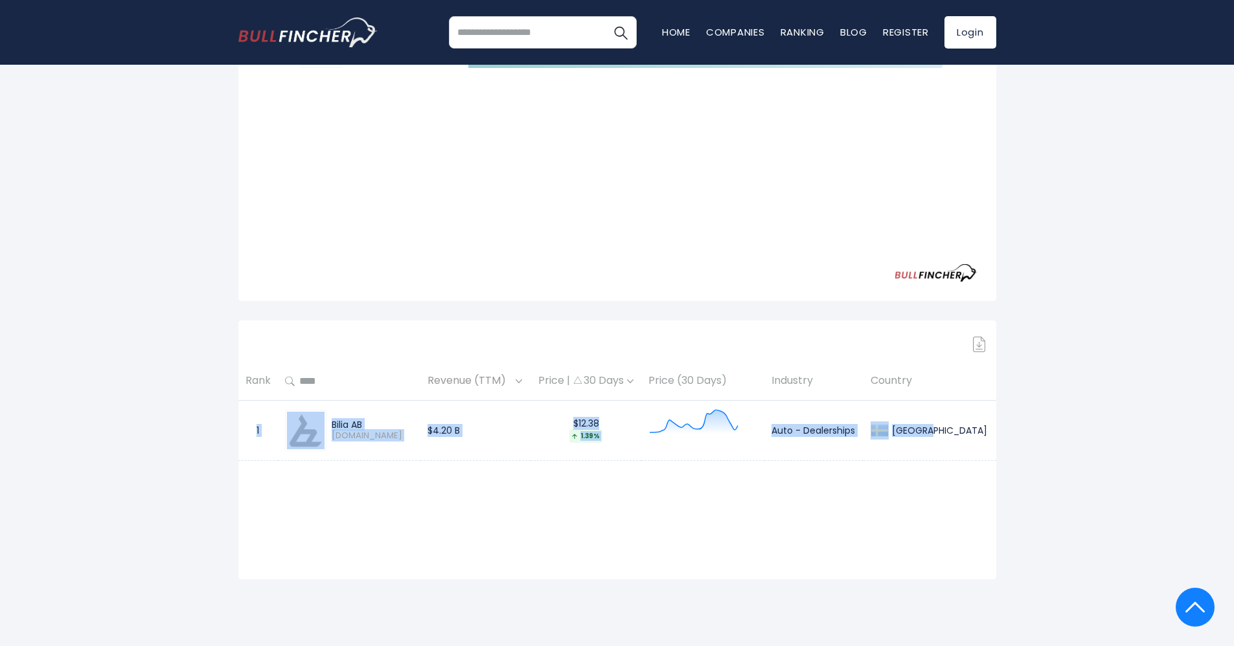
drag, startPoint x: 404, startPoint y: 435, endPoint x: 987, endPoint y: 455, distance: 583.3
click at [987, 455] on tr "1 Bilia AB [DOMAIN_NAME] $4.20 B $12.38 1.39% Auto - Dealerships [GEOGRAPHIC_DA…" at bounding box center [617, 430] width 758 height 60
copy tr "1 Bilia AB [DOMAIN_NAME] $4.20 B $12.38 1.39% Auto - Dealerships [GEOGRAPHIC_DA…"
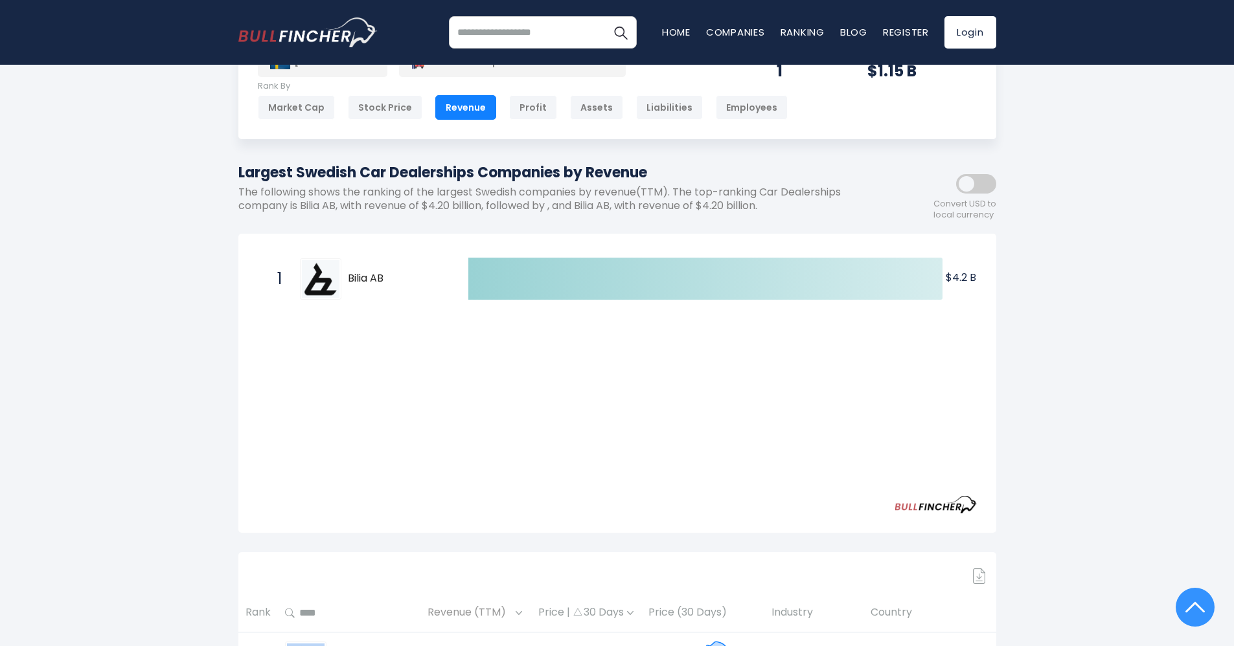
scroll to position [0, 0]
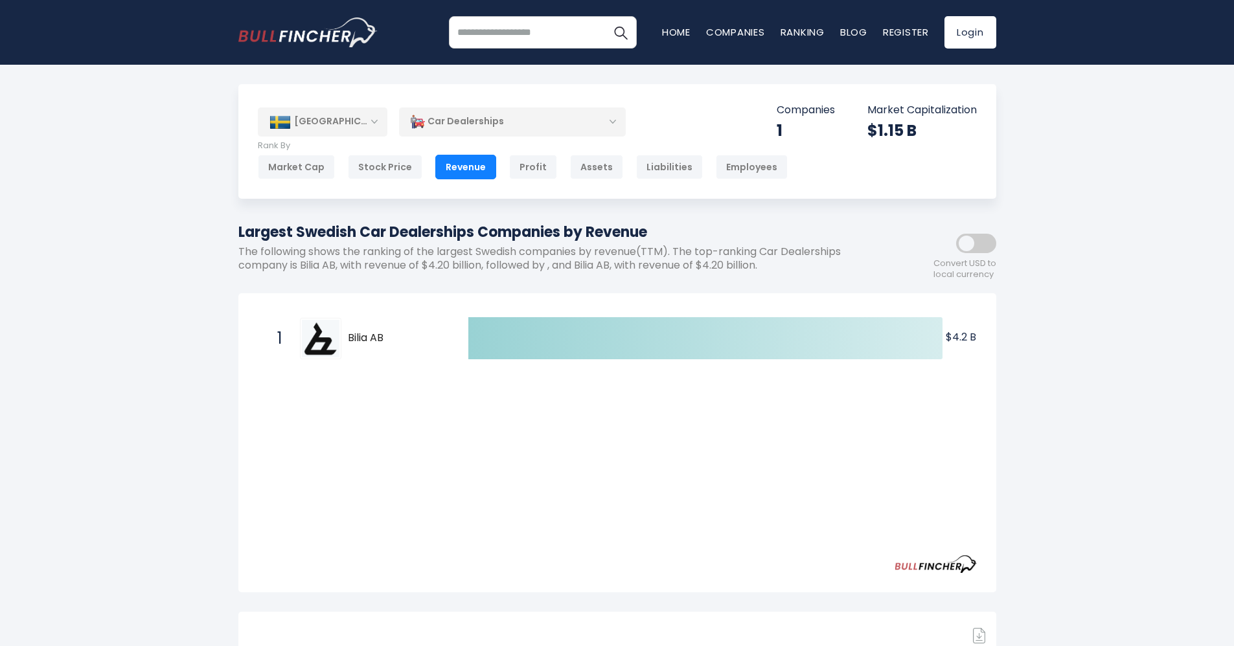
click at [322, 131] on div "[GEOGRAPHIC_DATA]" at bounding box center [323, 122] width 130 height 29
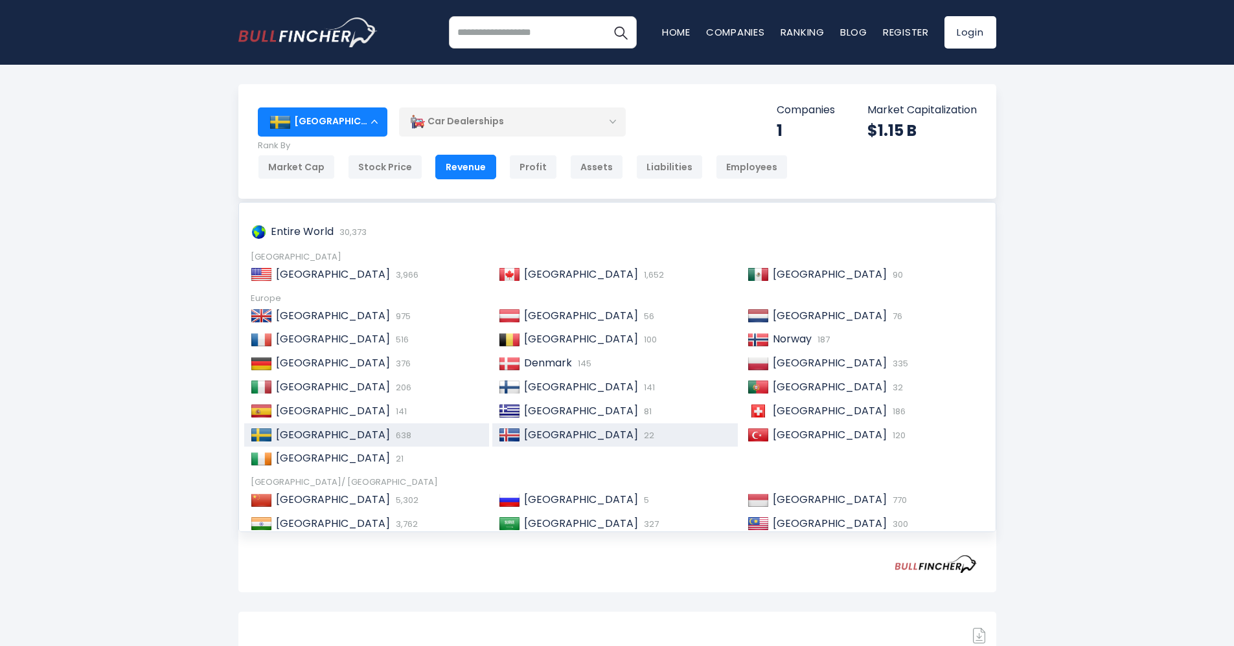
click at [641, 435] on span "22" at bounding box center [648, 435] width 14 height 12
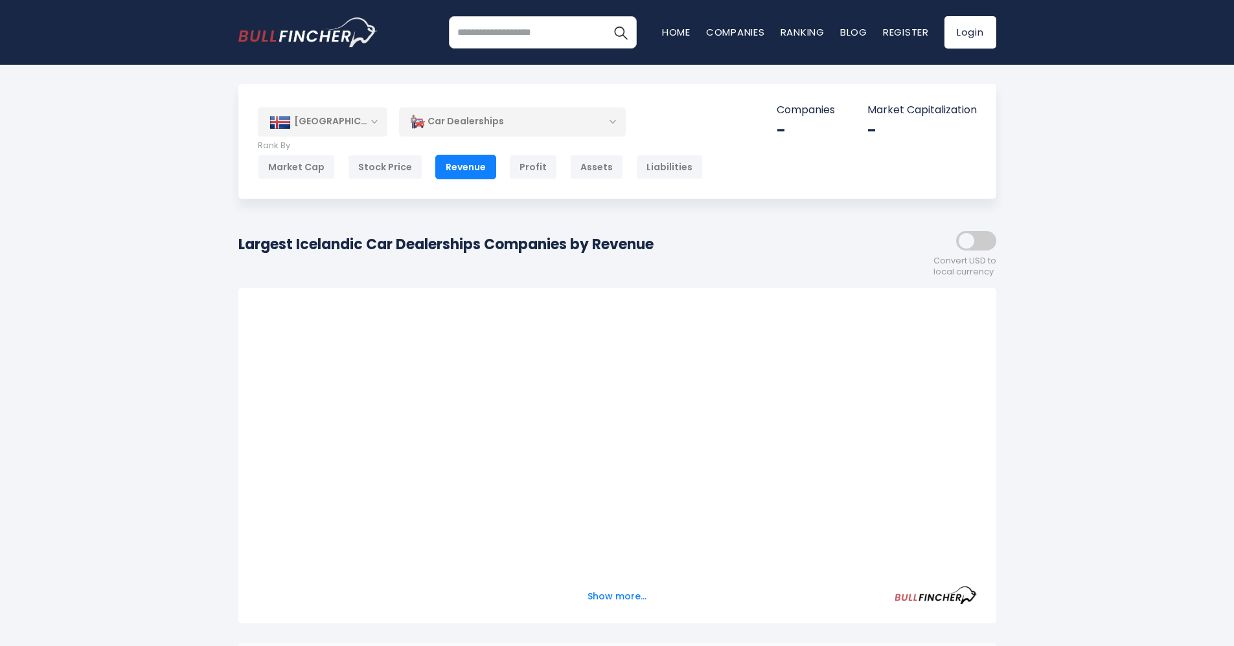
click at [349, 119] on div "[GEOGRAPHIC_DATA]" at bounding box center [323, 122] width 130 height 29
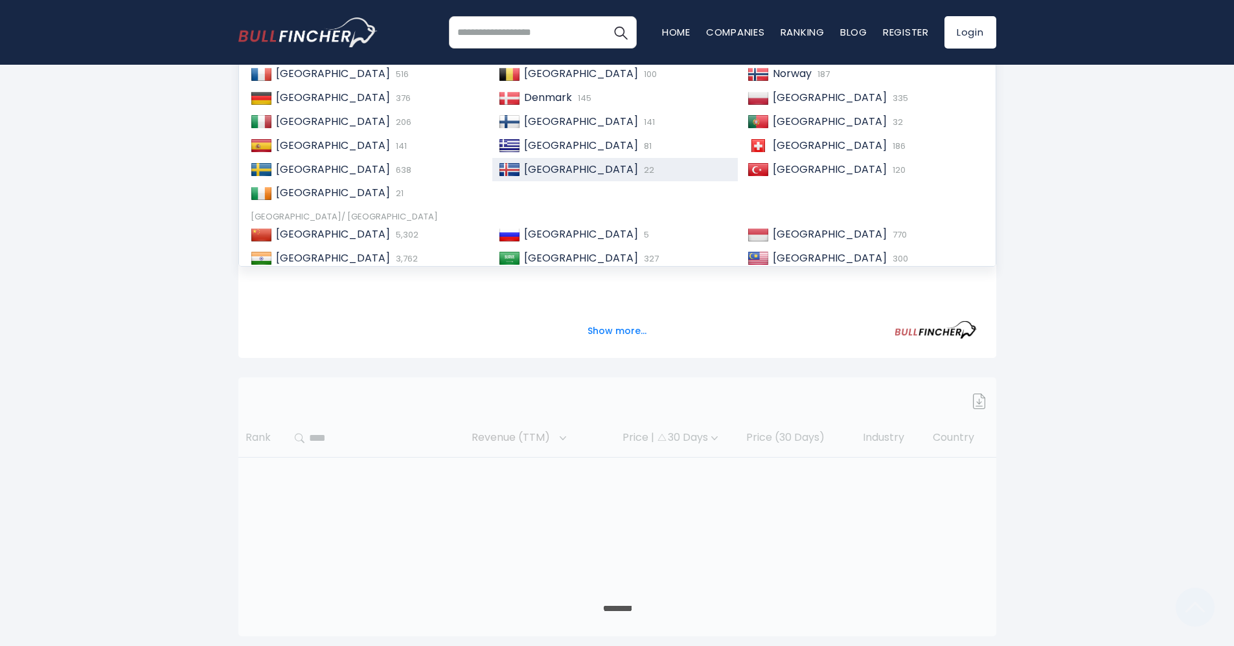
scroll to position [291, 0]
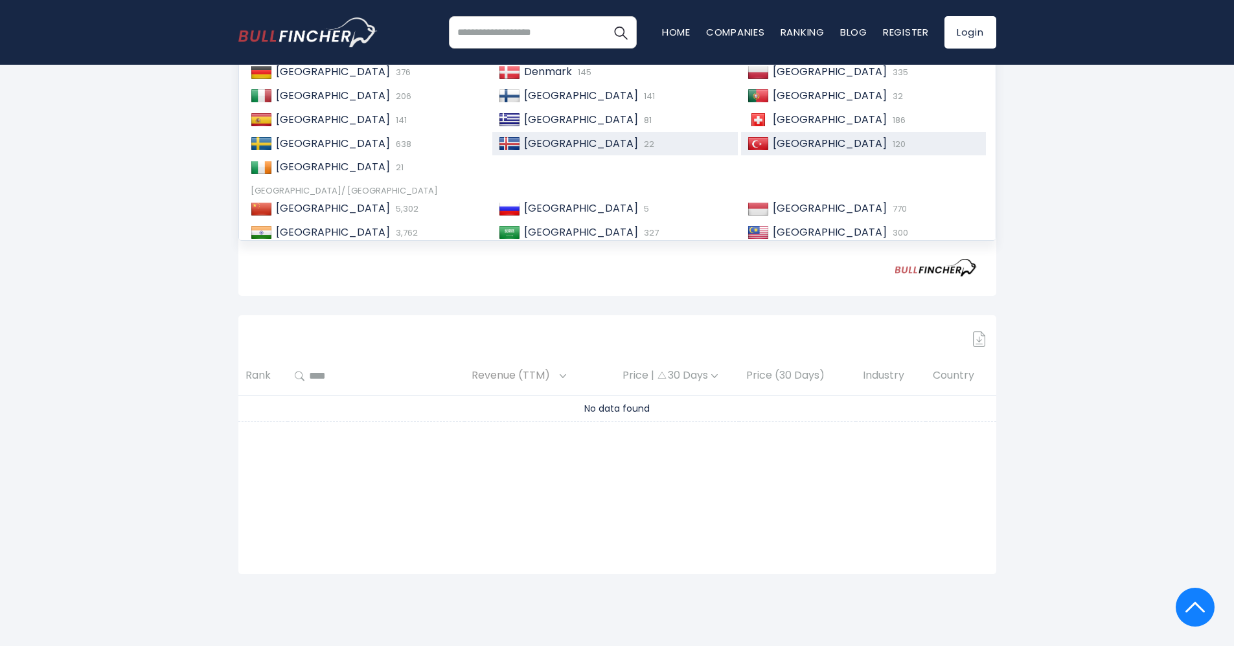
click at [792, 137] on span "[GEOGRAPHIC_DATA]" at bounding box center [830, 143] width 114 height 15
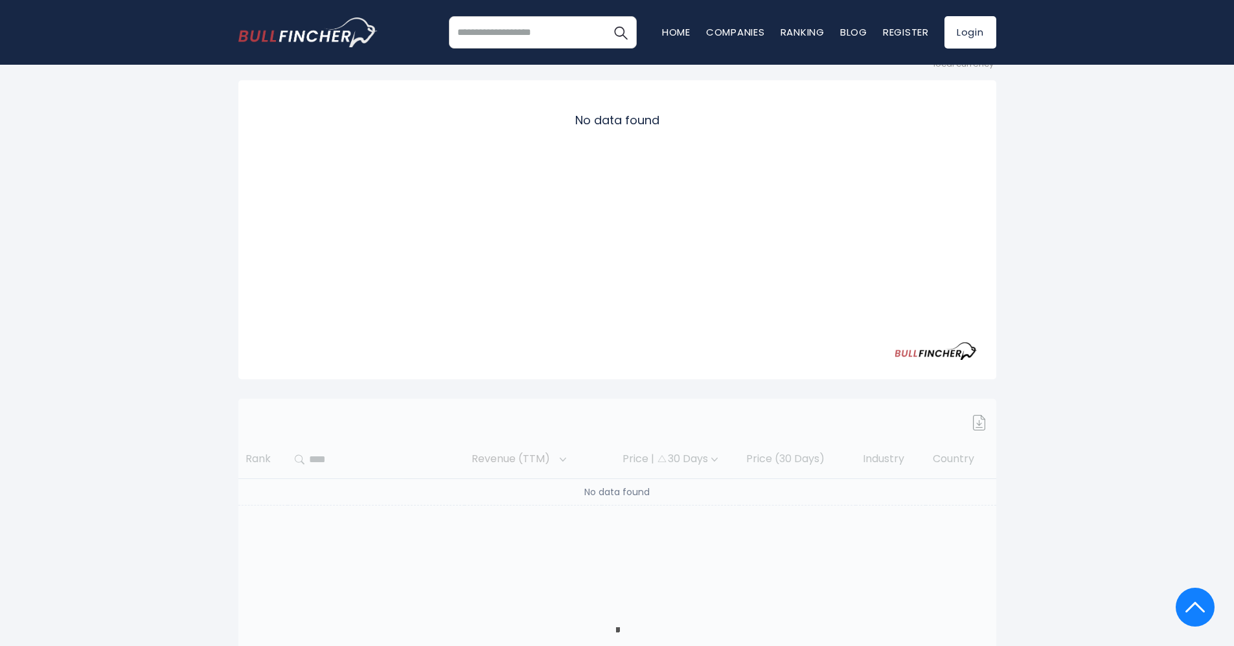
scroll to position [97, 0]
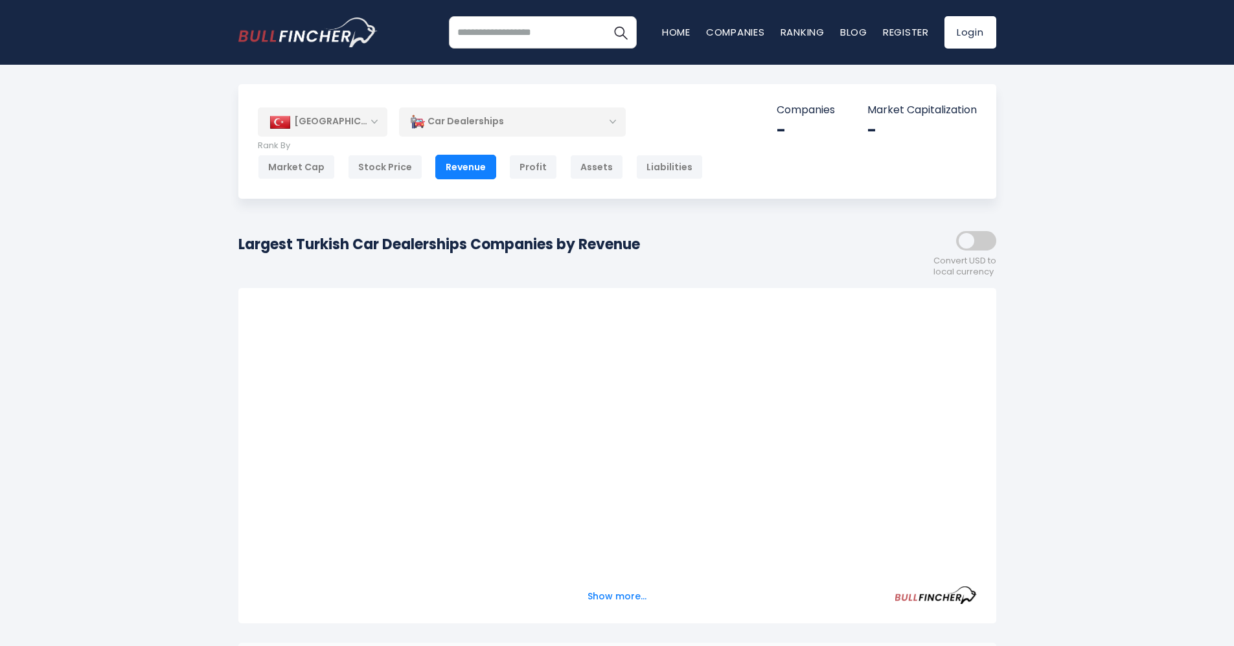
click at [332, 125] on div "[GEOGRAPHIC_DATA]" at bounding box center [323, 122] width 130 height 29
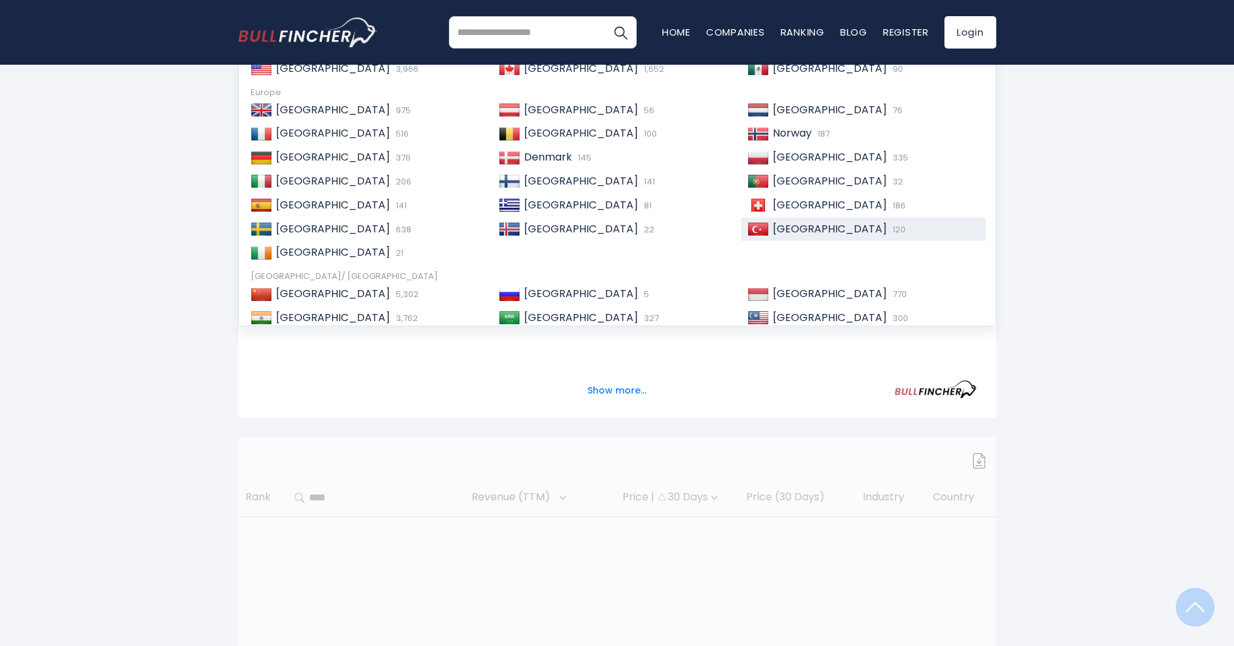
scroll to position [291, 0]
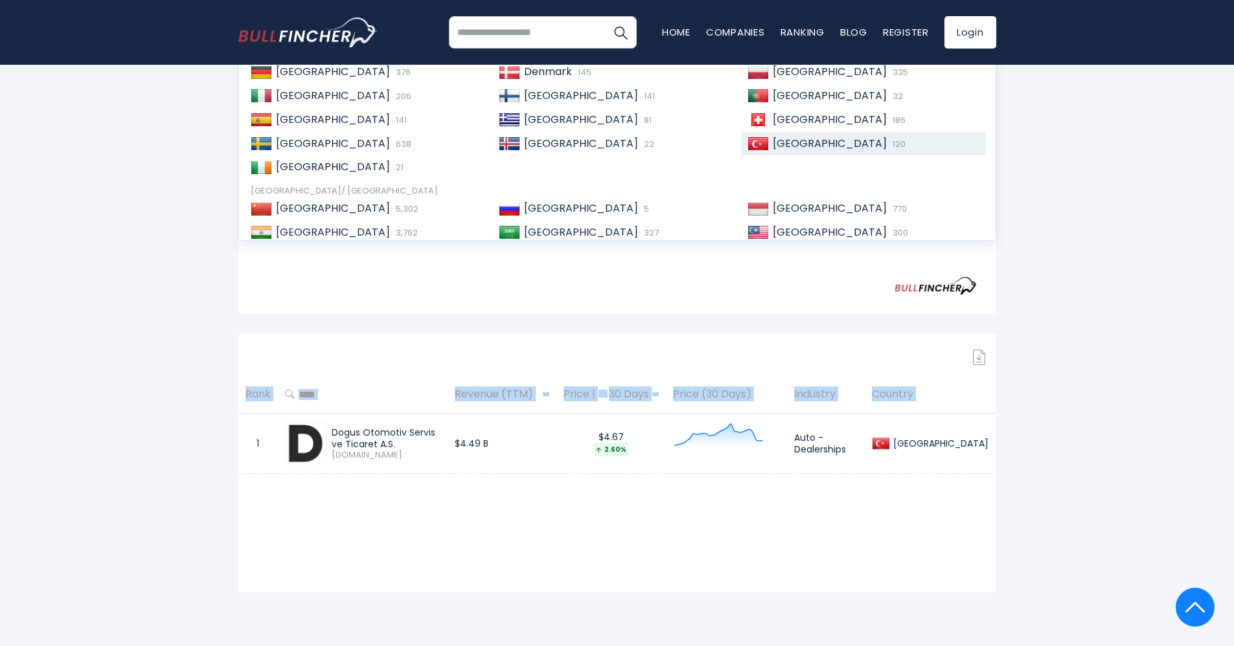
drag, startPoint x: 1000, startPoint y: 470, endPoint x: 255, endPoint y: 433, distance: 746.5
click at [255, 433] on div "Turkey Entire World 30,373 North America United States 3,966" at bounding box center [617, 193] width 777 height 800
copy table "Rank Revenue (TTM) Price | 30 Days Price (30 Days) Industry Country"
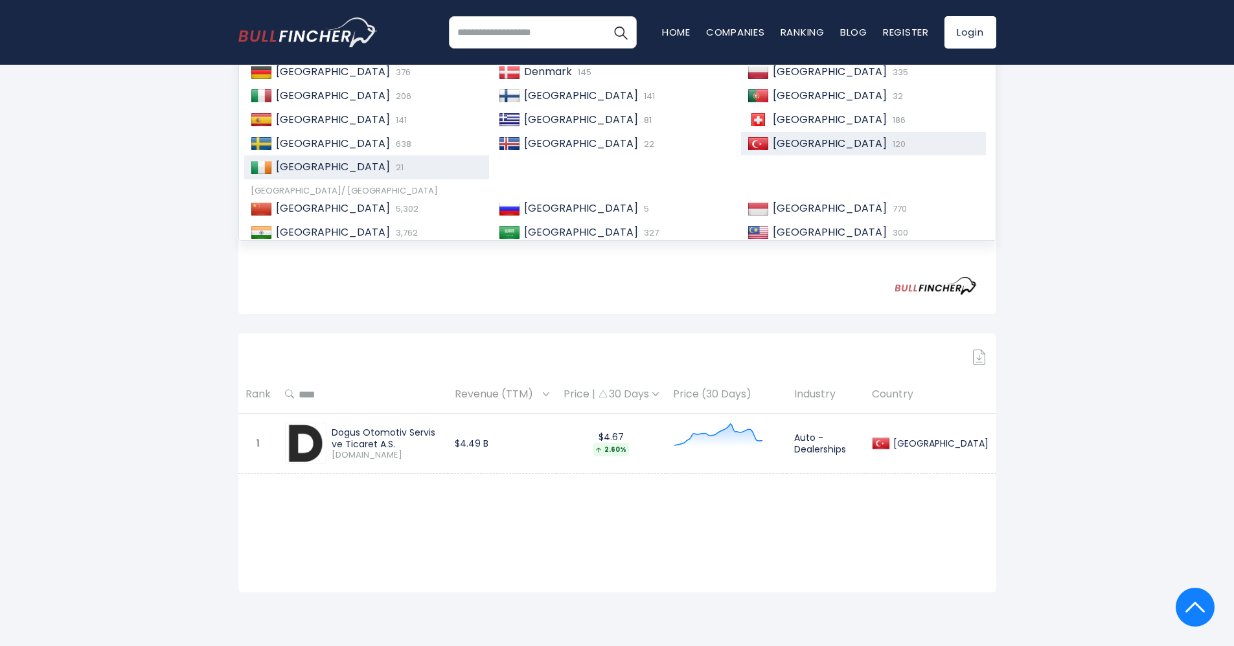
click at [393, 166] on span "21" at bounding box center [398, 167] width 11 height 12
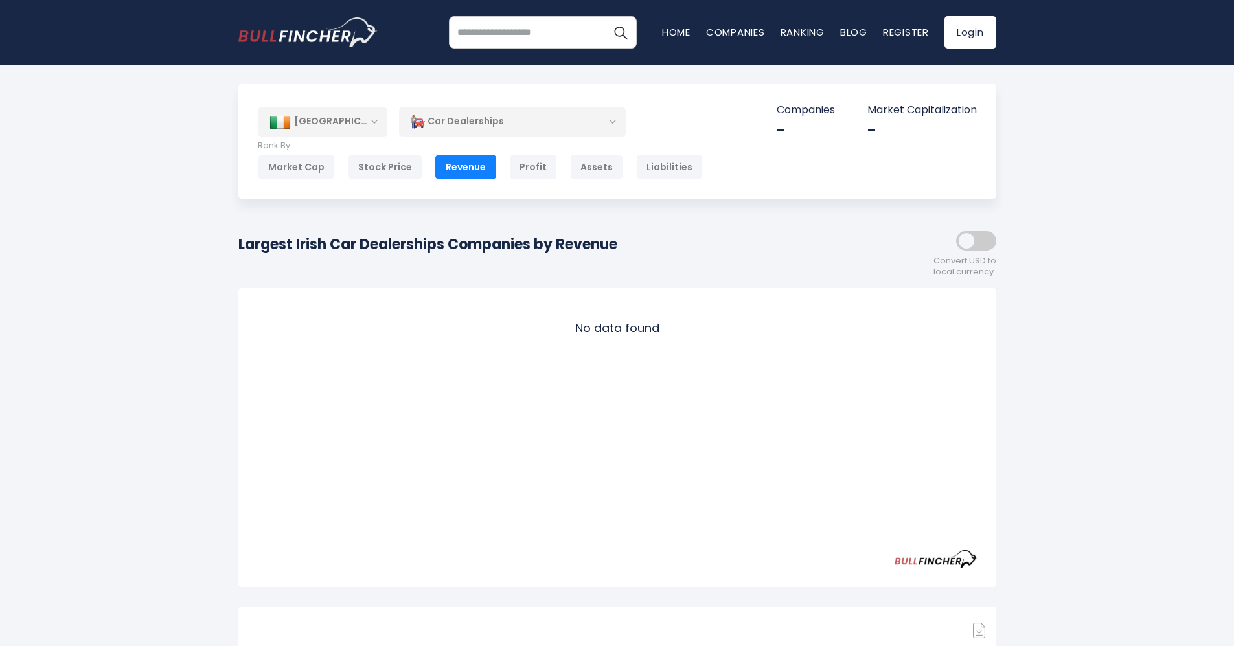
click at [310, 121] on div "[GEOGRAPHIC_DATA]" at bounding box center [323, 122] width 130 height 29
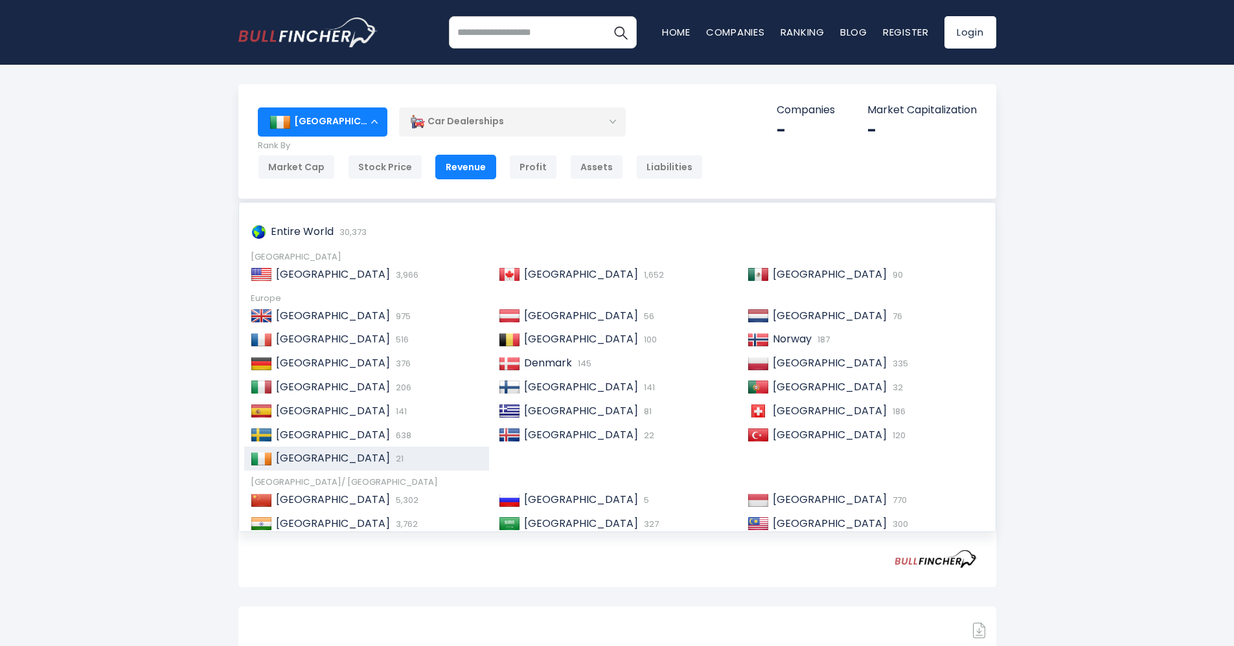
click at [166, 329] on div "Ireland Entire World 30,373 North America 3,966" at bounding box center [617, 507] width 1234 height 847
click at [330, 123] on div "[GEOGRAPHIC_DATA]" at bounding box center [323, 122] width 130 height 29
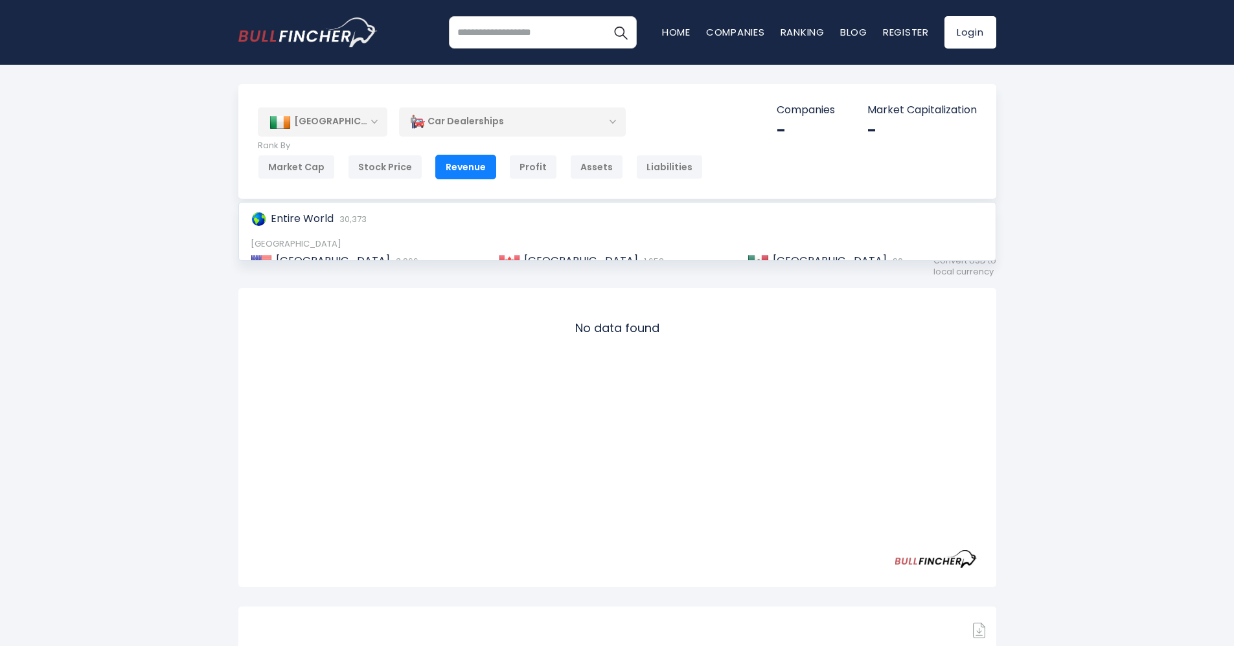
click at [332, 126] on div "[GEOGRAPHIC_DATA]" at bounding box center [323, 122] width 130 height 29
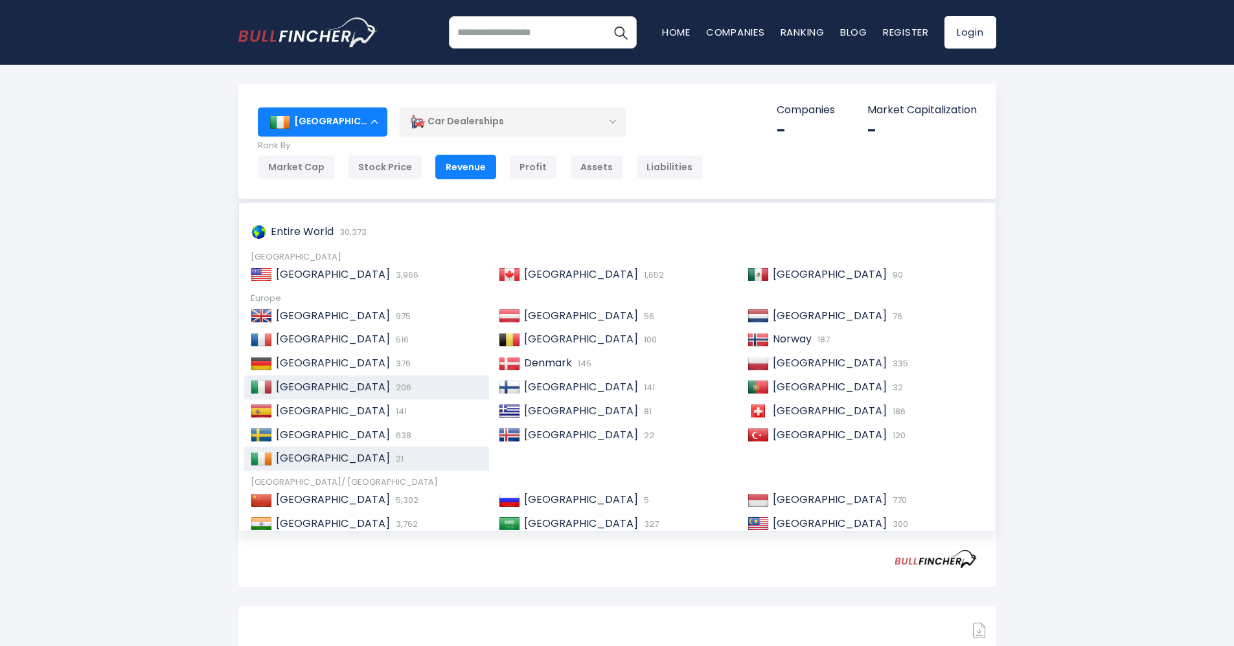
click at [393, 389] on span "206" at bounding box center [402, 388] width 19 height 12
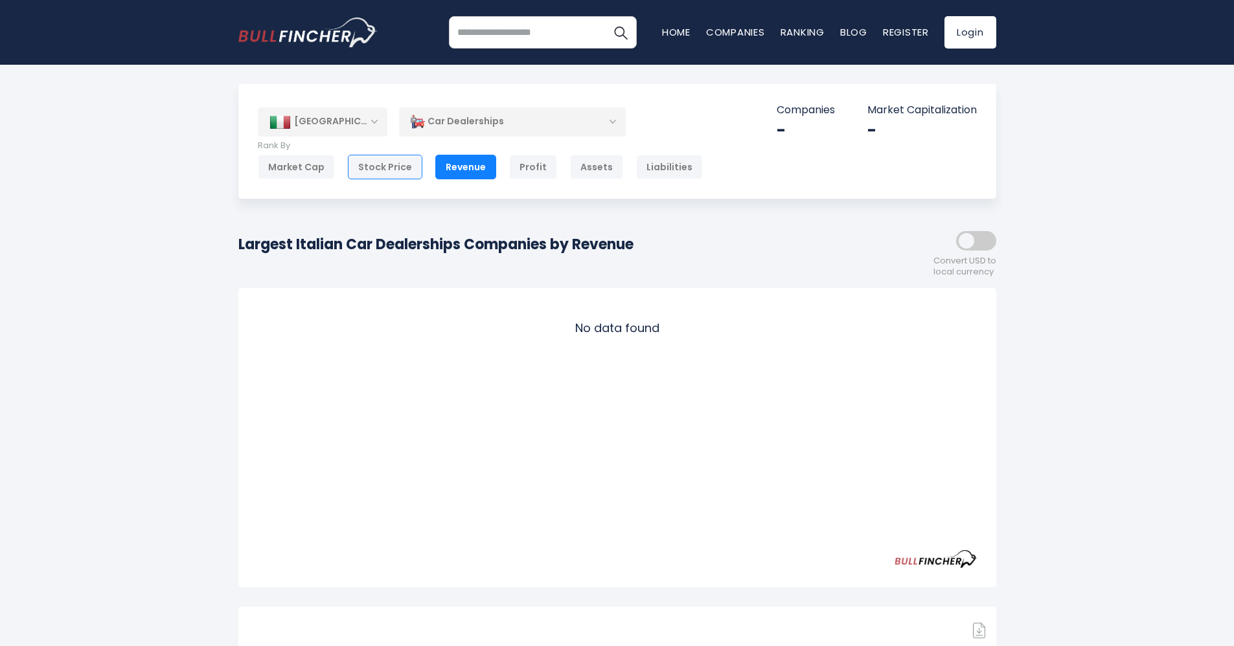
click at [378, 166] on div "Stock Price" at bounding box center [385, 167] width 74 height 25
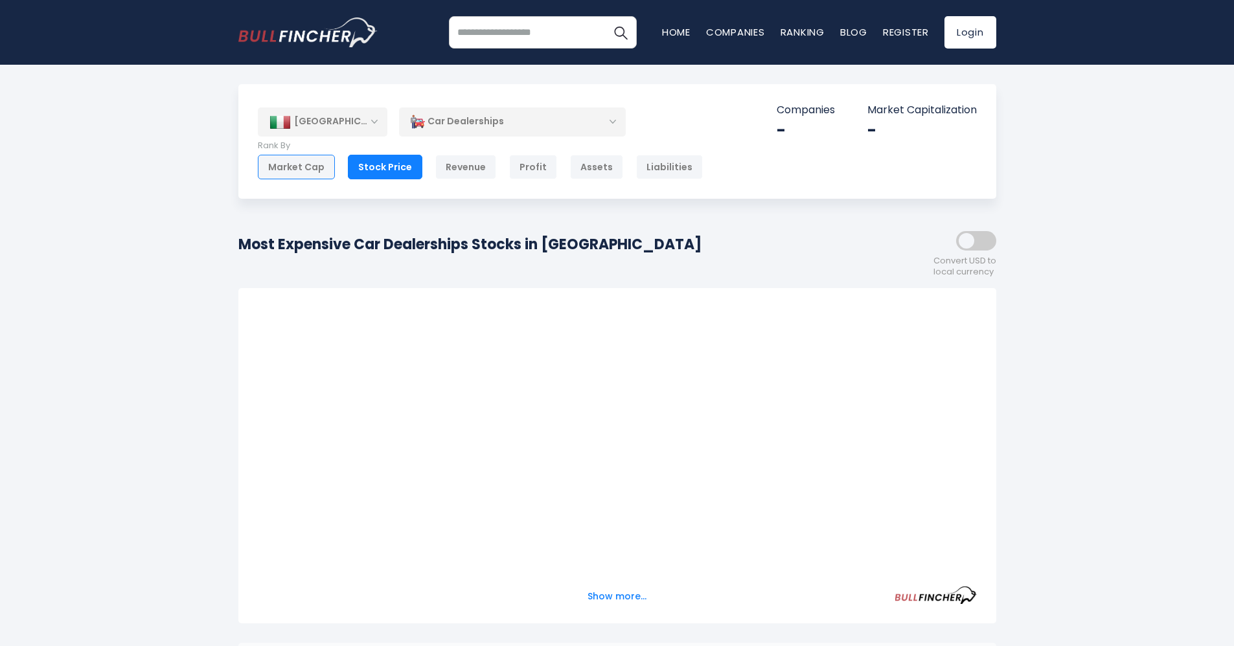
click at [302, 169] on div "Market Cap" at bounding box center [296, 167] width 77 height 25
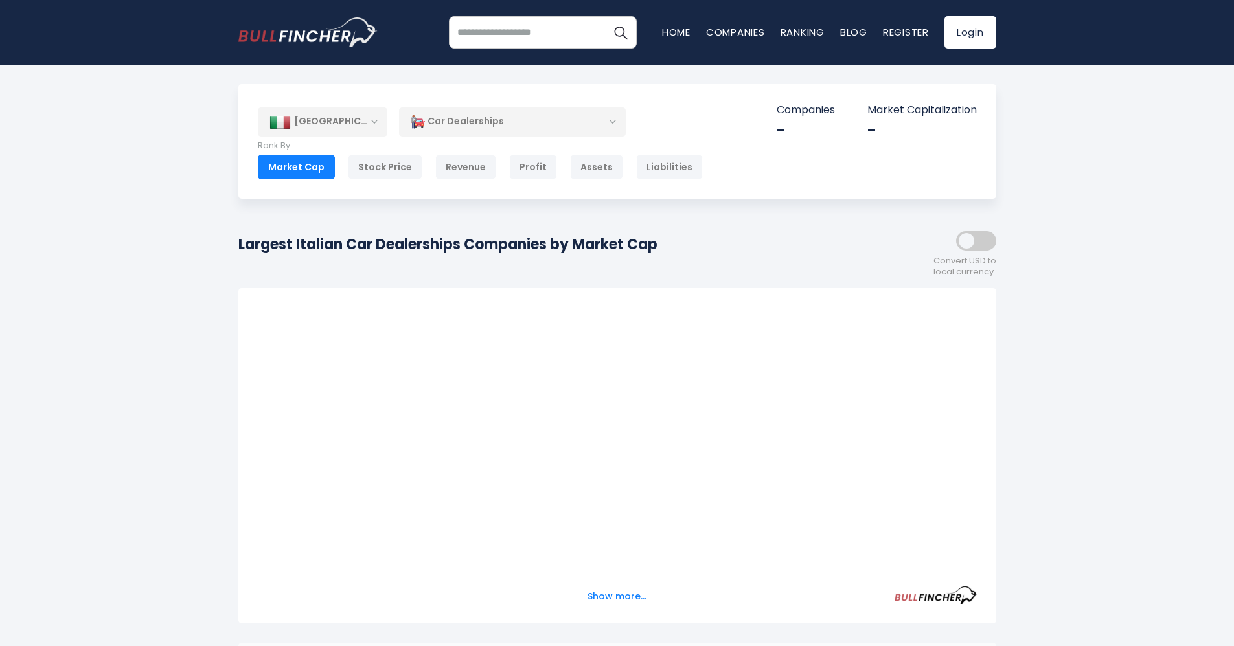
click at [576, 120] on div "Car Dealerships" at bounding box center [512, 122] width 227 height 30
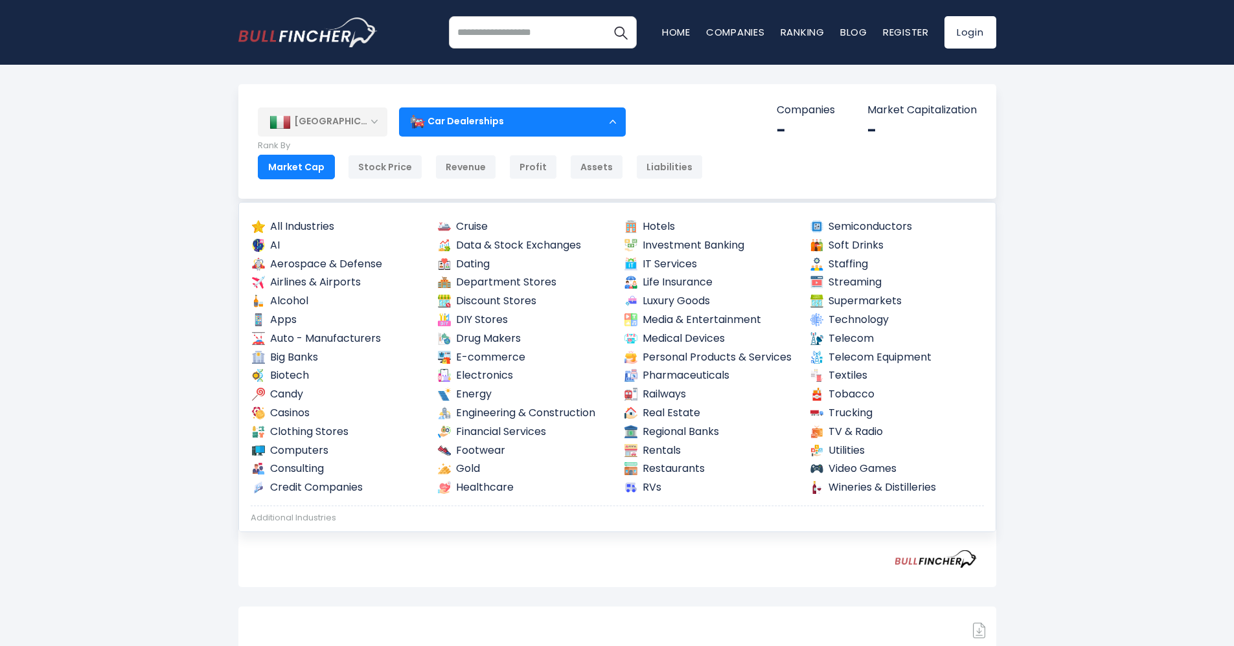
click at [576, 120] on div "Car Dealerships" at bounding box center [512, 122] width 227 height 30
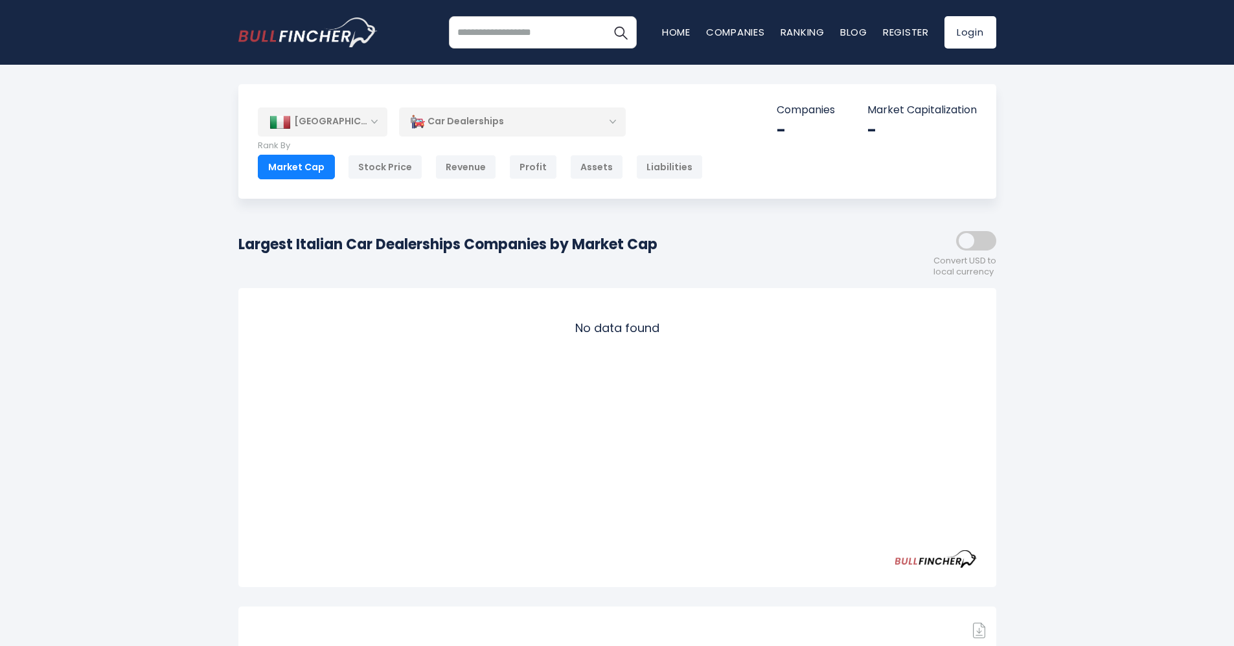
click at [176, 209] on div "Italy Entire World 30,373 North America United States" at bounding box center [617, 507] width 1234 height 847
click at [457, 165] on div "Revenue" at bounding box center [465, 167] width 61 height 25
click at [358, 120] on div "[GEOGRAPHIC_DATA]" at bounding box center [323, 122] width 130 height 29
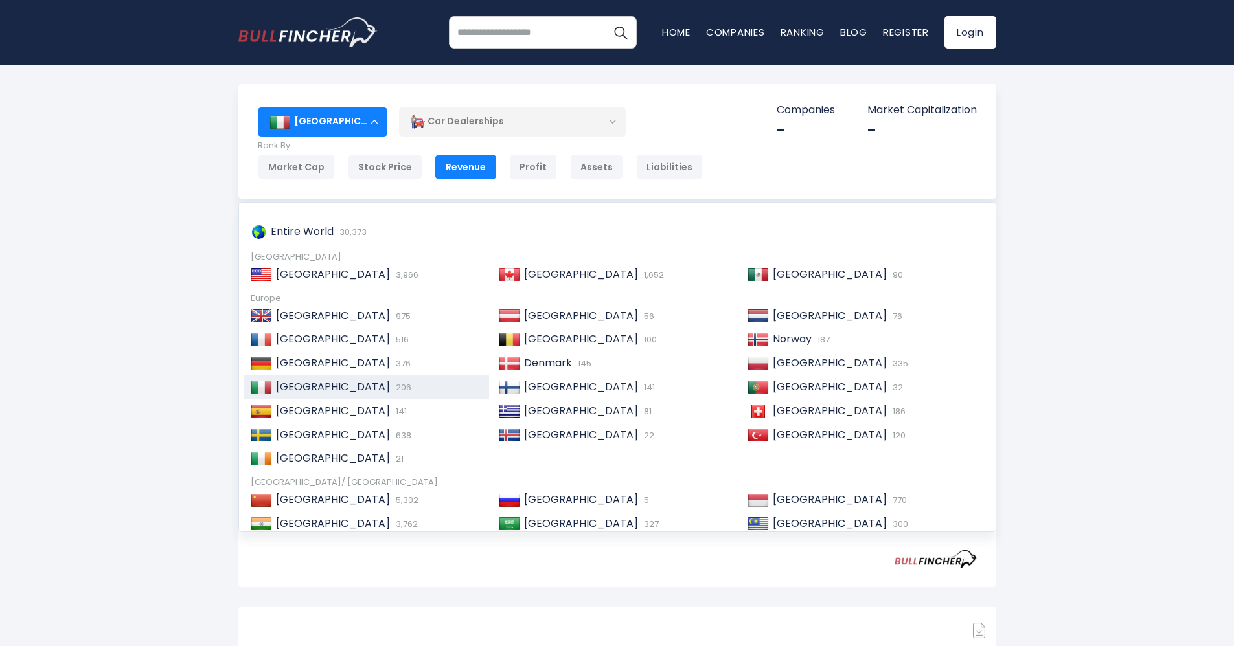
click at [341, 126] on div "[GEOGRAPHIC_DATA]" at bounding box center [323, 122] width 130 height 29
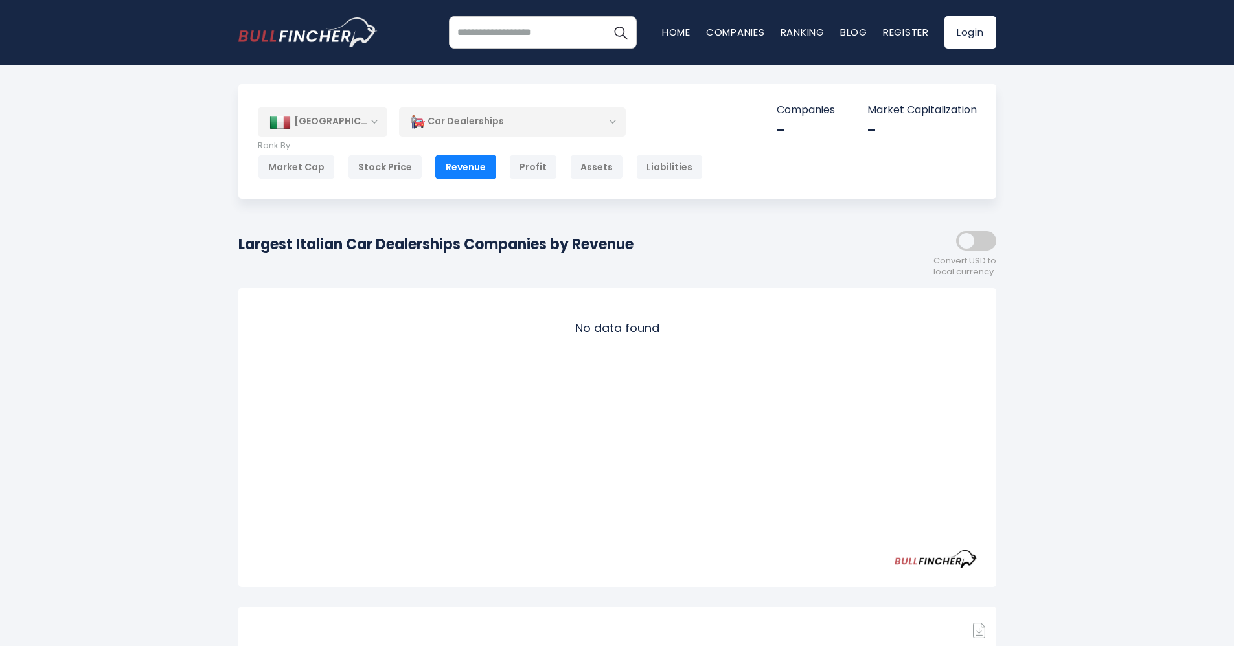
click at [347, 117] on div "Italy" at bounding box center [323, 122] width 130 height 29
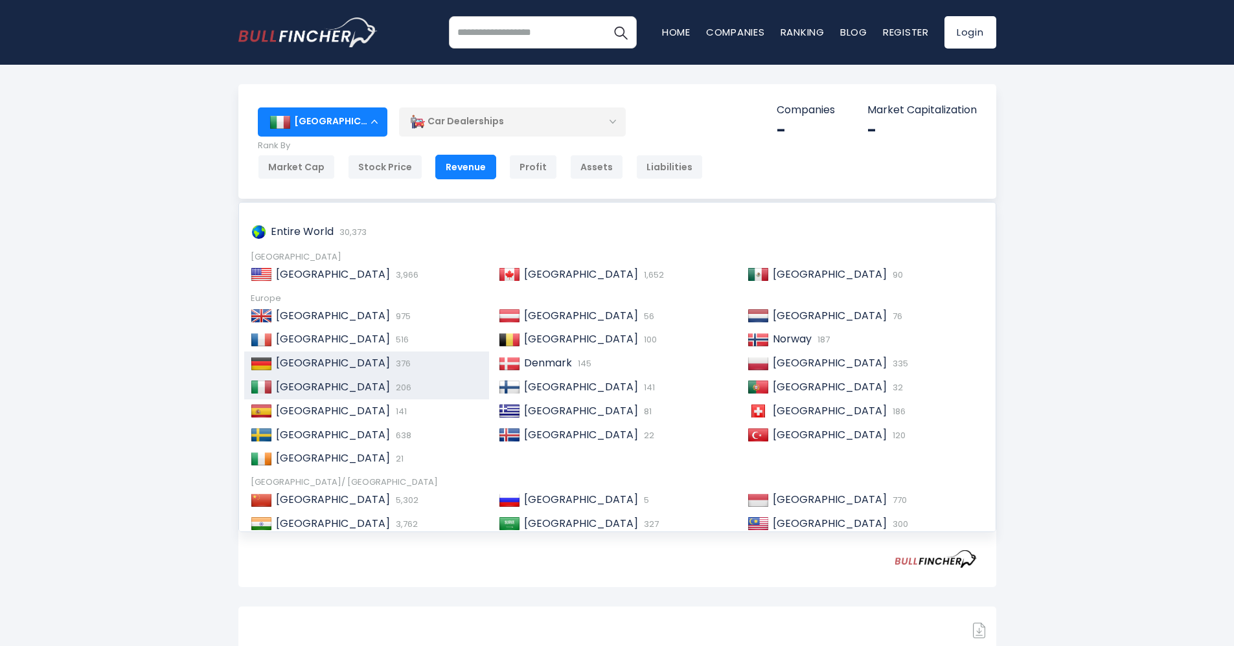
click at [393, 363] on span "376" at bounding box center [402, 364] width 18 height 12
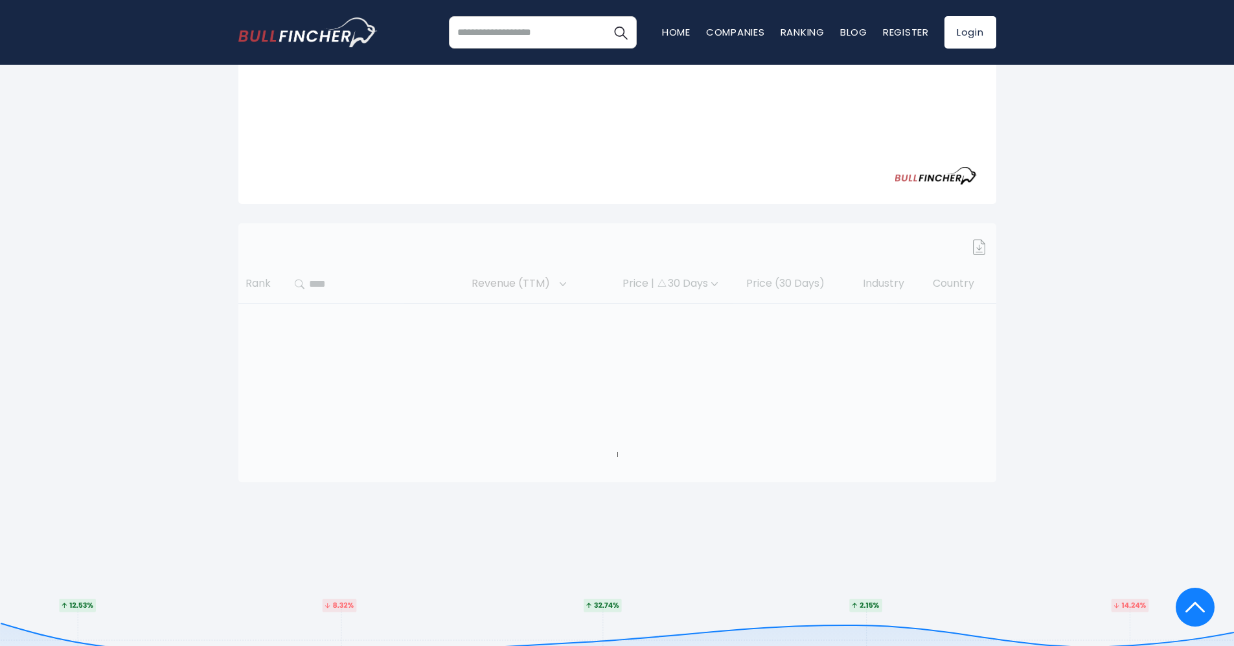
scroll to position [394, 0]
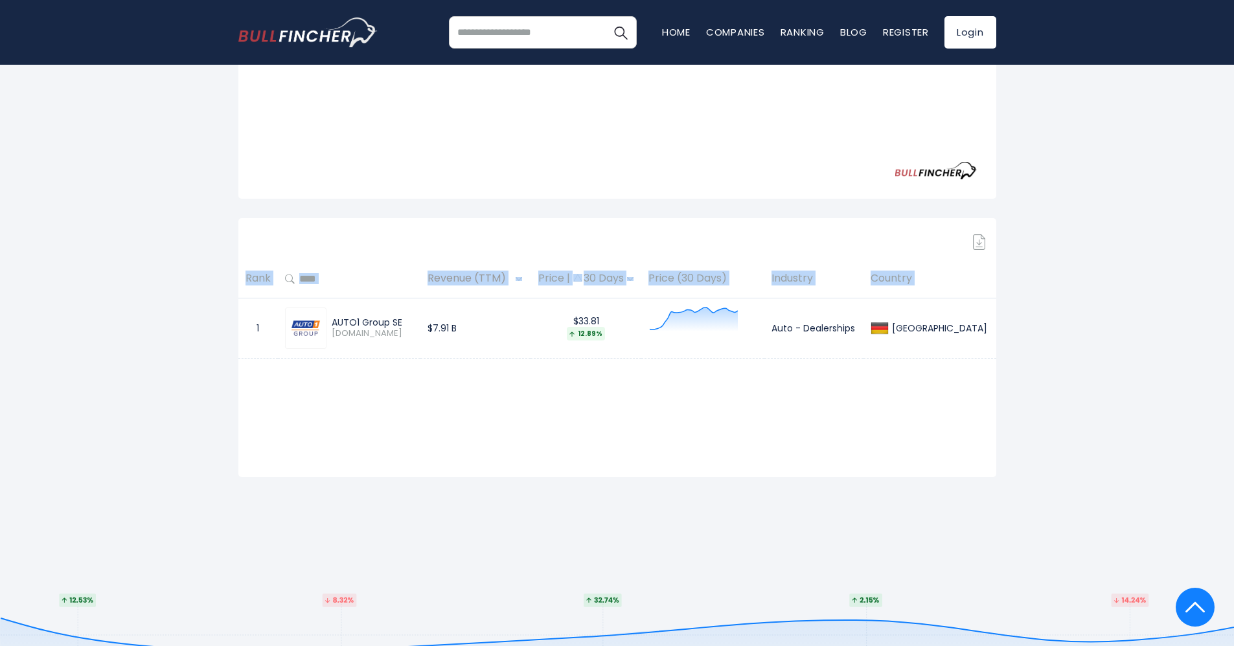
drag, startPoint x: 1038, startPoint y: 367, endPoint x: 255, endPoint y: 310, distance: 785.2
click at [255, 310] on div "Germany Entire World 30,373 North America 3,966" at bounding box center [617, 116] width 1234 height 852
copy table "Rank Revenue (TTM) Price | 30 Days Price (30 Days) Industry Country"
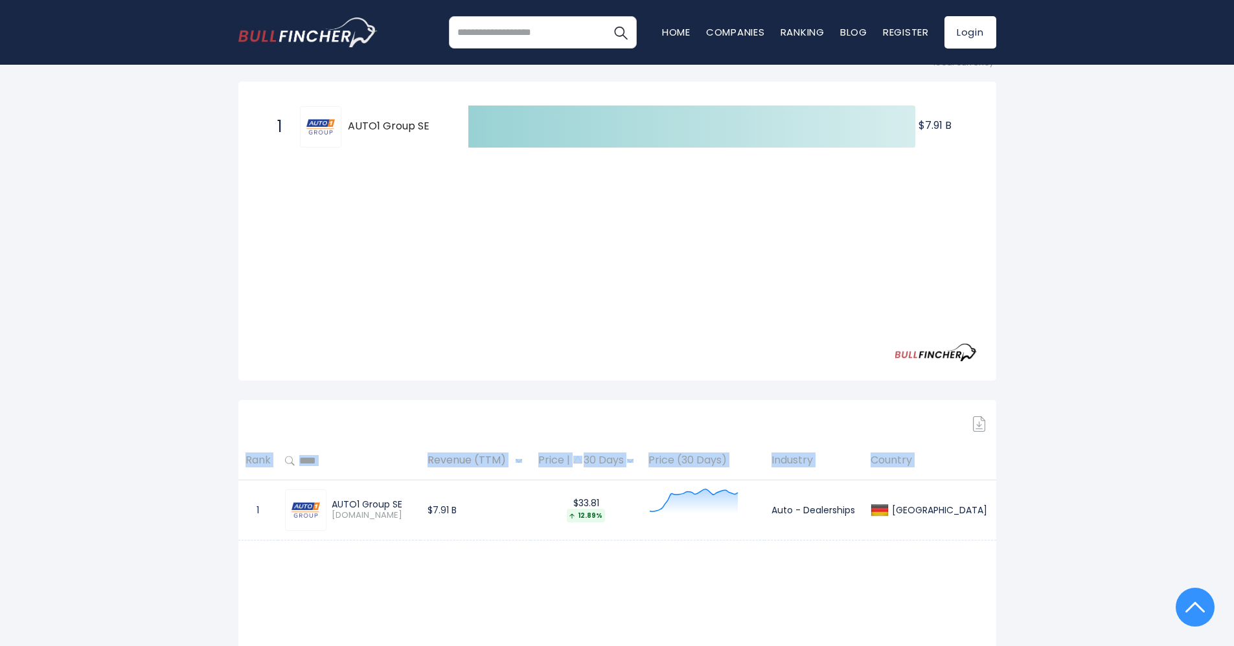
scroll to position [0, 0]
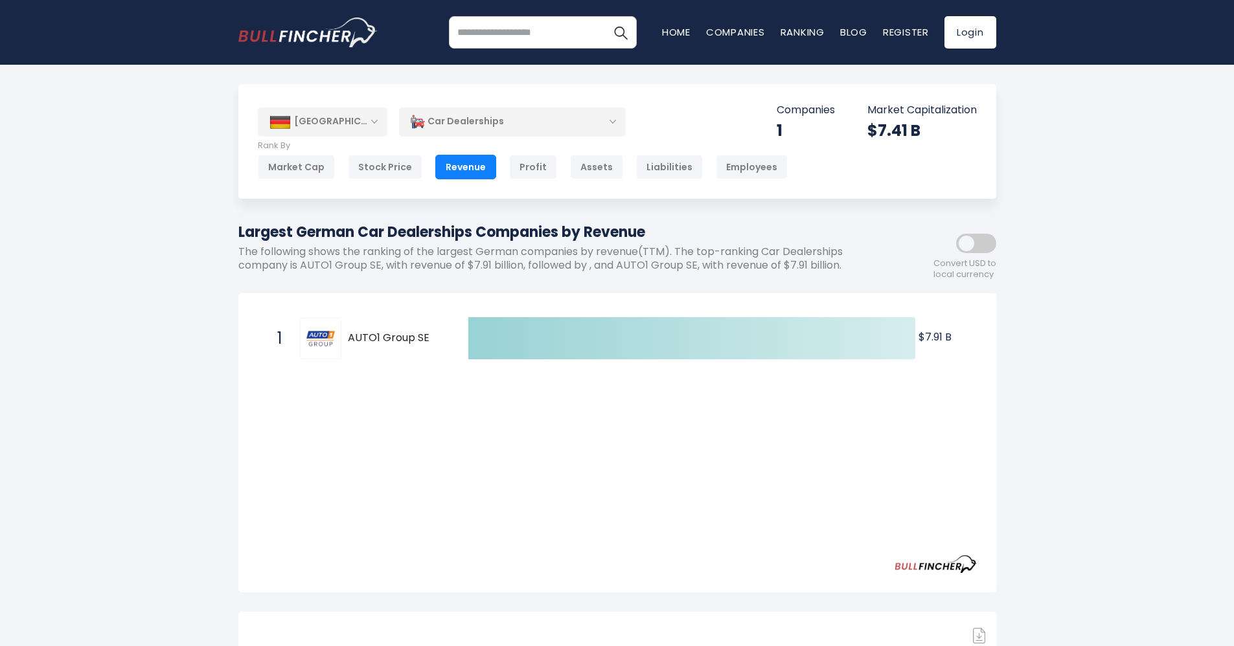
click at [297, 121] on div "Germany" at bounding box center [323, 122] width 130 height 29
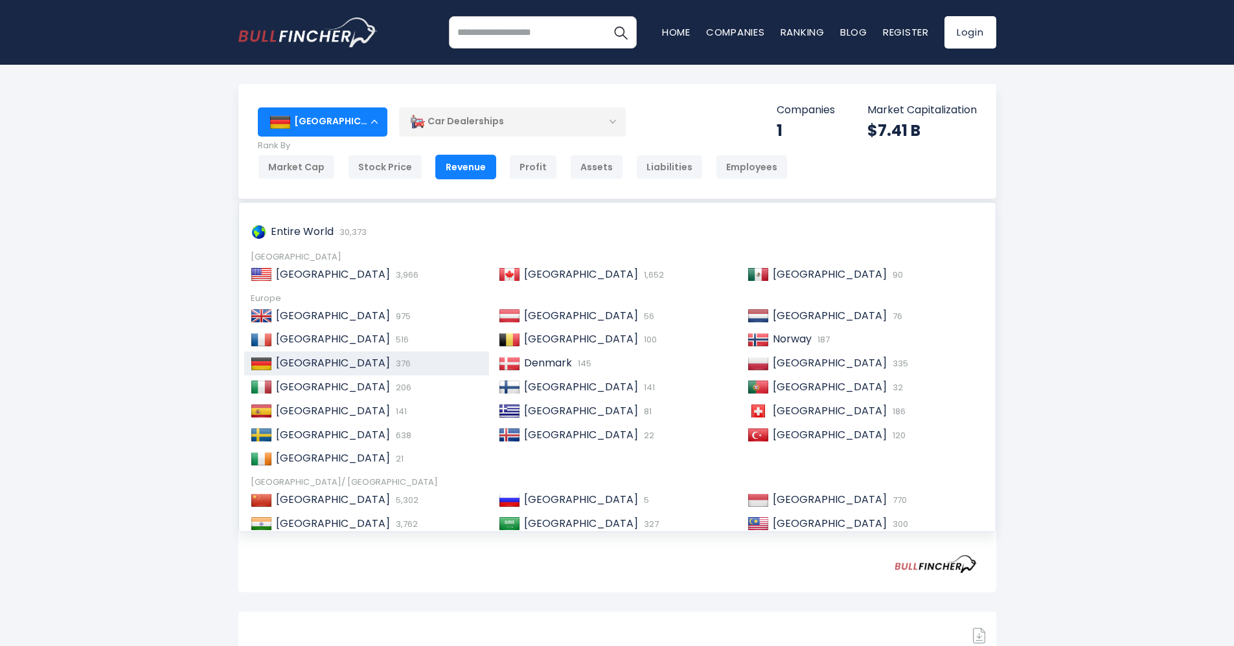
click at [261, 297] on div "Europe" at bounding box center [617, 298] width 733 height 11
click at [1086, 231] on div "Germany Entire World 30,373 North America 3,966" at bounding box center [617, 510] width 1234 height 852
click at [298, 30] on img "Go to homepage" at bounding box center [307, 32] width 139 height 30
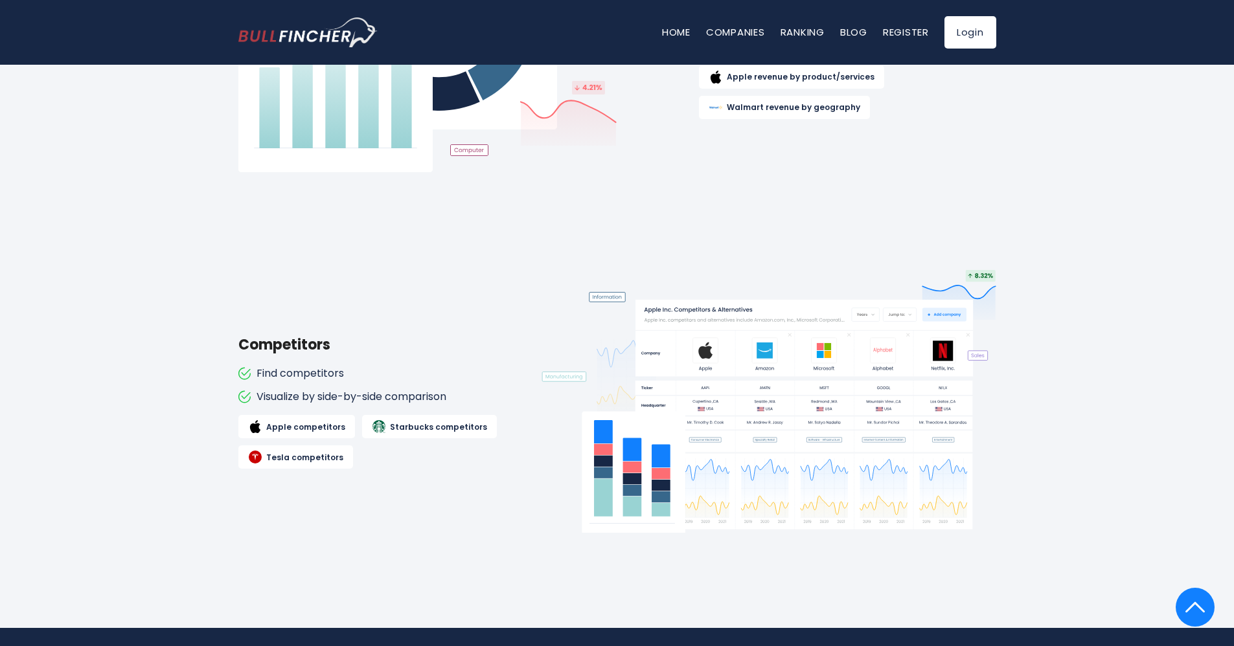
scroll to position [1360, 0]
